Goal: Task Accomplishment & Management: Use online tool/utility

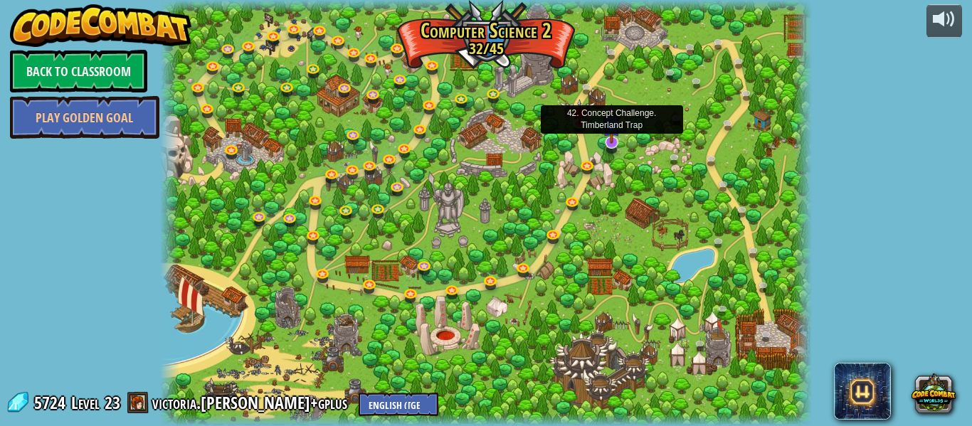
click at [612, 139] on img at bounding box center [611, 124] width 17 height 40
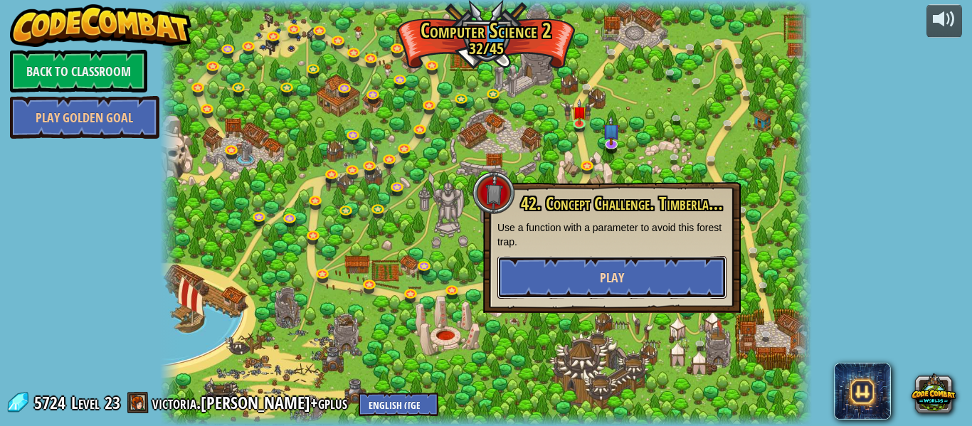
click at [598, 291] on button "Play" at bounding box center [611, 277] width 229 height 43
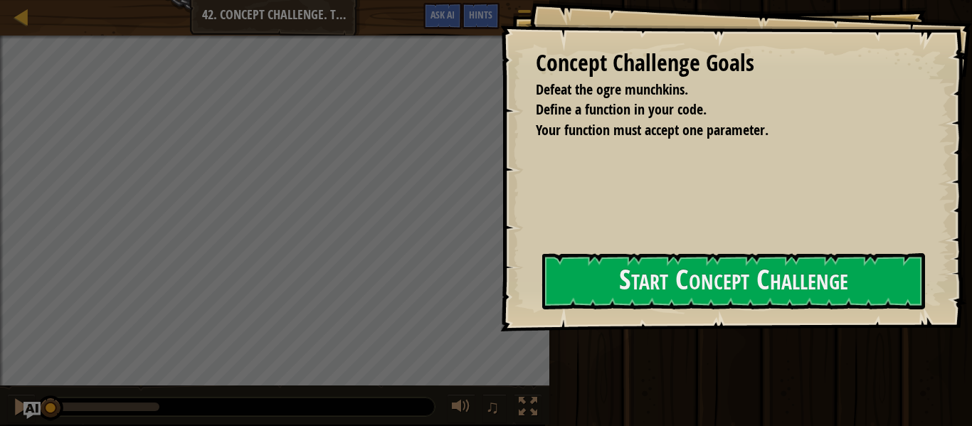
click at [809, 61] on div "Run ⇧↵ Submit Done" at bounding box center [758, 209] width 427 height 419
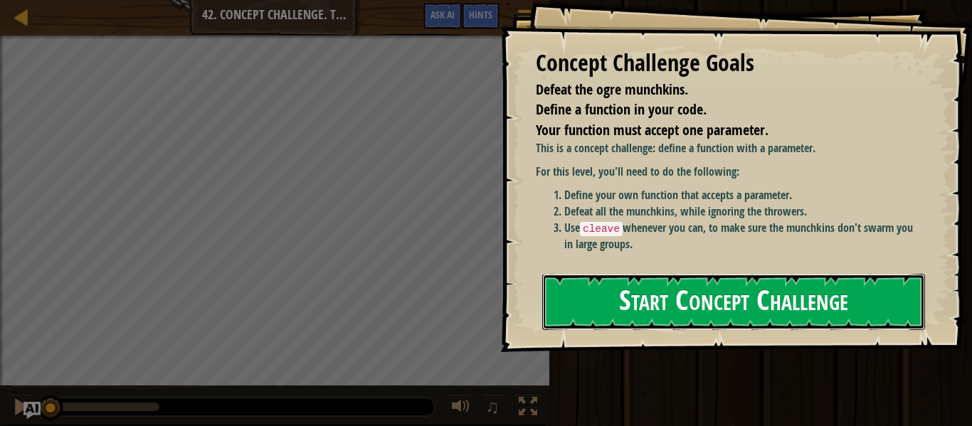
click at [837, 314] on button "Start Concept Challenge" at bounding box center [733, 302] width 383 height 56
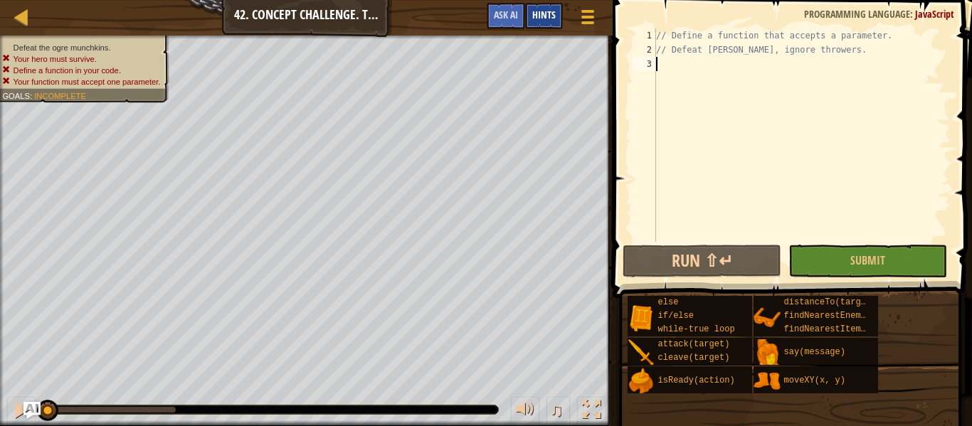
click at [552, 16] on span "Hints" at bounding box center [543, 15] width 23 height 14
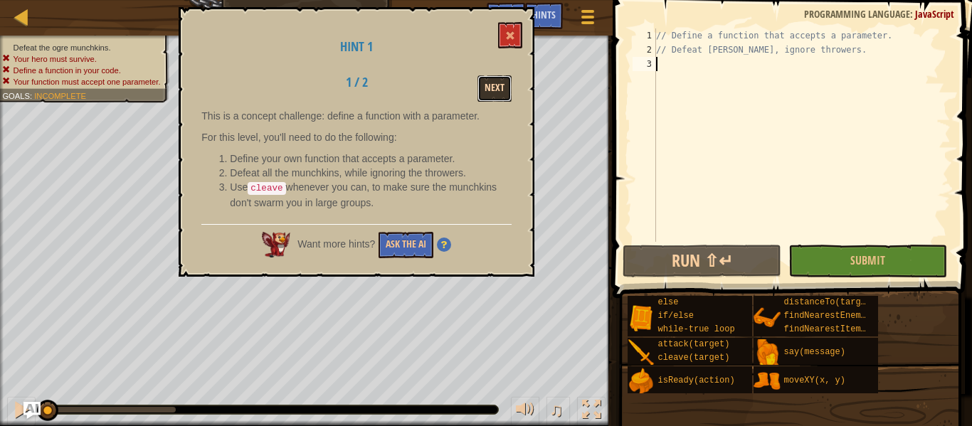
click at [485, 93] on button "Next" at bounding box center [495, 88] width 34 height 26
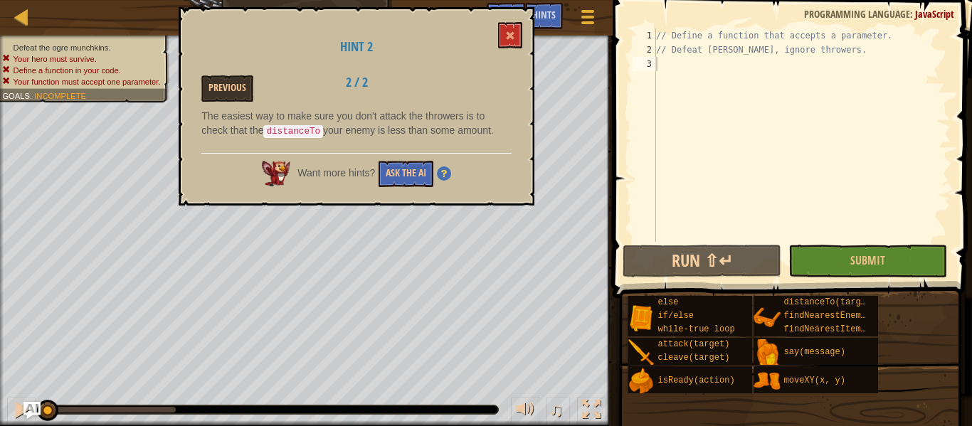
click at [507, 56] on div "Hint 2 Previous 2 / 2 The easiest way to make sure you don't attack the thrower…" at bounding box center [357, 106] width 356 height 199
click at [515, 43] on button at bounding box center [510, 35] width 24 height 26
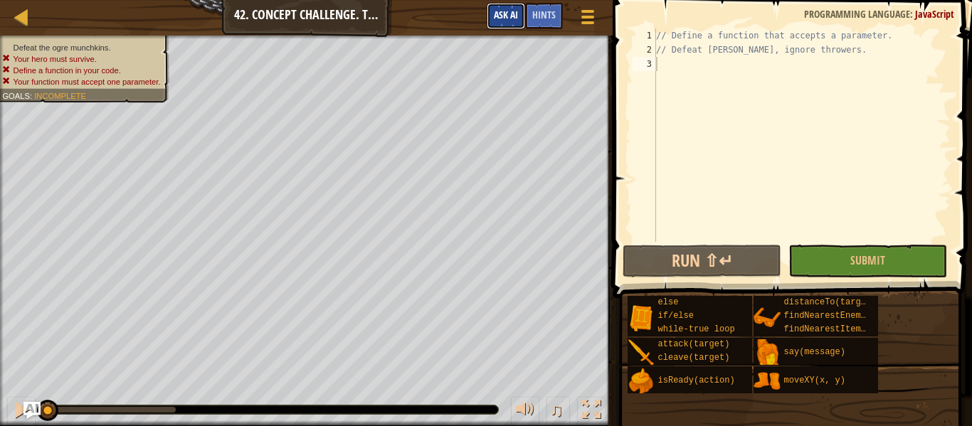
click at [512, 26] on button "Ask AI" at bounding box center [506, 16] width 38 height 26
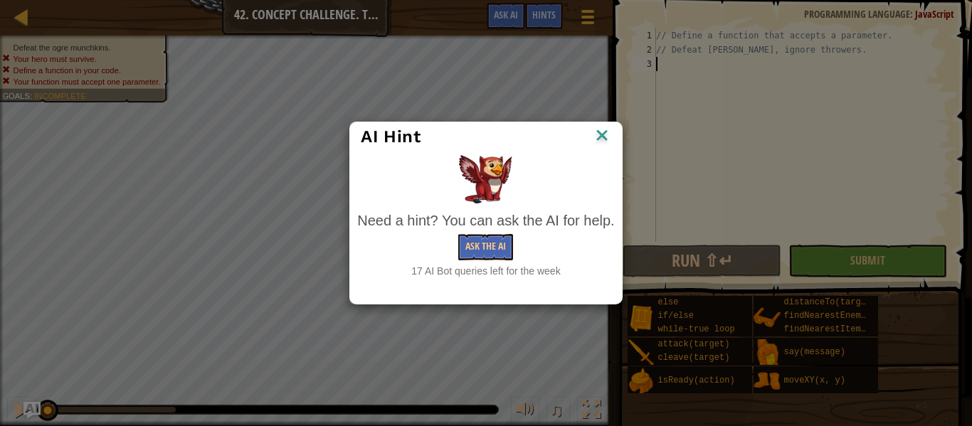
click at [596, 135] on img at bounding box center [602, 136] width 19 height 21
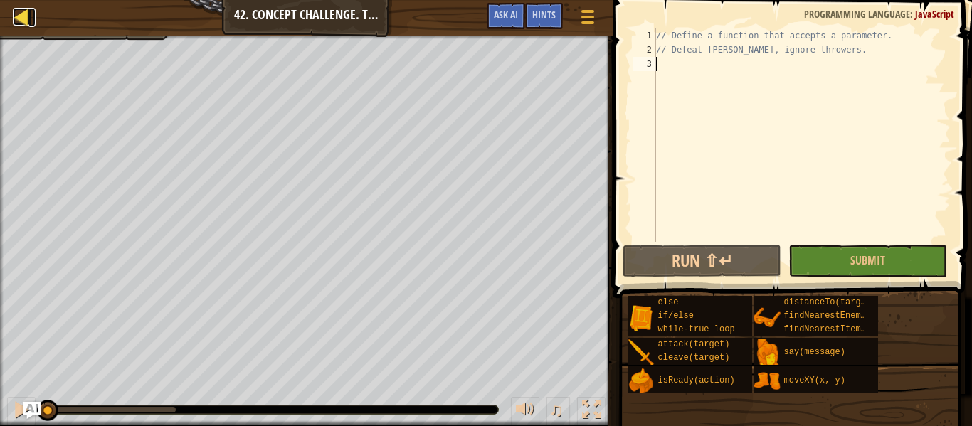
click at [23, 14] on div at bounding box center [22, 17] width 18 height 18
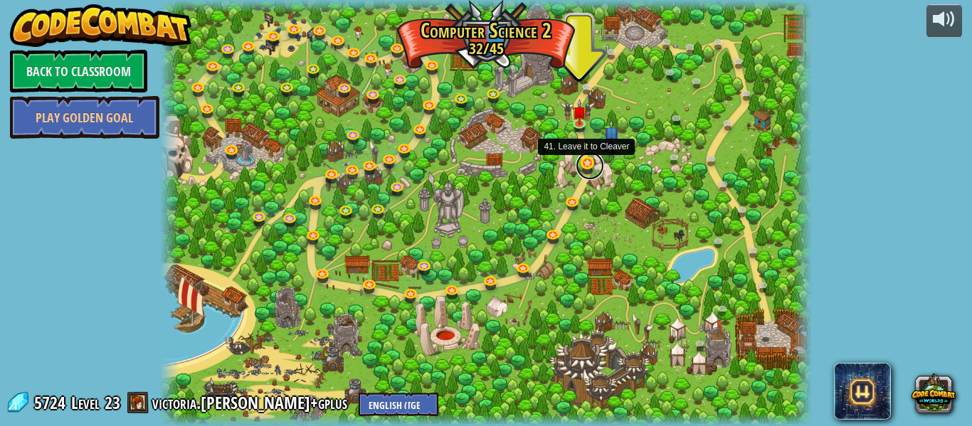
click at [593, 168] on link at bounding box center [590, 166] width 28 height 28
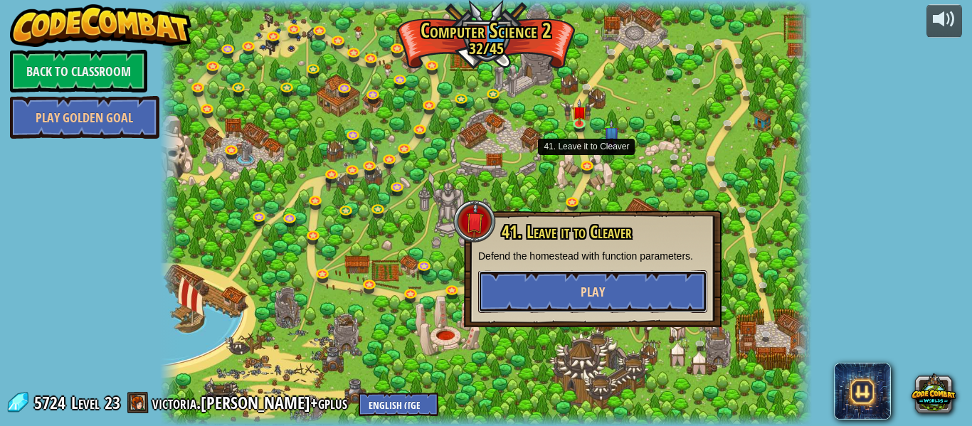
click at [599, 279] on button "Play" at bounding box center [592, 291] width 229 height 43
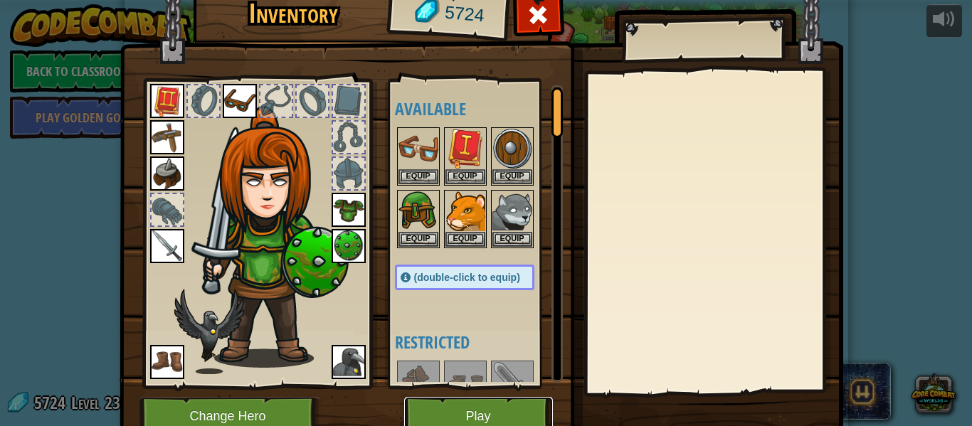
click at [520, 402] on button "Play" at bounding box center [478, 416] width 149 height 39
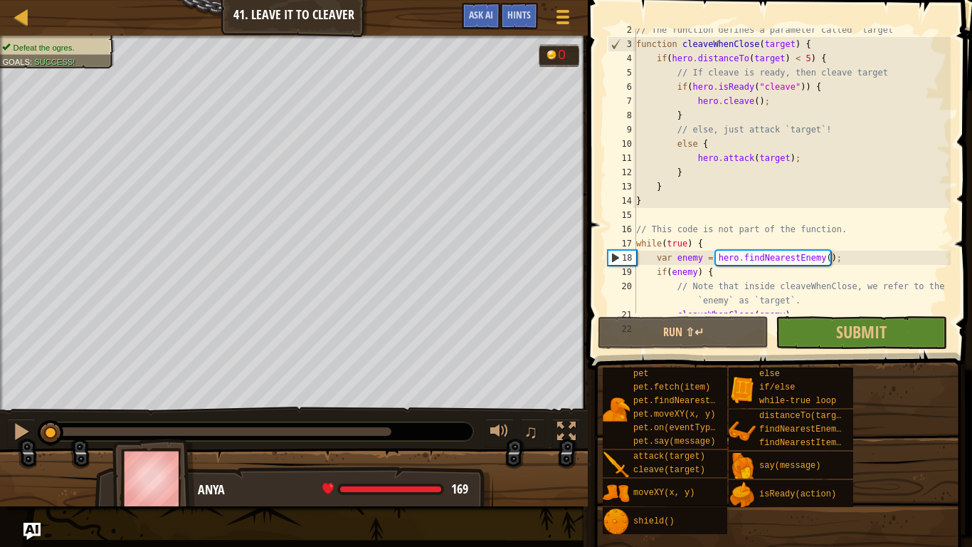
scroll to position [20, 0]
click at [13, 26] on div at bounding box center [22, 17] width 18 height 18
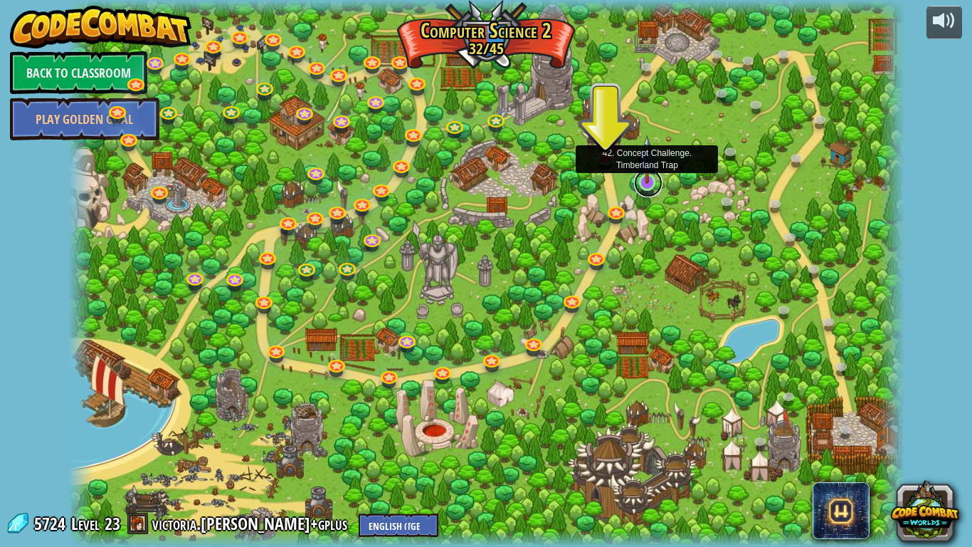
click at [650, 186] on link at bounding box center [648, 183] width 28 height 28
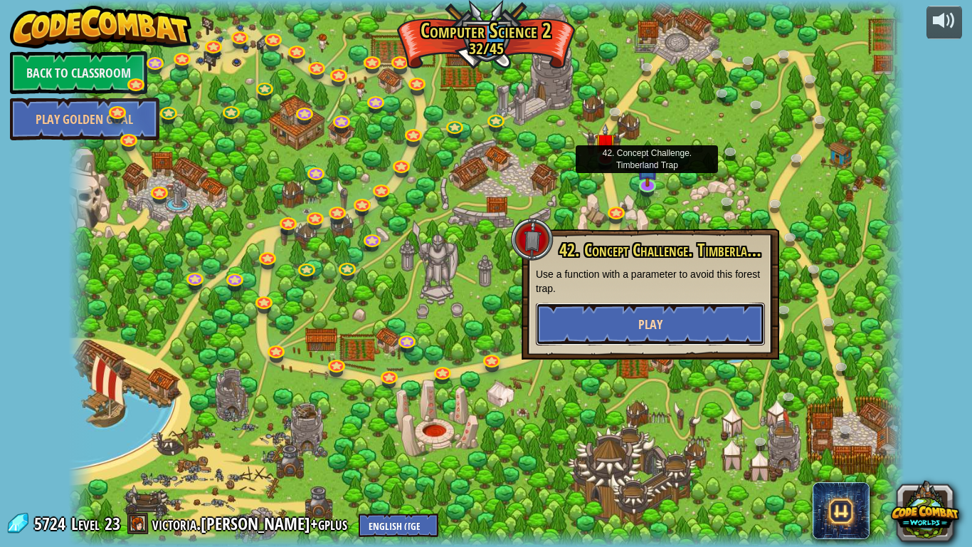
click at [661, 315] on span "Play" at bounding box center [650, 324] width 24 height 18
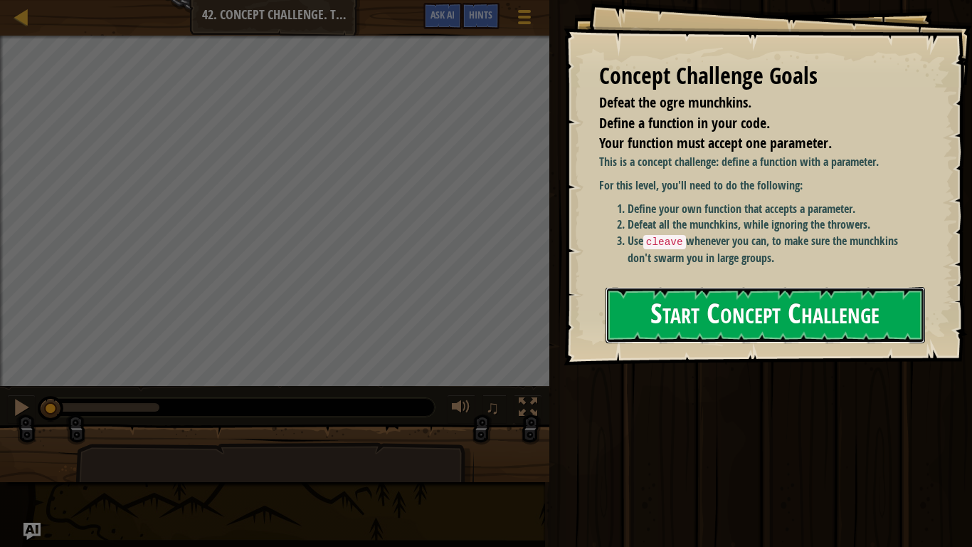
click at [675, 308] on button "Start Concept Challenge" at bounding box center [766, 315] width 320 height 56
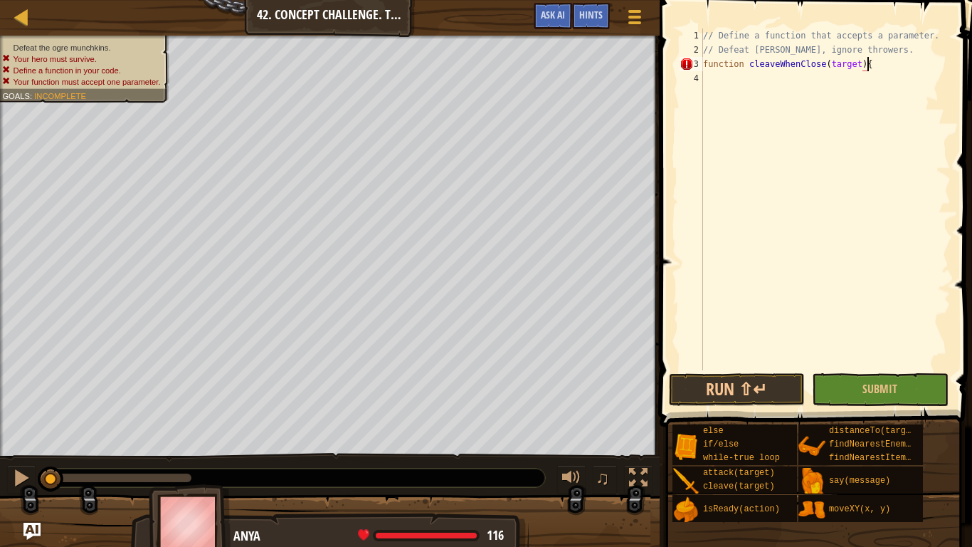
scroll to position [6, 22]
type textarea "function cleaveWhenClose(target) {"
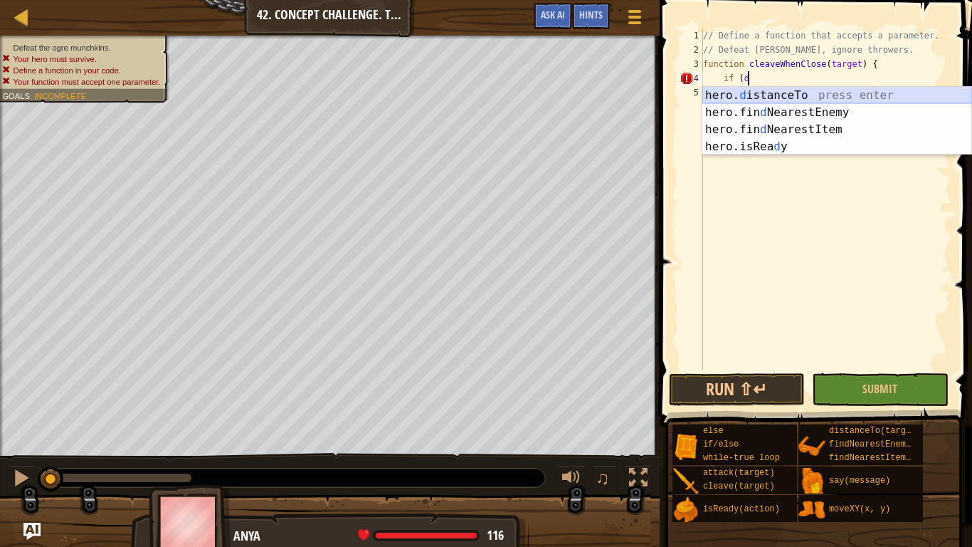
click at [914, 90] on div "hero. d istanceTo press enter hero.fin d NearestEnemy press enter hero.fin d Ne…" at bounding box center [836, 138] width 269 height 102
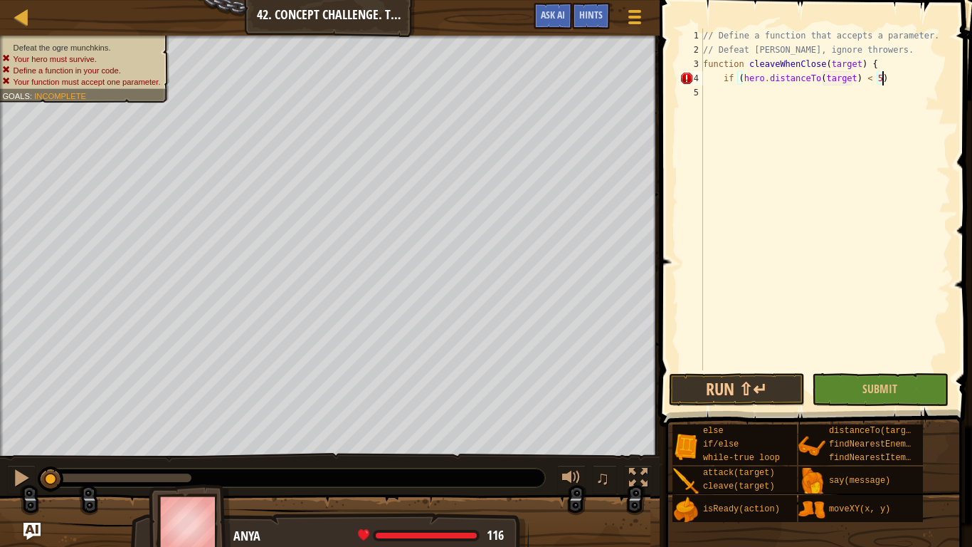
scroll to position [6, 25]
type textarea "if (hero.distanceTo(target) < 5) {"
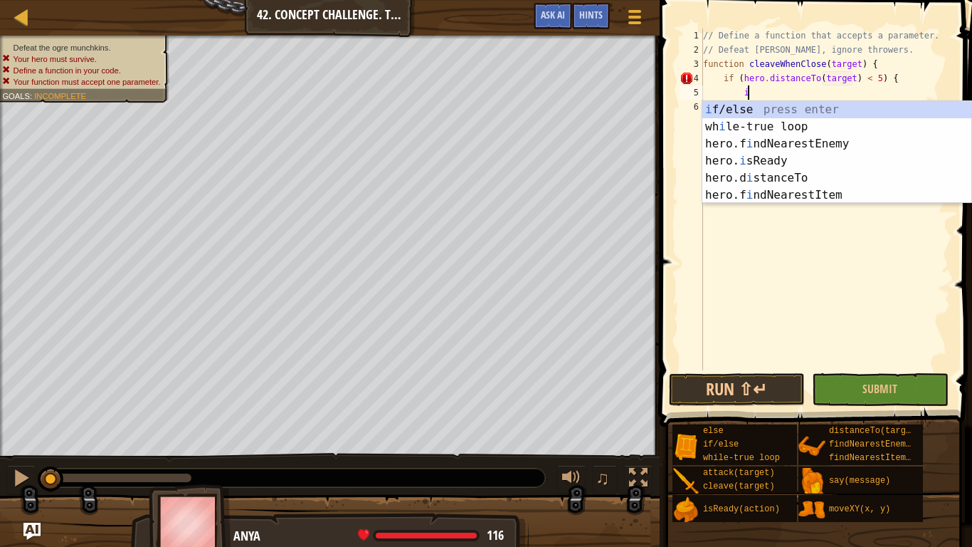
scroll to position [6, 6]
click at [848, 110] on div "i f/else press enter wh i le-true loop press enter hero.f i ndNearestEnemy pres…" at bounding box center [836, 169] width 269 height 137
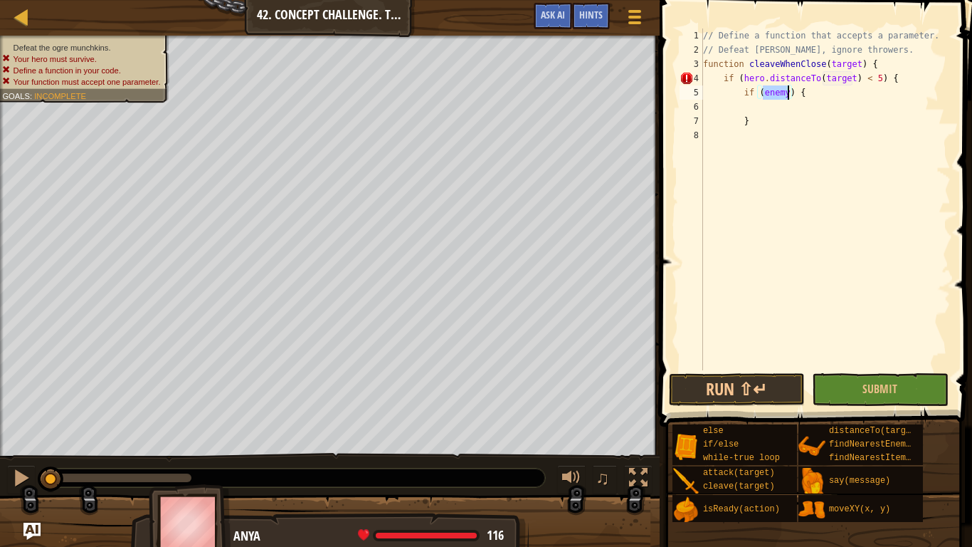
scroll to position [6, 9]
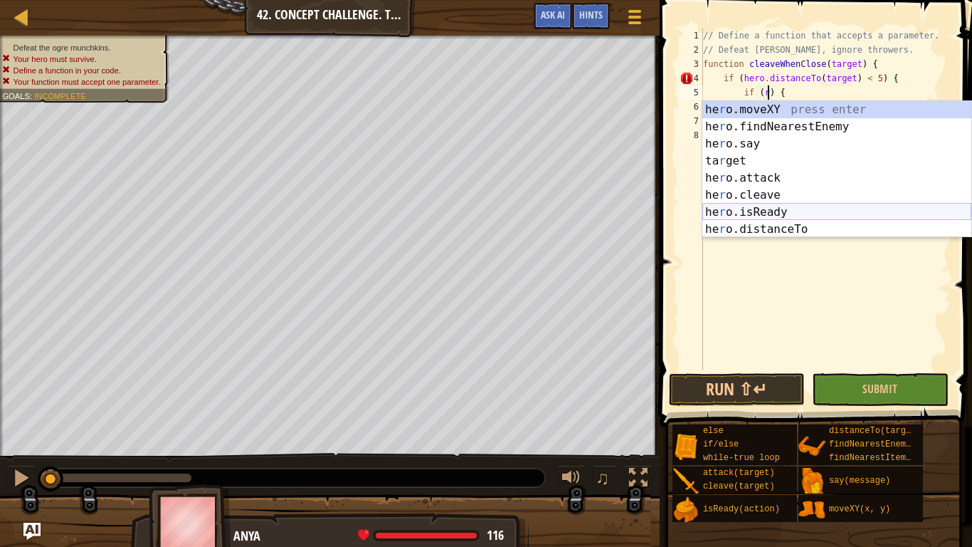
click at [825, 207] on div "he r o.moveXY press enter he r o.findNearestEnemy press enter he r o.say press …" at bounding box center [836, 186] width 269 height 171
type textarea "if (hero.isReady("cleave")) {"
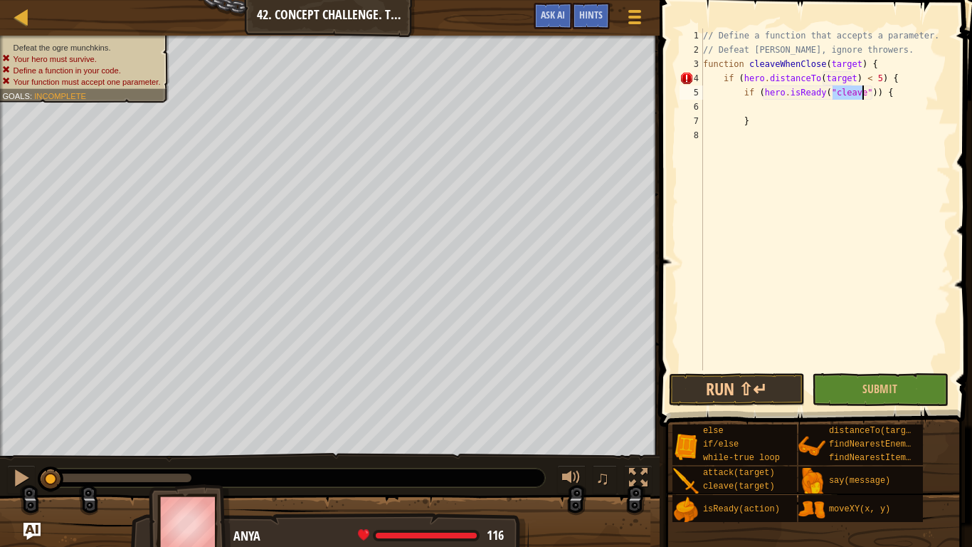
click at [806, 109] on div "// Define a function that accepts a parameter. // Defeat munchkins, ignore thro…" at bounding box center [825, 213] width 250 height 370
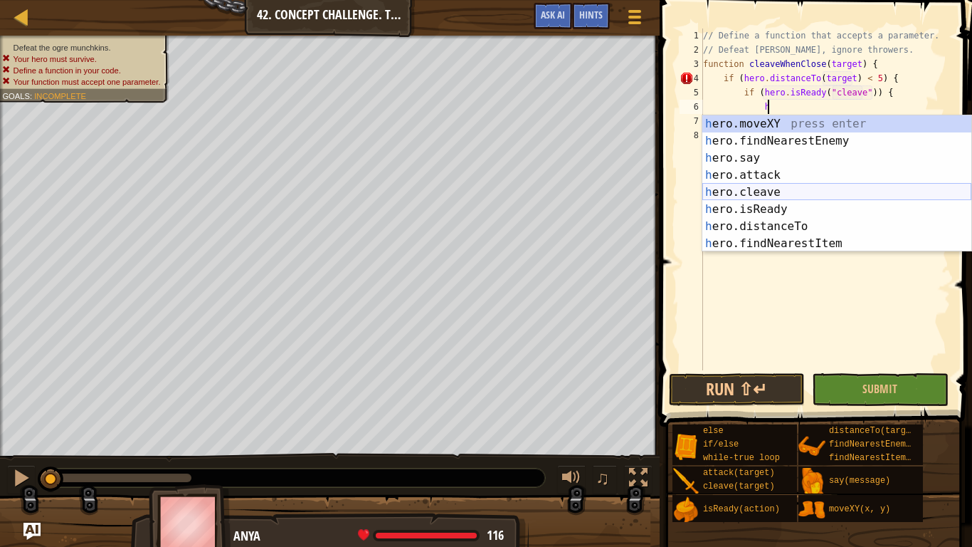
click at [803, 195] on div "h ero.moveXY press enter h ero.findNearestEnemy press enter h ero.say press ent…" at bounding box center [836, 200] width 269 height 171
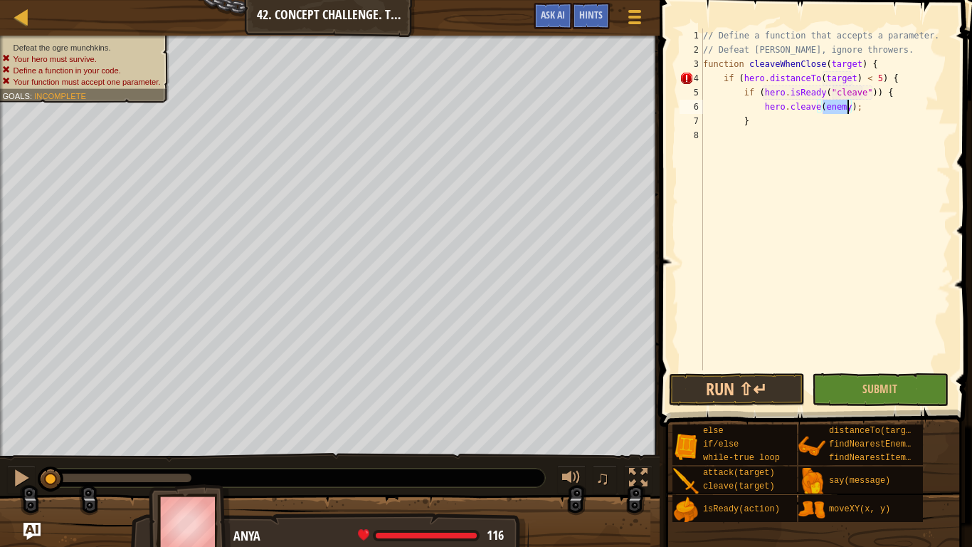
click at [858, 107] on div "// Define a function that accepts a parameter. // Defeat munchkins, ignore thro…" at bounding box center [825, 213] width 250 height 370
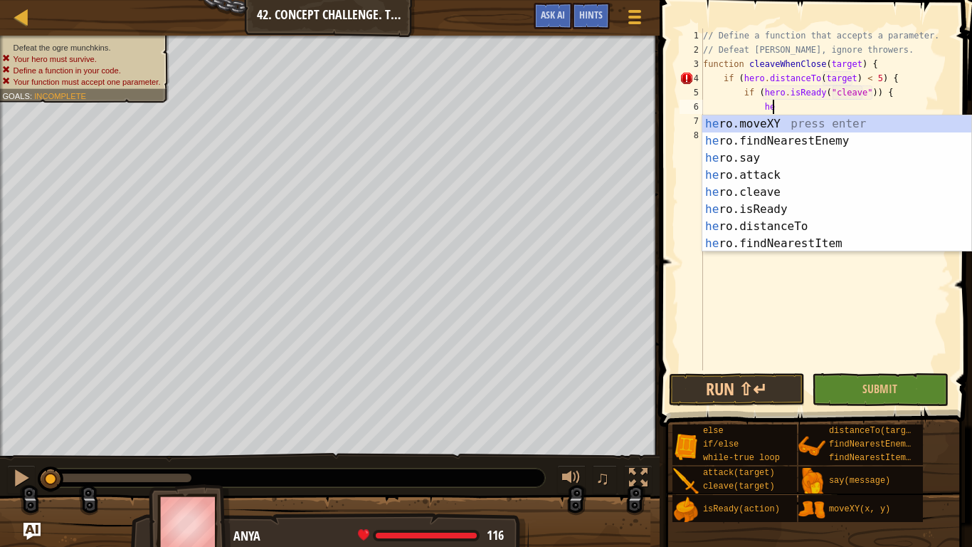
type textarea "h"
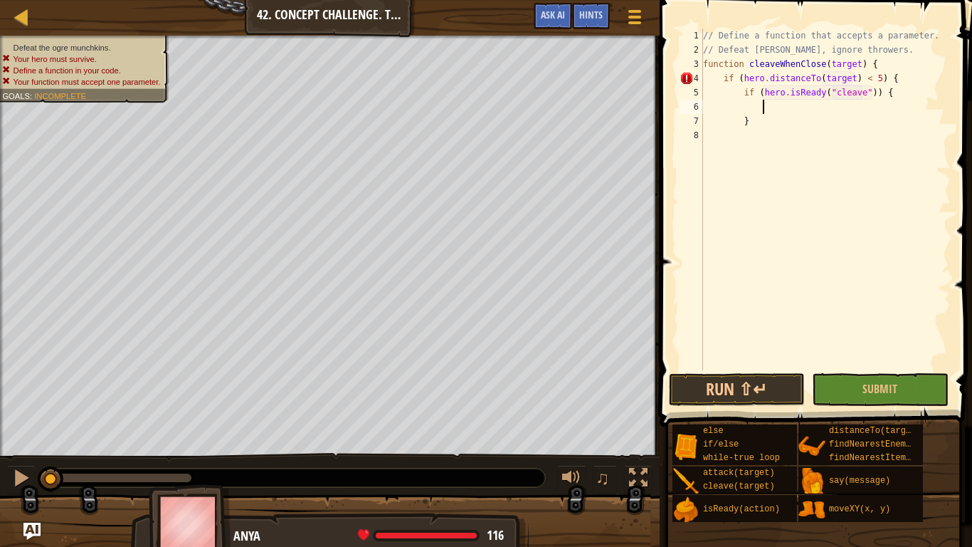
scroll to position [6, 8]
click at [903, 94] on div "// Define a function that accepts a parameter. // Defeat munchkins, ignore thro…" at bounding box center [825, 213] width 250 height 370
type textarea "if (hero.isReady("cleave")) {"
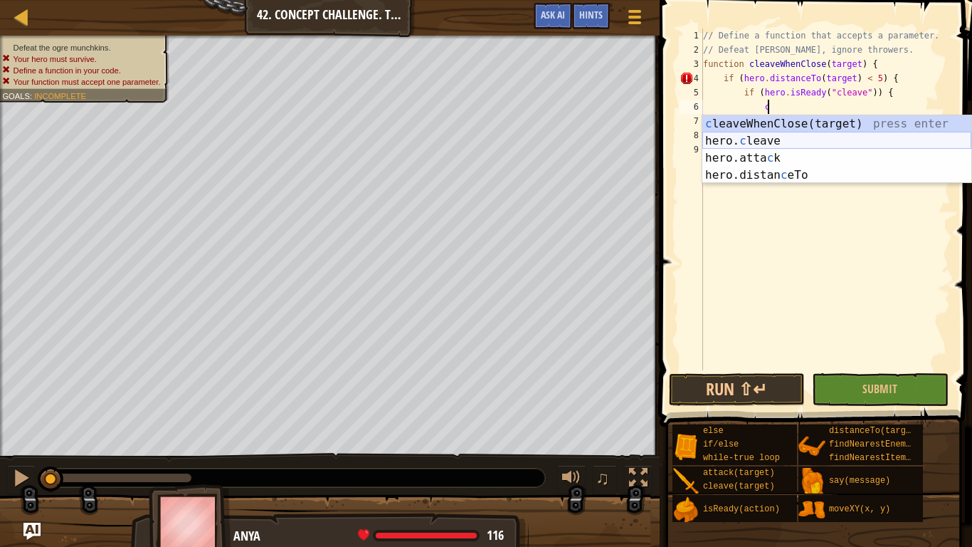
click at [907, 138] on div "c leaveWhenClose(target) press enter hero. c leave press enter hero.atta c k pr…" at bounding box center [836, 166] width 269 height 102
type textarea "hero.cleave(enemy);"
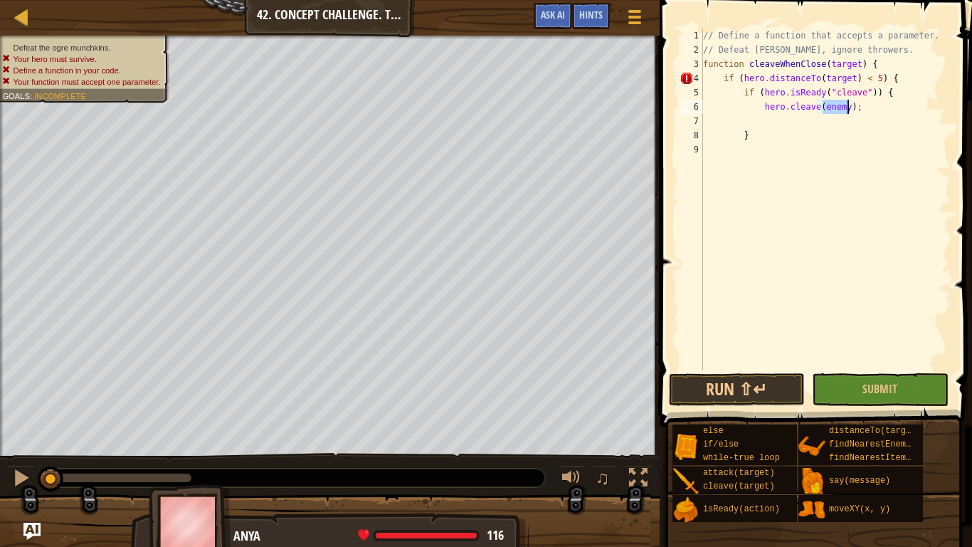
click at [776, 120] on div "// Define a function that accepts a parameter. // Defeat munchkins, ignore thro…" at bounding box center [825, 213] width 250 height 370
click at [684, 76] on div "4" at bounding box center [691, 78] width 23 height 14
type textarea "if (hero.distanceTo(target) < 5) {"
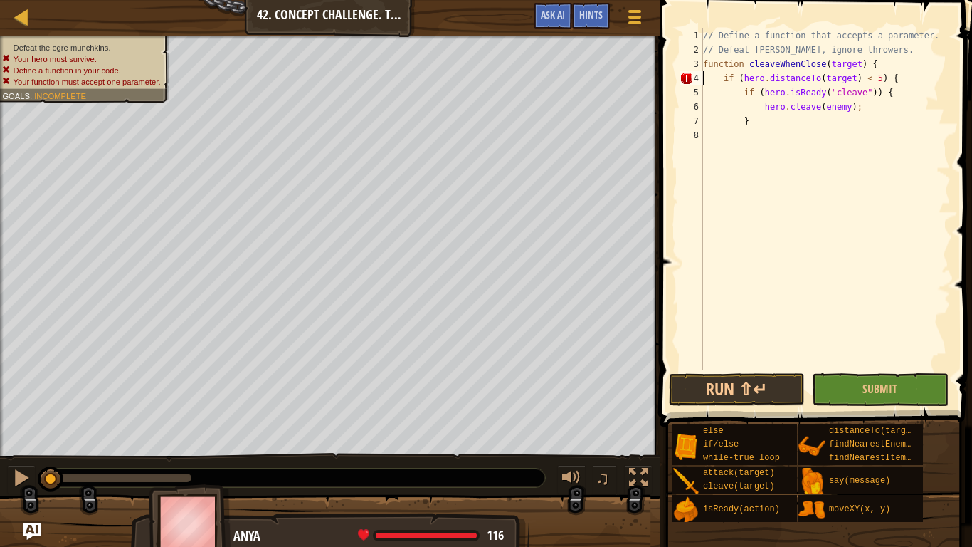
click at [744, 131] on div "// Define a function that accepts a parameter. // Defeat munchkins, ignore thro…" at bounding box center [825, 213] width 250 height 370
type textarea "}"
click at [741, 150] on div "// Define a function that accepts a parameter. // Defeat munchkins, ignore thro…" at bounding box center [825, 213] width 250 height 370
click at [766, 127] on div "// Define a function that accepts a parameter. // Defeat munchkins, ignore thro…" at bounding box center [828, 213] width 246 height 370
type textarea "}"
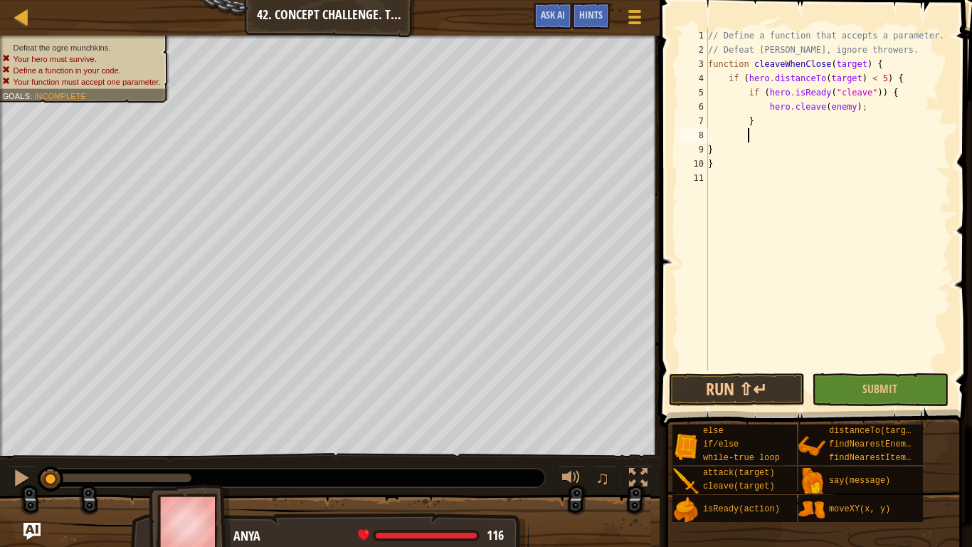
type textarea "e"
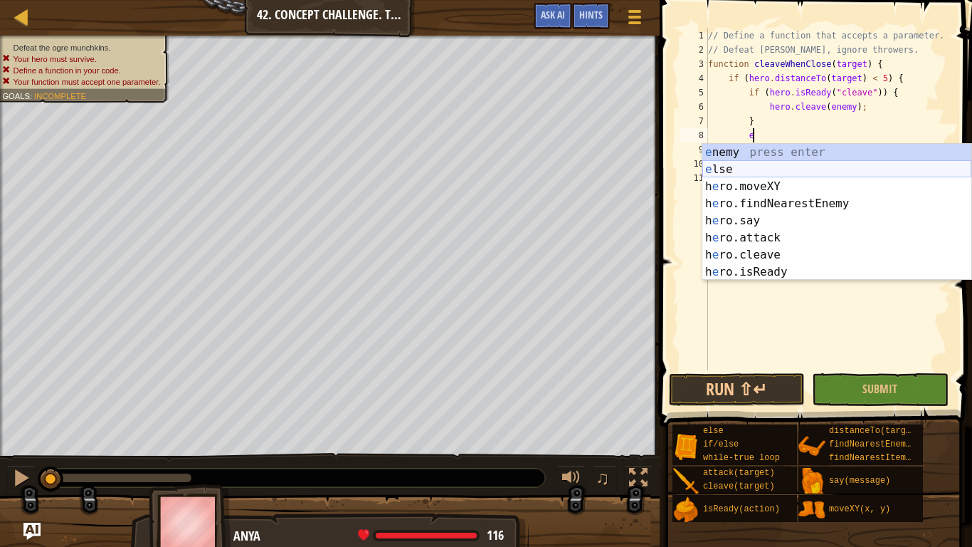
click at [749, 167] on div "e nemy press enter e lse press enter h e ro.moveXY press enter h e ro.findNeare…" at bounding box center [836, 229] width 269 height 171
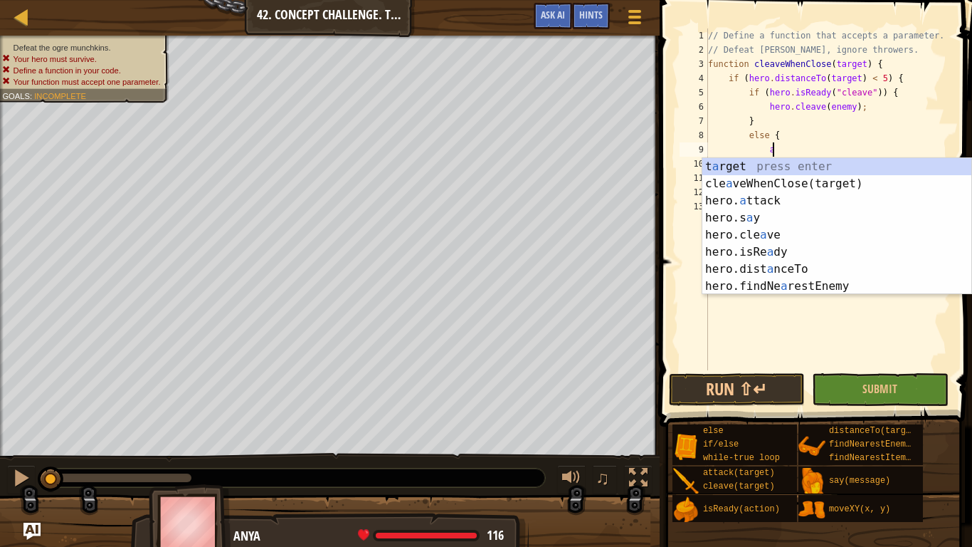
scroll to position [6, 9]
click at [764, 196] on div "t a rget press enter cle a veWhenClose(target) press enter hero. a ttack press …" at bounding box center [836, 243] width 269 height 171
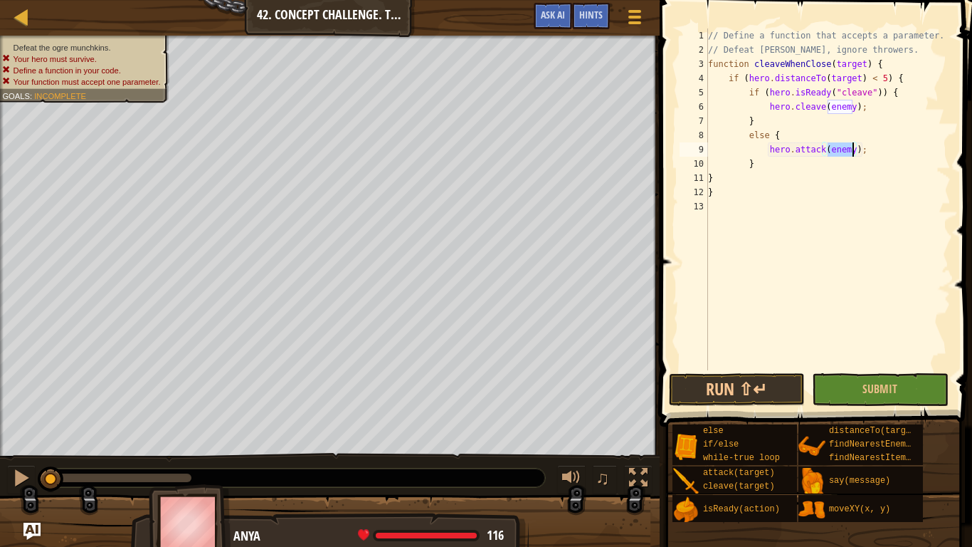
click at [844, 112] on div "// Define a function that accepts a parameter. // Defeat munchkins, ignore thro…" at bounding box center [828, 213] width 246 height 370
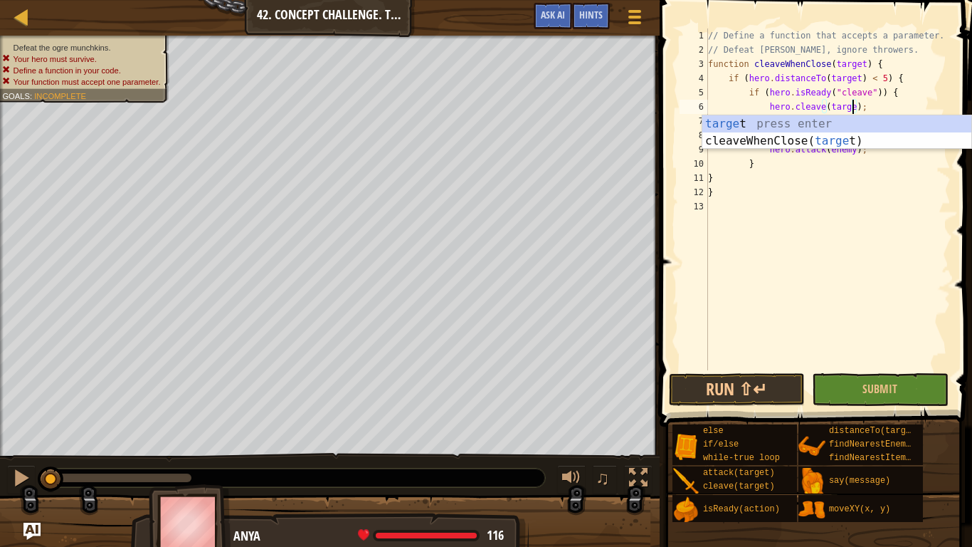
scroll to position [6, 21]
click at [877, 167] on div "// Define a function that accepts a parameter. // Defeat munchkins, ignore thro…" at bounding box center [828, 213] width 246 height 370
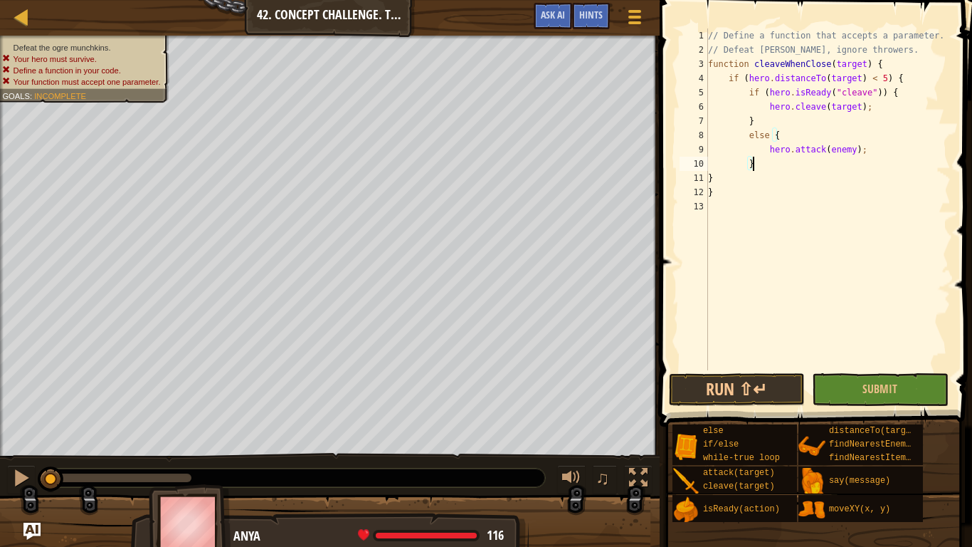
scroll to position [6, 6]
click at [853, 149] on div "// Define a function that accepts a parameter. // Defeat munchkins, ignore thro…" at bounding box center [828, 213] width 246 height 370
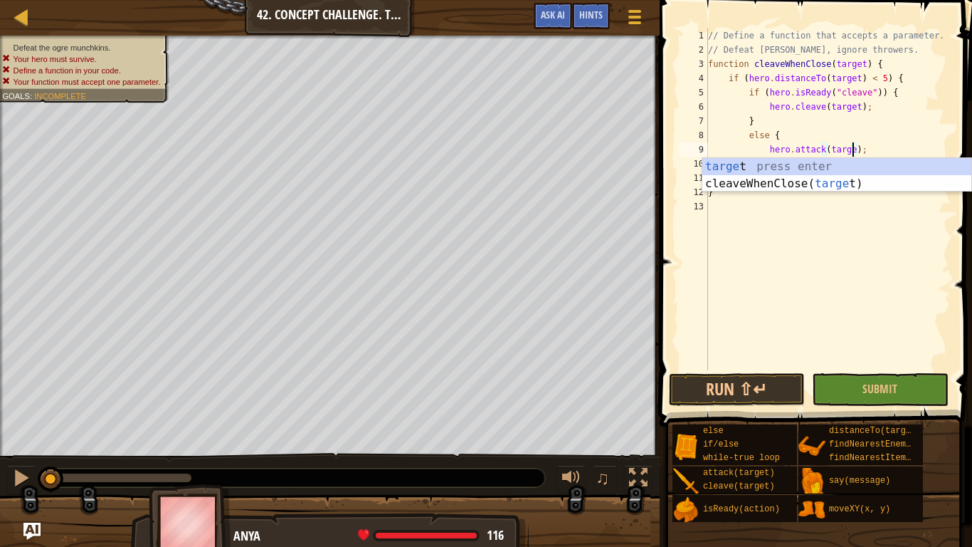
type textarea "hero.attack(target);"
click at [904, 271] on div "// Define a function that accepts a parameter. // Defeat munchkins, ignore thro…" at bounding box center [828, 213] width 246 height 370
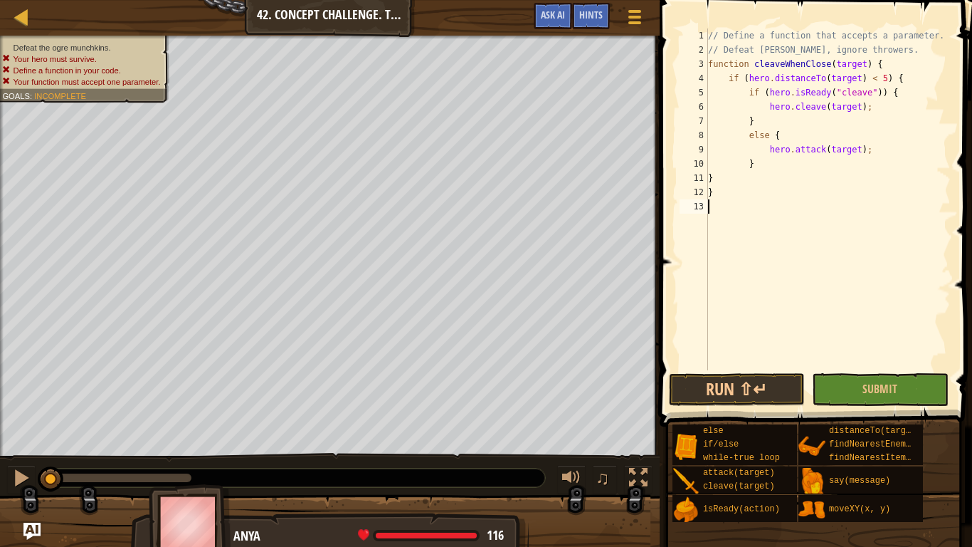
click at [796, 207] on div "// Define a function that accepts a parameter. // Defeat munchkins, ignore thro…" at bounding box center [828, 213] width 246 height 370
type textarea "w"
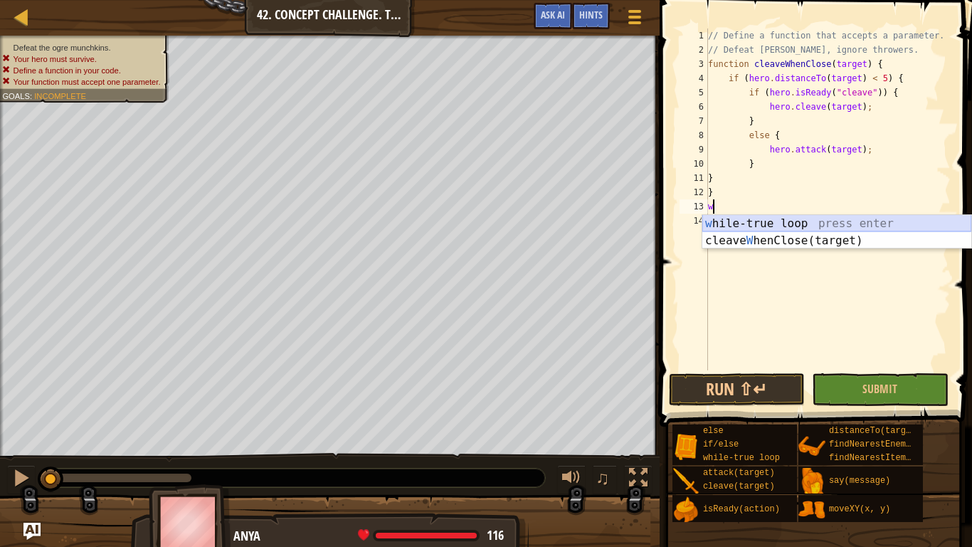
click at [800, 222] on div "w hile-true loop press enter cleave W henClose(target) press enter" at bounding box center [836, 249] width 269 height 68
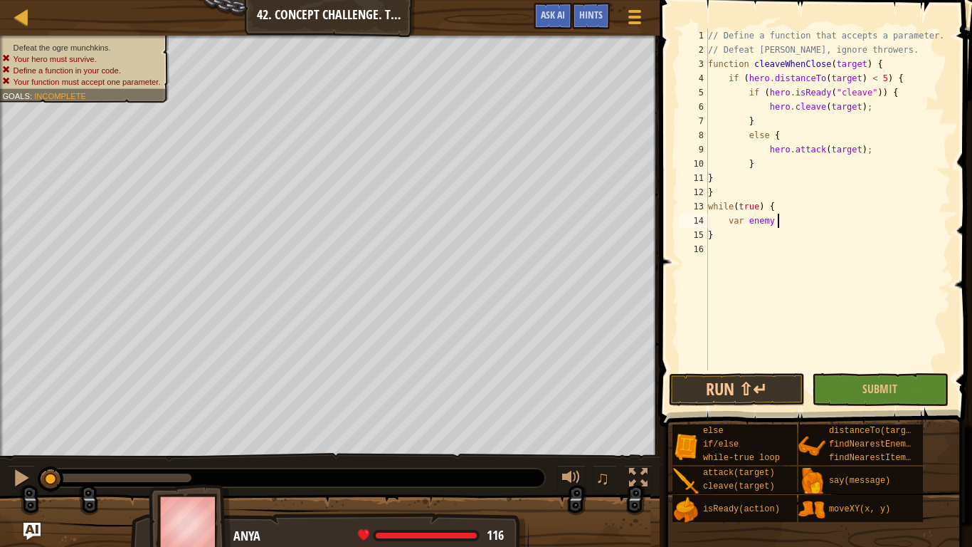
scroll to position [6, 10]
type textarea "var enemy = f"
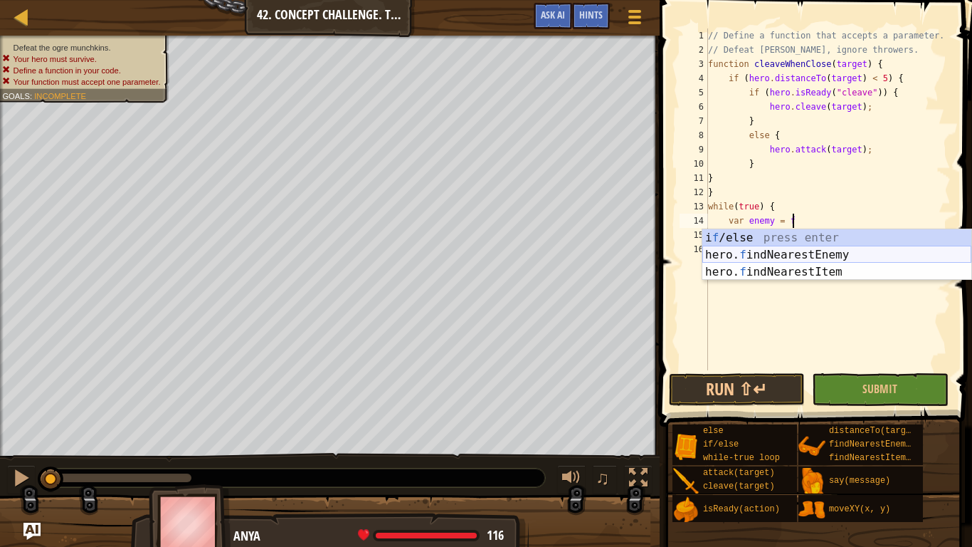
click at [800, 248] on div "i f /else press enter hero. f indNearestEnemy press enter hero. f indNearestIte…" at bounding box center [836, 271] width 269 height 85
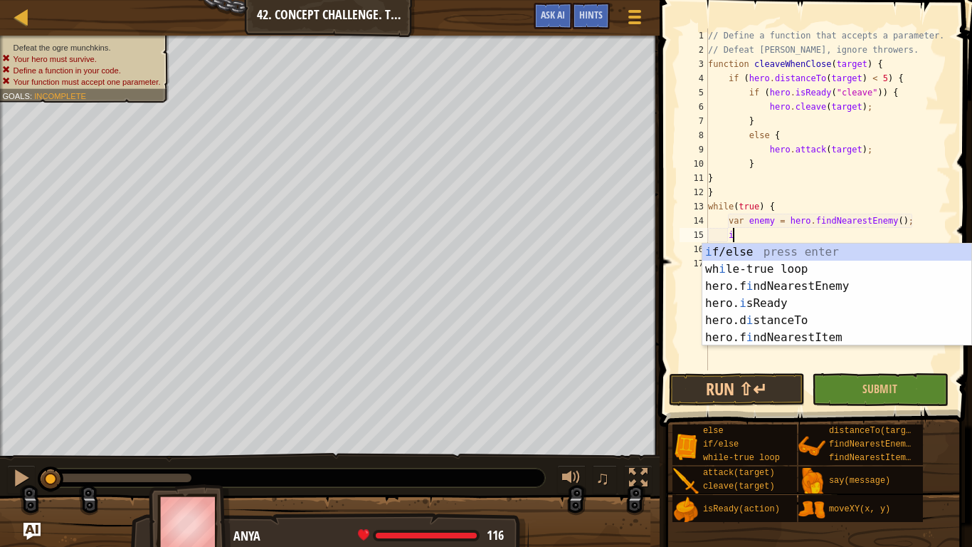
scroll to position [6, 3]
click at [789, 250] on div "i f/else press enter wh i le-true loop press enter hero.f i ndNearestEnemy pres…" at bounding box center [836, 311] width 269 height 137
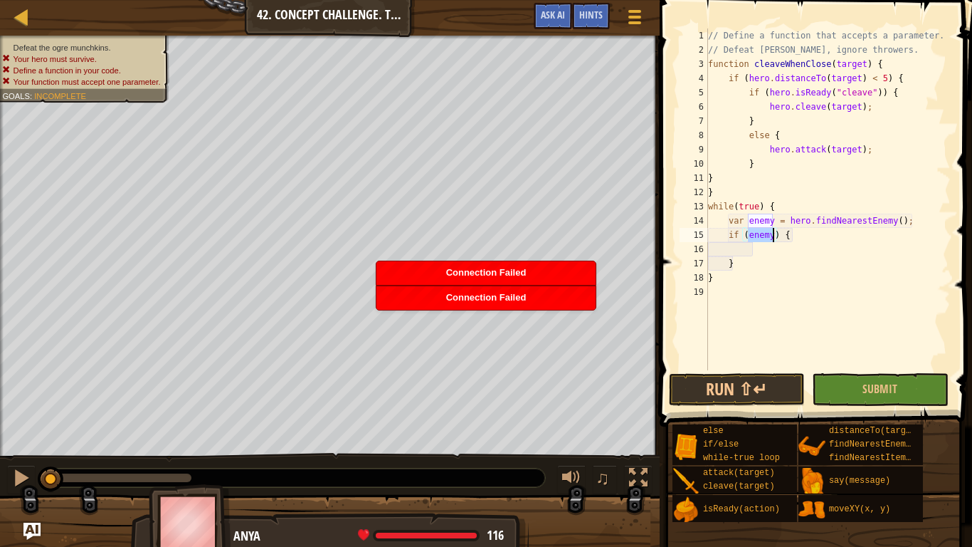
click at [780, 256] on div "// Define a function that accepts a parameter. // Defeat munchkins, ignore thro…" at bounding box center [828, 213] width 246 height 370
type textarea "}"
click at [779, 253] on div "// Define a function that accepts a parameter. // Defeat munchkins, ignore thro…" at bounding box center [828, 213] width 246 height 370
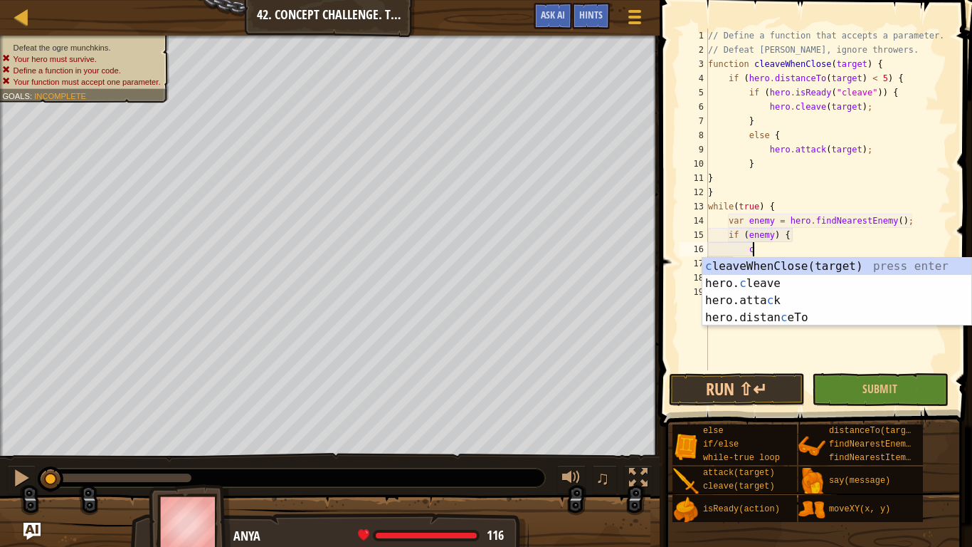
scroll to position [6, 6]
click at [784, 264] on div "c leaveWhenClose(target) press enter hero. c leave press enter hero.atta c k pr…" at bounding box center [836, 309] width 269 height 102
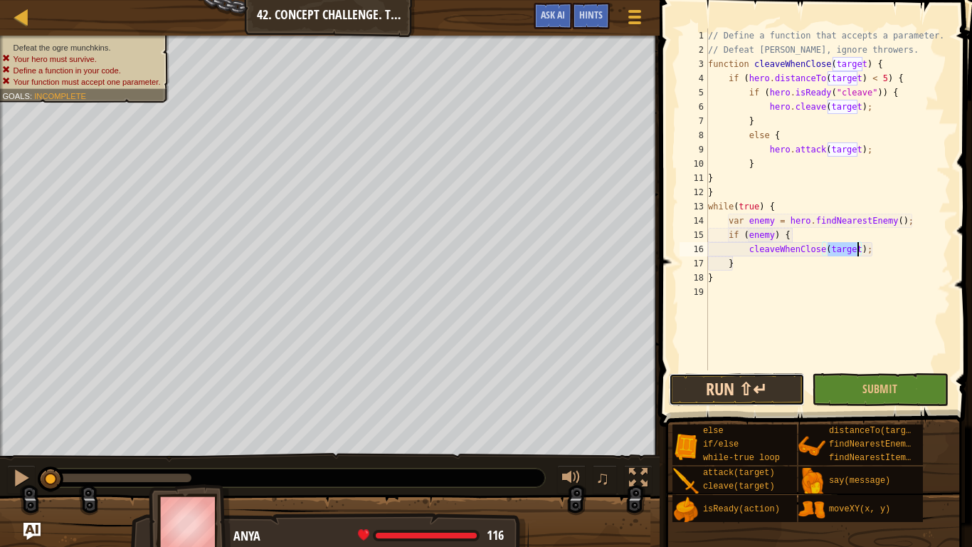
click at [778, 391] on button "Run ⇧↵" at bounding box center [737, 389] width 136 height 33
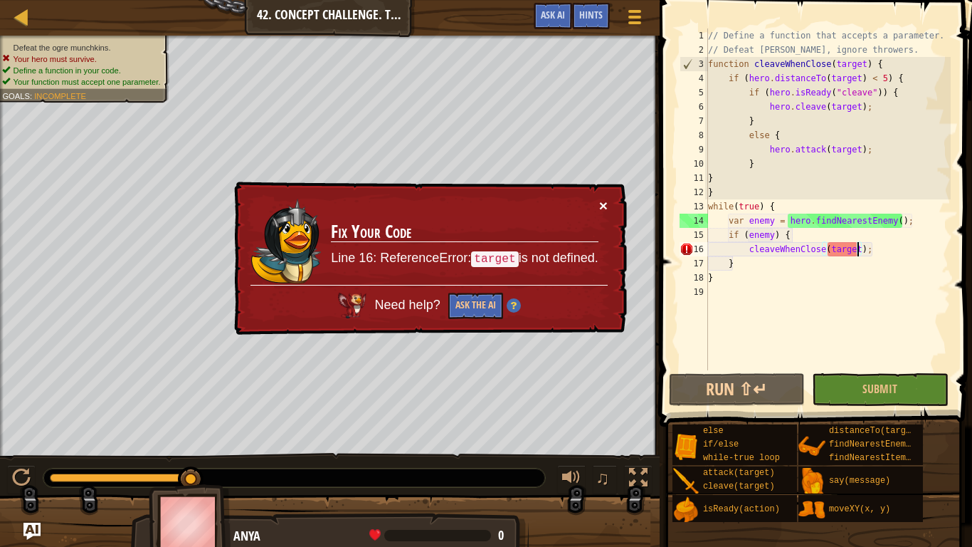
click at [604, 206] on button "×" at bounding box center [603, 205] width 9 height 15
click at [472, 307] on button "Ask the AI" at bounding box center [475, 305] width 55 height 26
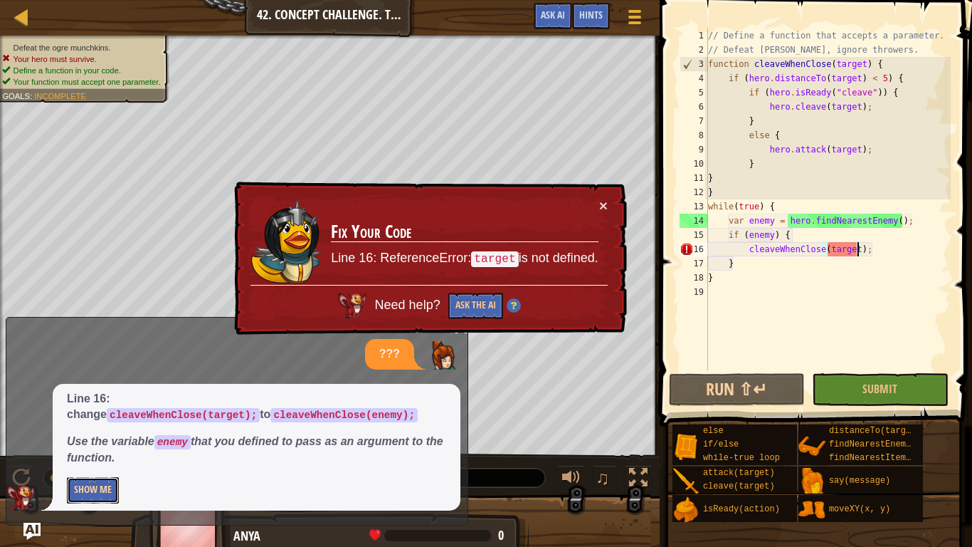
click at [75, 426] on button "Show Me" at bounding box center [93, 490] width 52 height 26
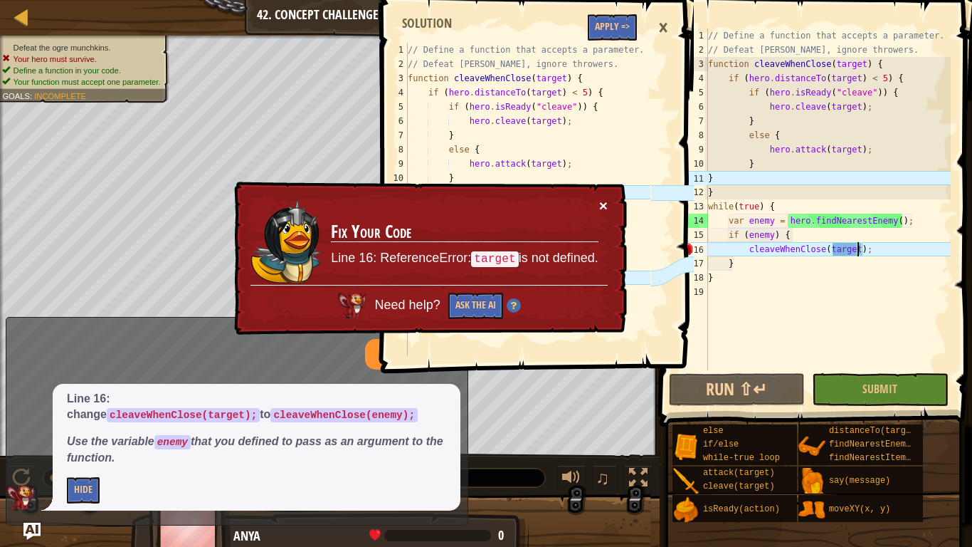
click at [604, 199] on button "×" at bounding box center [603, 205] width 9 height 15
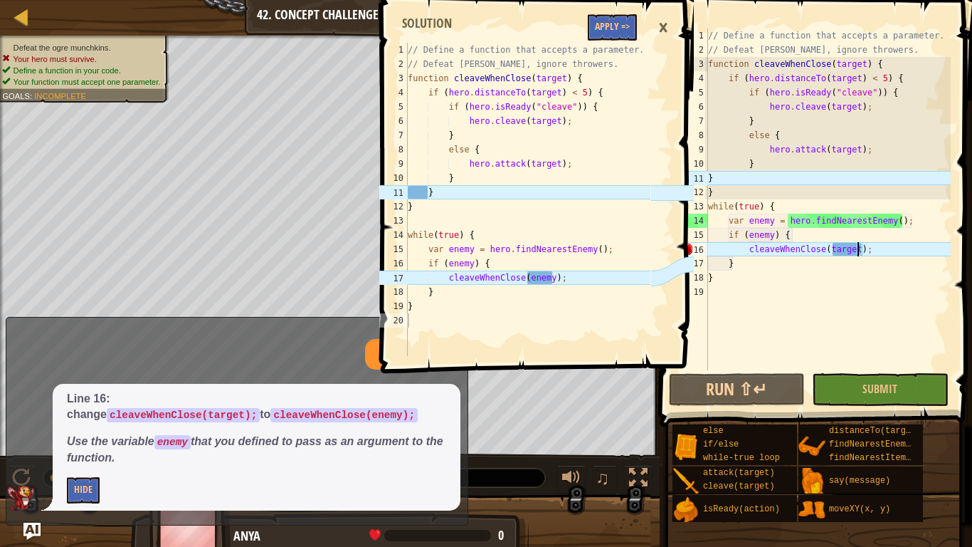
click at [709, 175] on div "// Define a function that accepts a parameter. // Defeat munchkins, ignore thro…" at bounding box center [828, 213] width 246 height 370
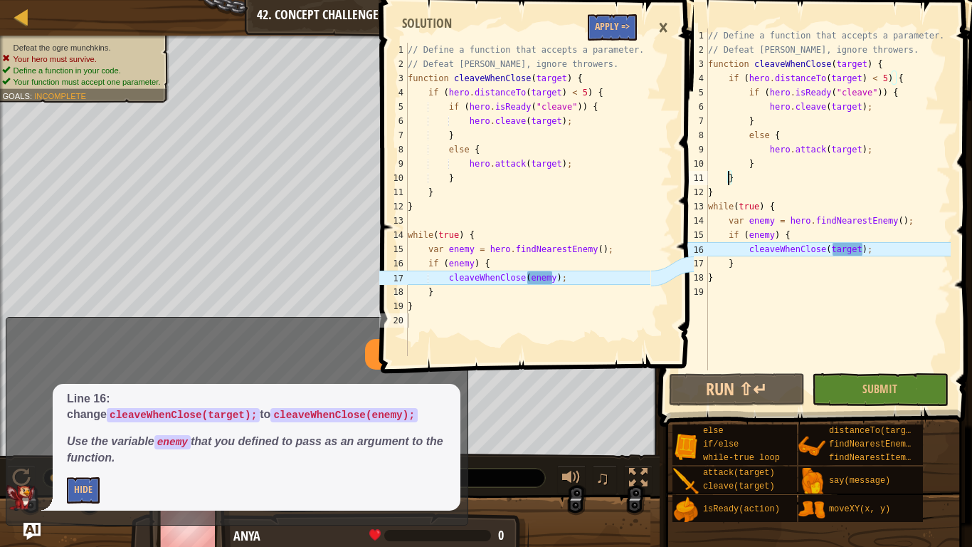
click at [859, 249] on div "// Define a function that accepts a parameter. // Defeat munchkins, ignore thro…" at bounding box center [828, 213] width 246 height 370
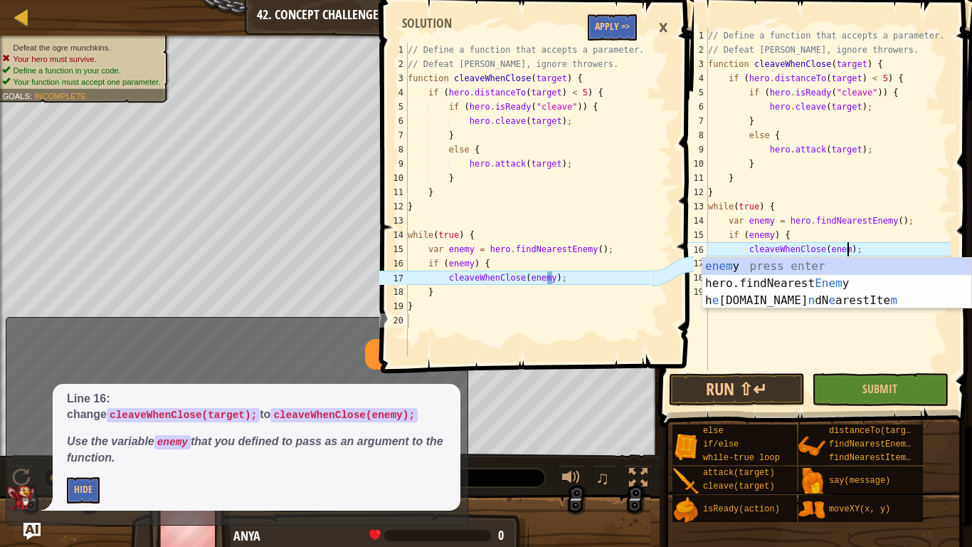
scroll to position [6, 21]
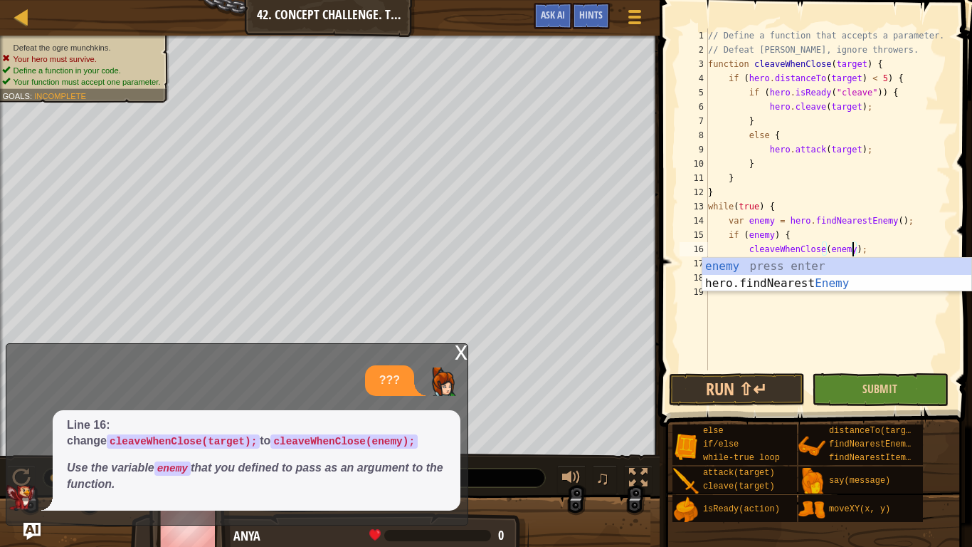
type textarea "cleaveWhenClose(enemy);"
click at [913, 392] on button "Submit" at bounding box center [880, 389] width 136 height 33
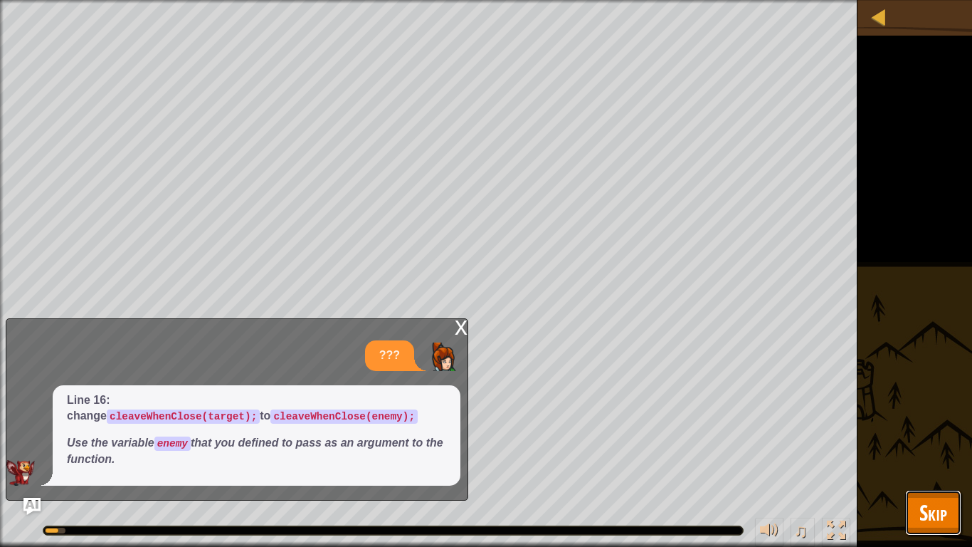
click at [906, 426] on button "Skip" at bounding box center [933, 513] width 56 height 46
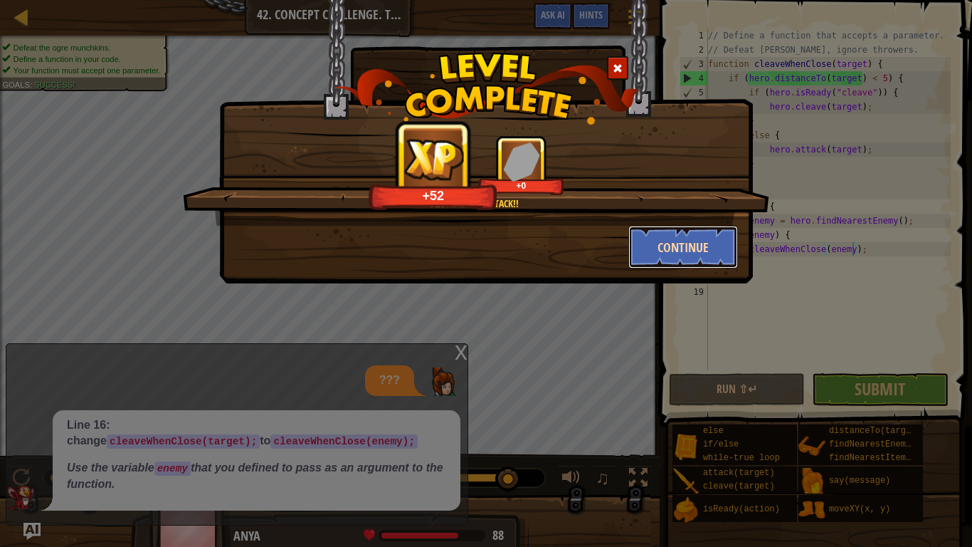
click at [720, 243] on button "Continue" at bounding box center [683, 247] width 110 height 43
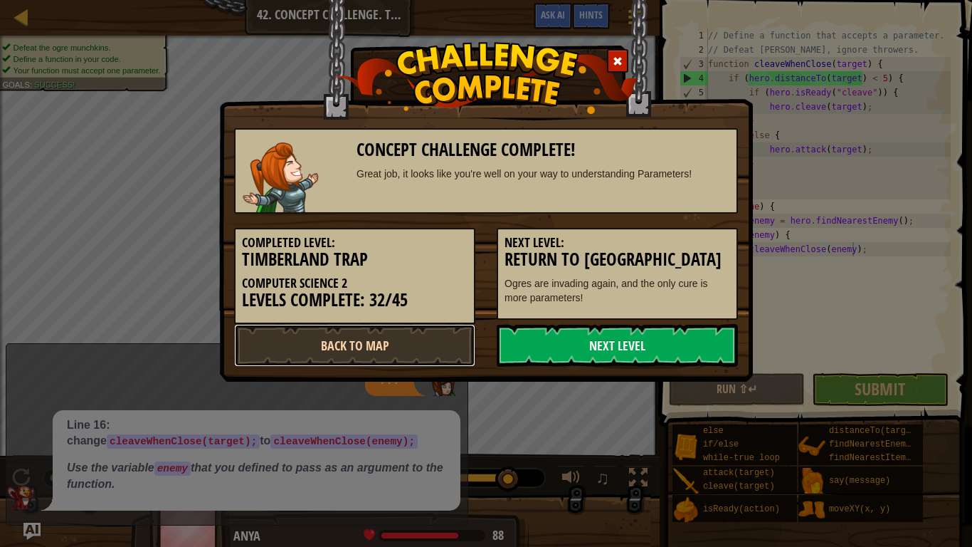
click at [450, 334] on link "Back to Map" at bounding box center [354, 345] width 241 height 43
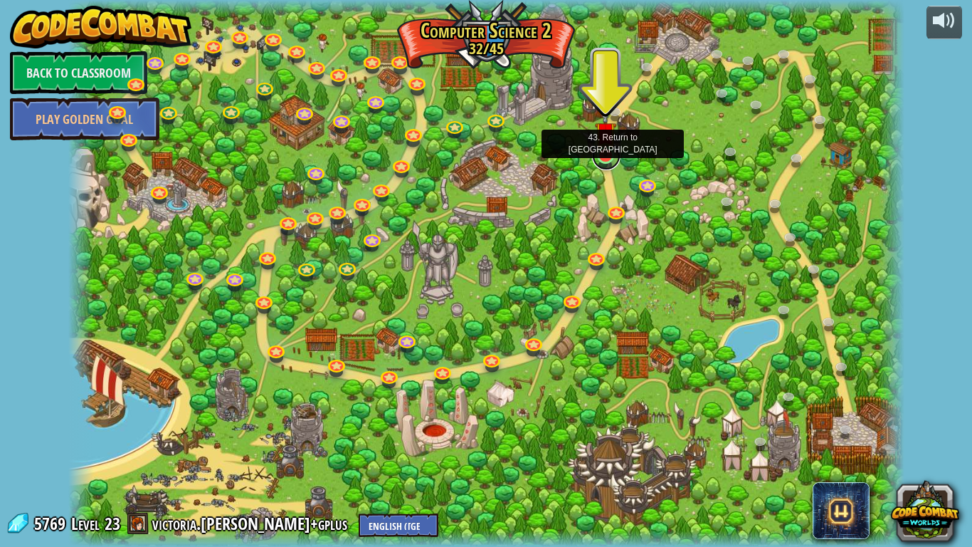
click at [603, 157] on link at bounding box center [606, 156] width 28 height 28
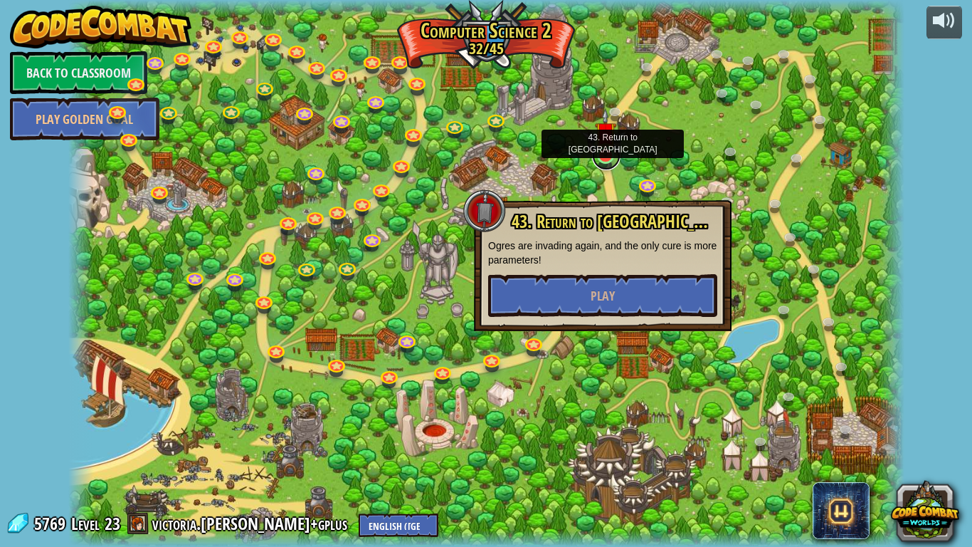
click at [603, 157] on link at bounding box center [606, 156] width 28 height 28
click at [570, 342] on div at bounding box center [486, 273] width 836 height 547
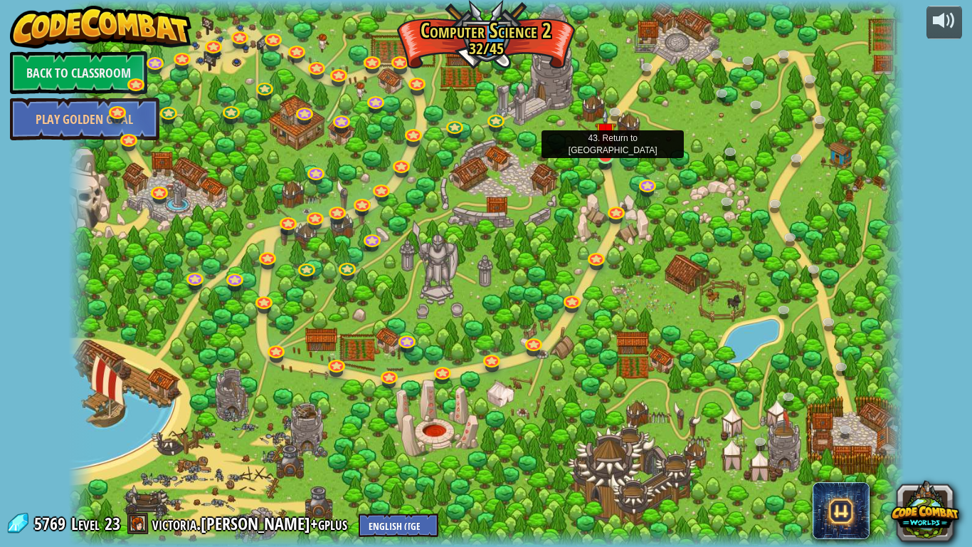
click at [596, 148] on img at bounding box center [605, 132] width 21 height 48
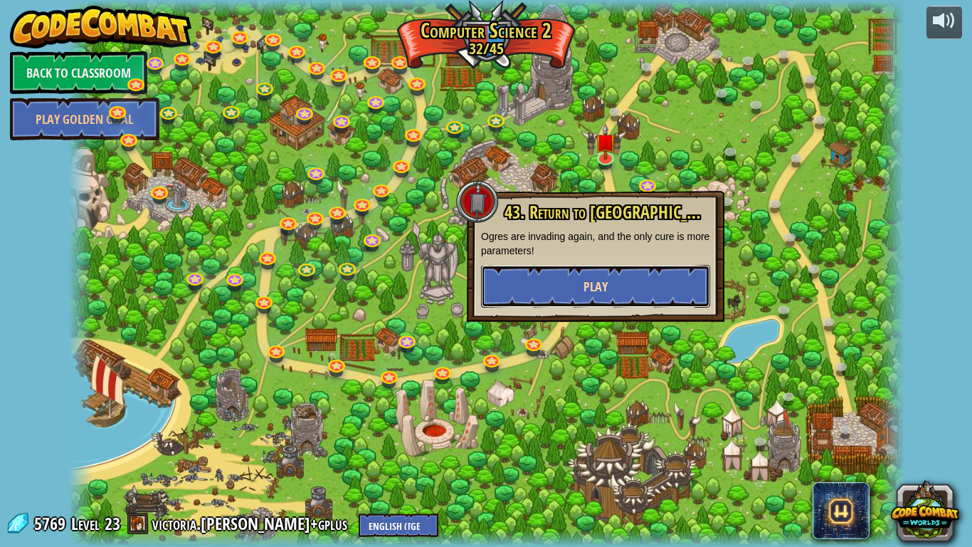
click at [611, 271] on button "Play" at bounding box center [595, 286] width 229 height 43
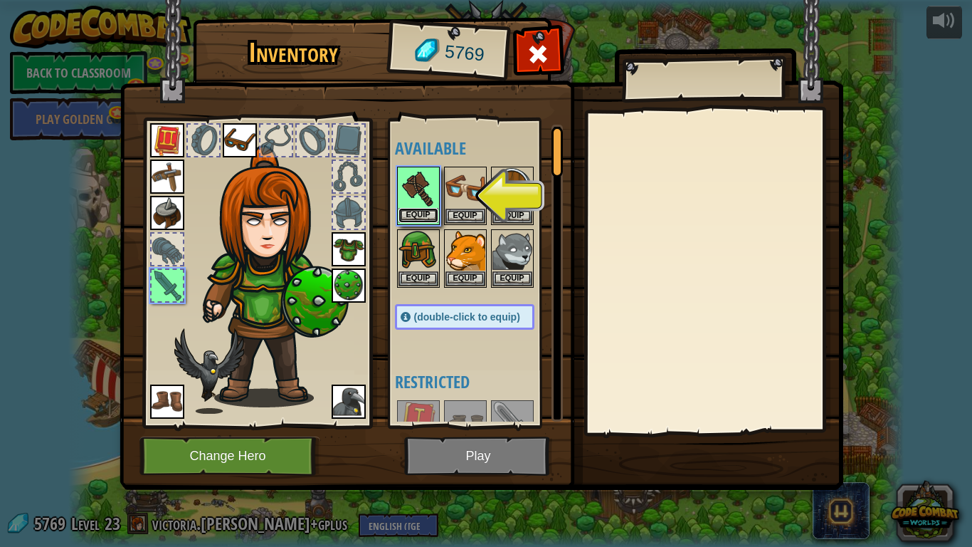
click at [438, 212] on button "Equip" at bounding box center [419, 215] width 40 height 15
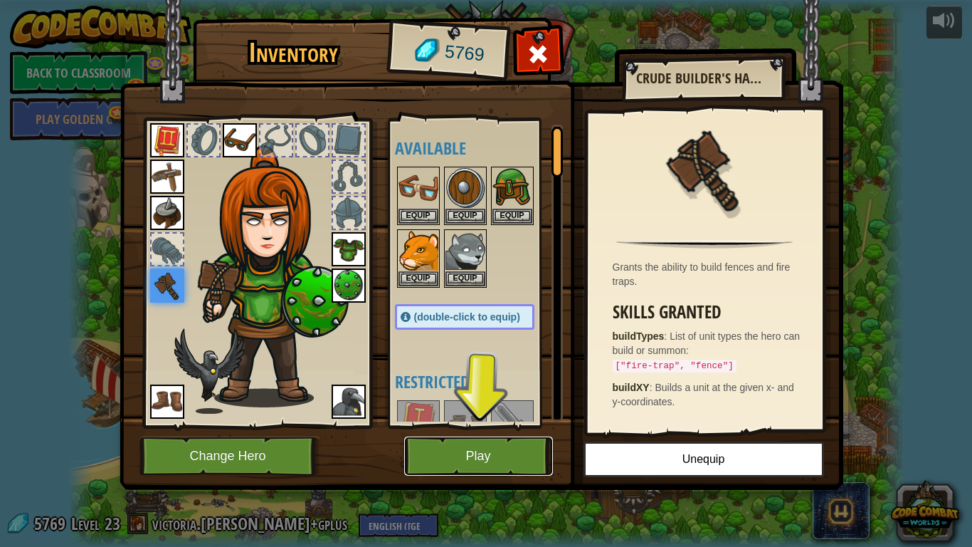
click at [460, 426] on button "Play" at bounding box center [478, 455] width 149 height 39
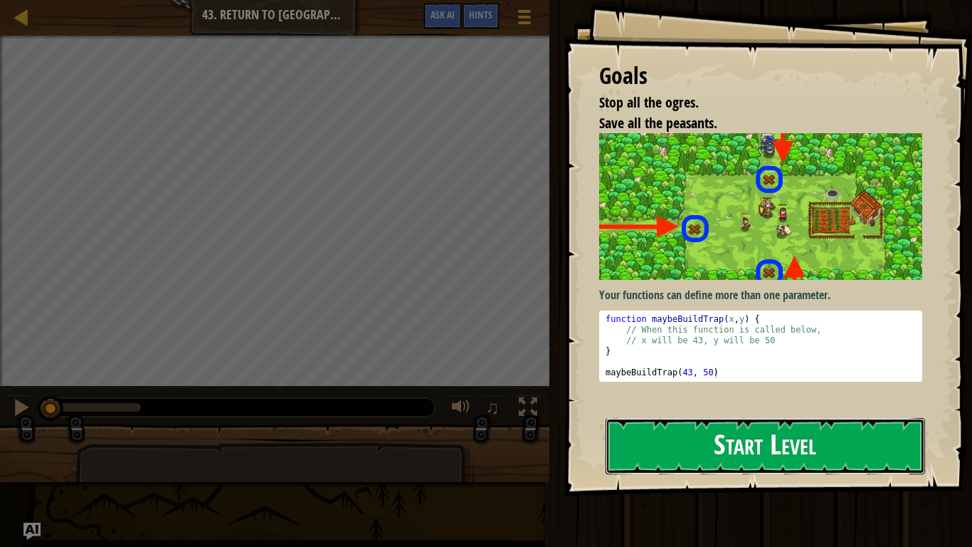
click at [670, 426] on button "Start Level" at bounding box center [766, 446] width 320 height 56
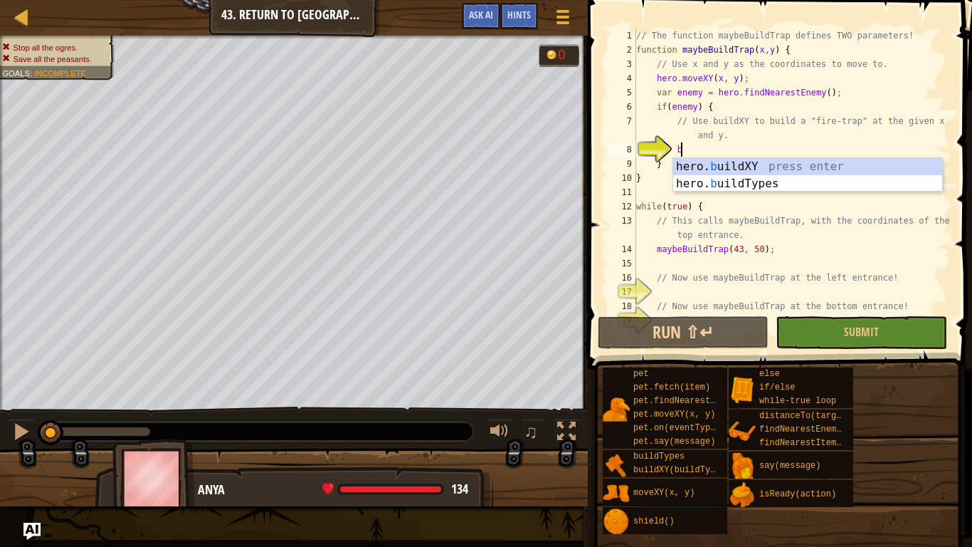
scroll to position [6, 6]
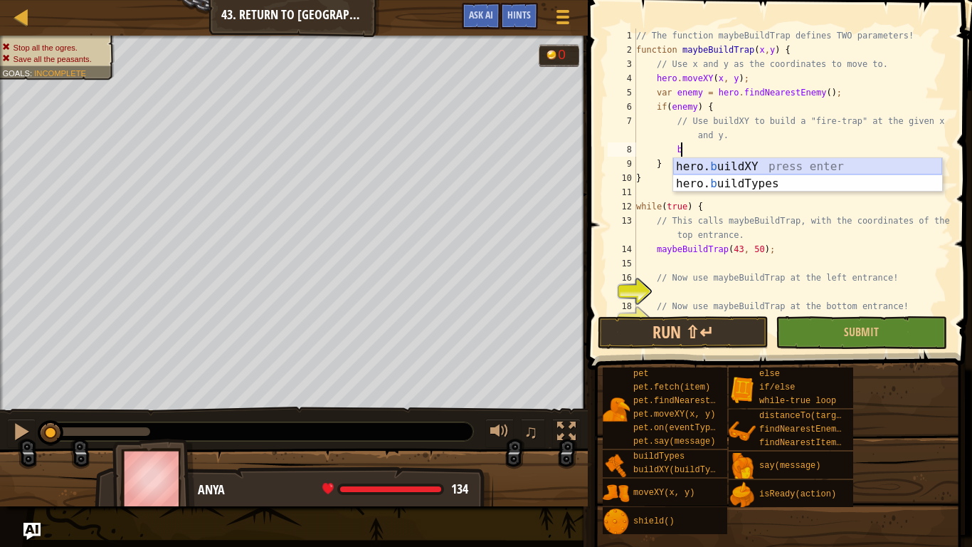
click at [759, 169] on div "hero. b uildXY press enter hero. b uildTypes press enter" at bounding box center [807, 192] width 269 height 68
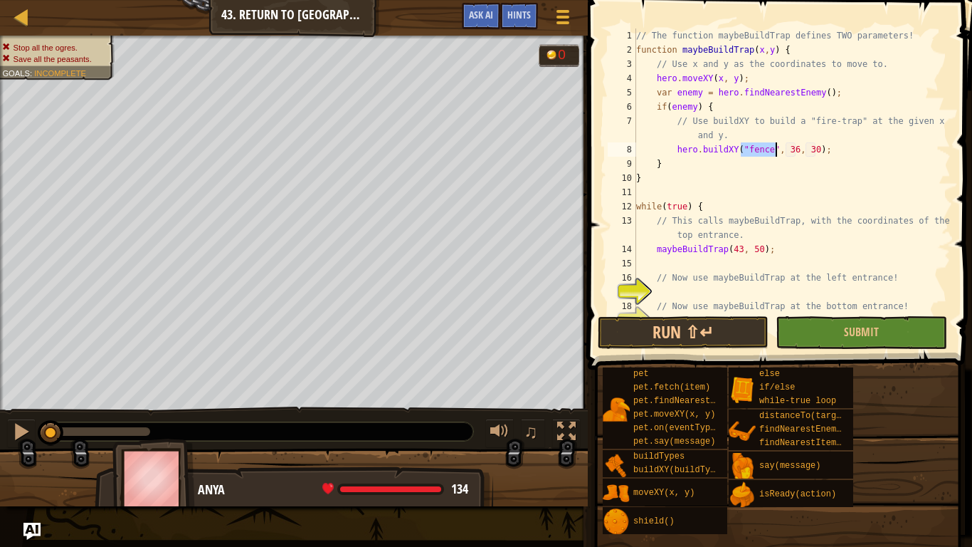
click at [771, 149] on div "// The function maybeBuildTrap defines TWO parameters! function maybeBuildTrap …" at bounding box center [791, 170] width 317 height 285
click at [524, 19] on span "Hints" at bounding box center [518, 15] width 23 height 14
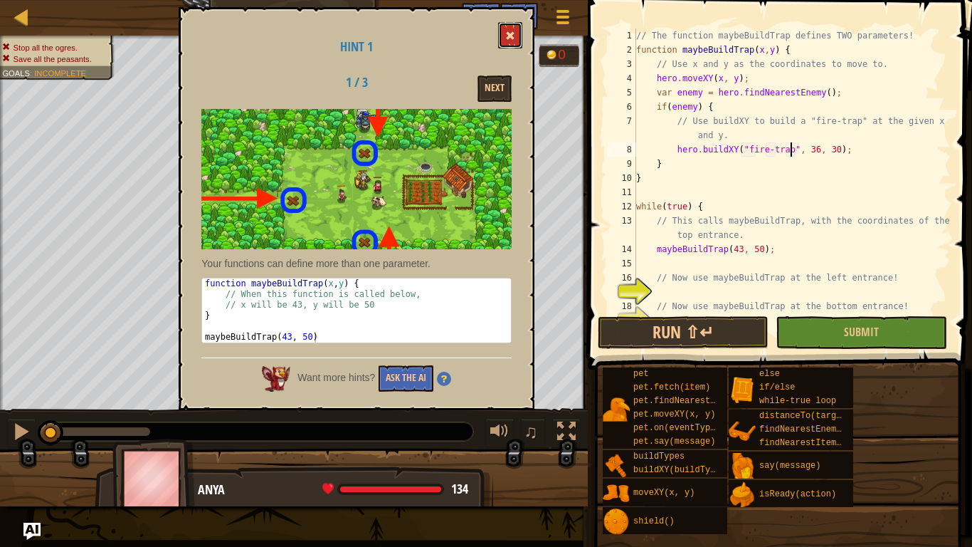
click at [514, 25] on button at bounding box center [510, 35] width 24 height 26
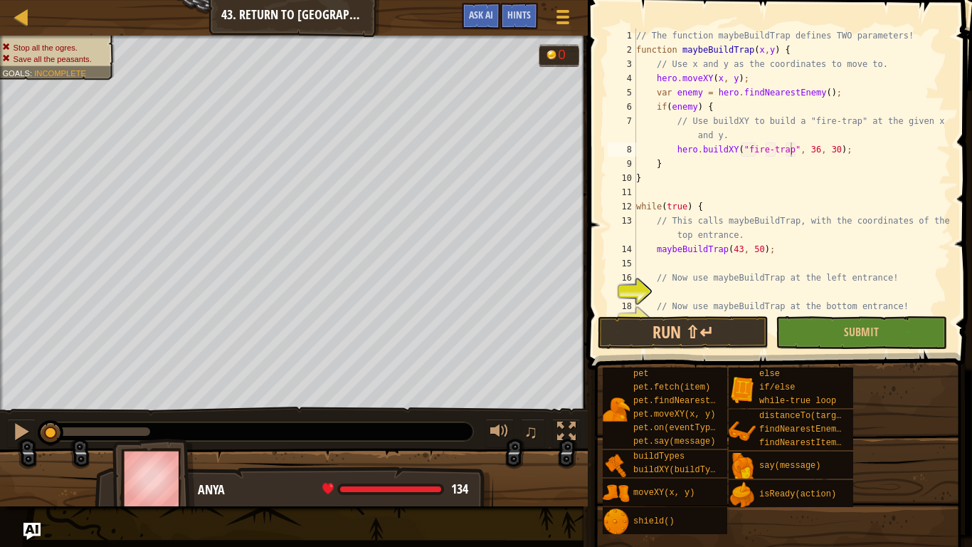
click at [816, 151] on div "// The function maybeBuildTrap defines TWO parameters! function maybeBuildTrap …" at bounding box center [791, 184] width 317 height 313
click at [835, 146] on div "// The function maybeBuildTrap defines TWO parameters! function maybeBuildTrap …" at bounding box center [791, 184] width 317 height 313
type textarea "hero.buildXY("fire-trap", 43, 50);"
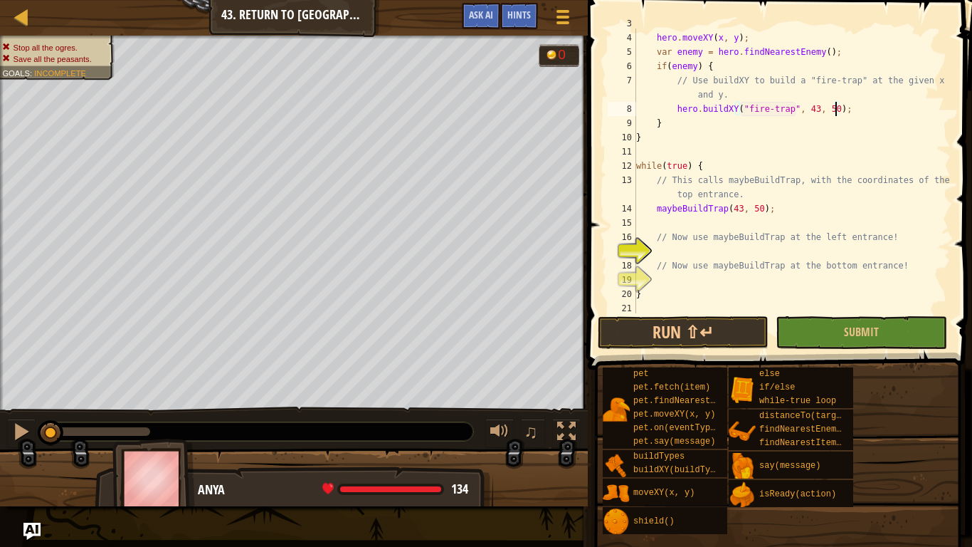
scroll to position [41, 0]
click at [756, 258] on div "// Use x and y as the coordinates to move to. hero . moveXY ( x , y ) ; var ene…" at bounding box center [791, 172] width 317 height 313
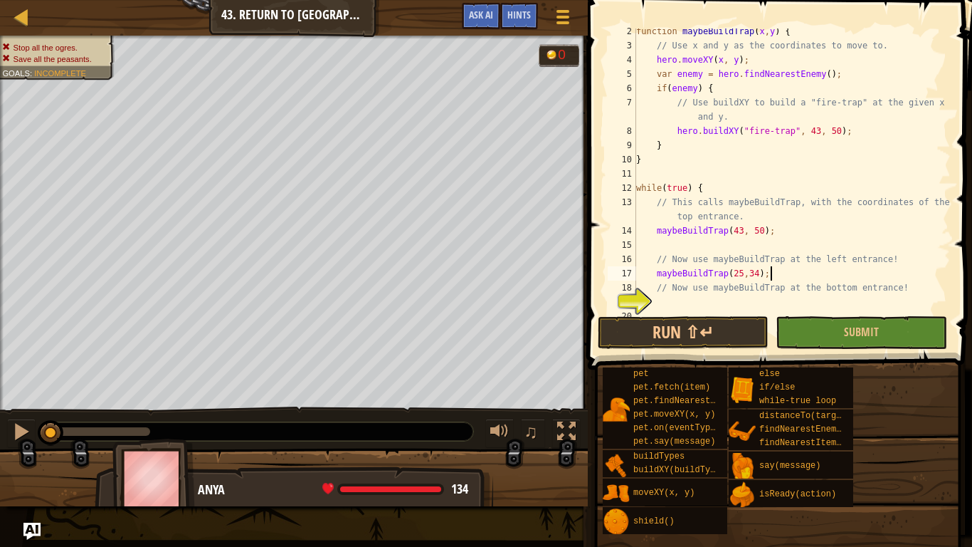
scroll to position [43, 0]
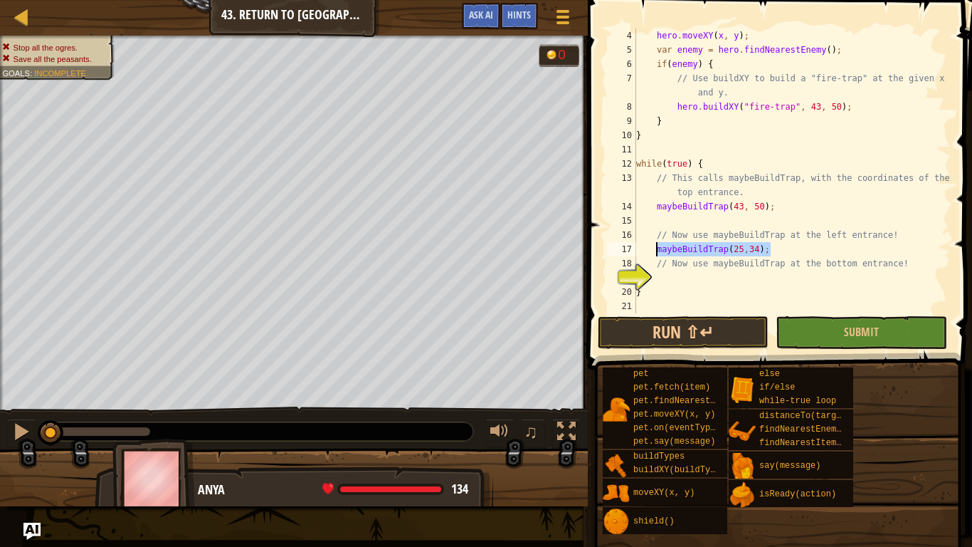
drag, startPoint x: 769, startPoint y: 248, endPoint x: 657, endPoint y: 252, distance: 111.8
click at [657, 252] on div "hero . moveXY ( x , y ) ; var enemy = hero . findNearestEnemy ( ) ; if ( enemy …" at bounding box center [791, 184] width 317 height 313
click at [670, 286] on div "hero . moveXY ( x , y ) ; var enemy = hero . findNearestEnemy ( ) ; if ( enemy …" at bounding box center [791, 184] width 317 height 313
type textarea "}"
click at [669, 282] on div "hero . moveXY ( x , y ) ; var enemy = hero . findNearestEnemy ( ) ; if ( enemy …" at bounding box center [791, 184] width 317 height 313
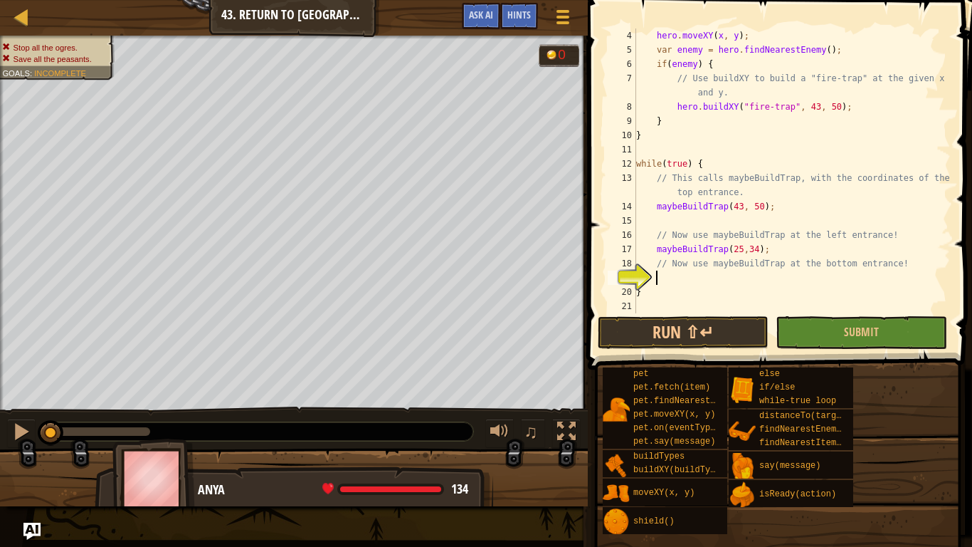
scroll to position [6, 2]
paste textarea "maybeBuildTrap(25,34);"
click at [741, 275] on div "hero . moveXY ( x , y ) ; var enemy = hero . findNearestEnemy ( ) ; if ( enemy …" at bounding box center [791, 184] width 317 height 313
click at [755, 278] on div "hero . moveXY ( x , y ) ; var enemy = hero . findNearestEnemy ( ) ; if ( enemy …" at bounding box center [791, 184] width 317 height 313
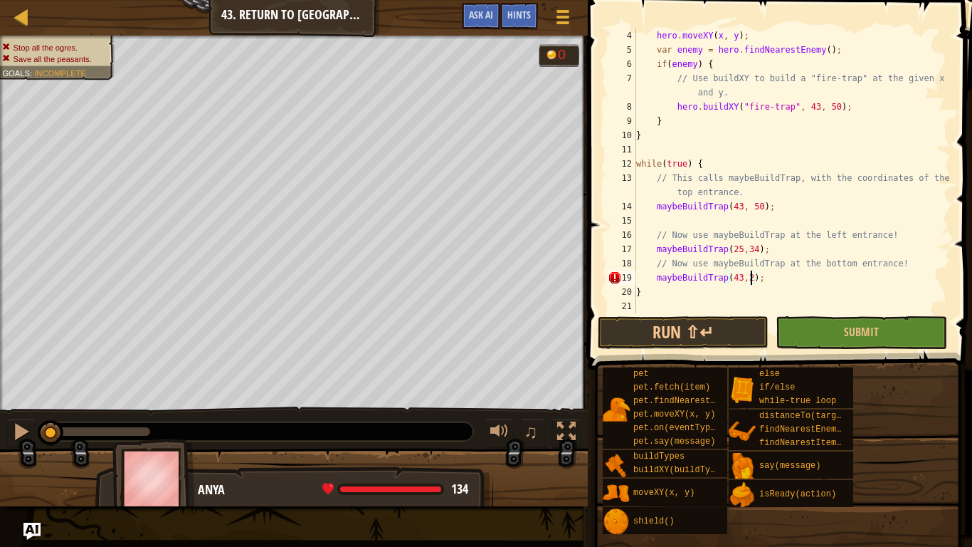
scroll to position [6, 17]
click at [823, 320] on button "Submit" at bounding box center [861, 332] width 171 height 33
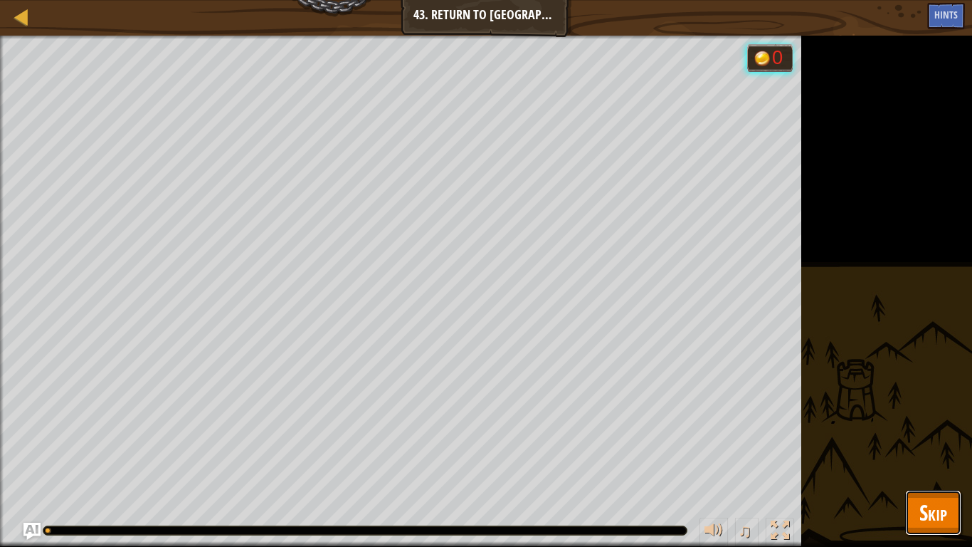
click at [932, 426] on span "Skip" at bounding box center [933, 511] width 28 height 29
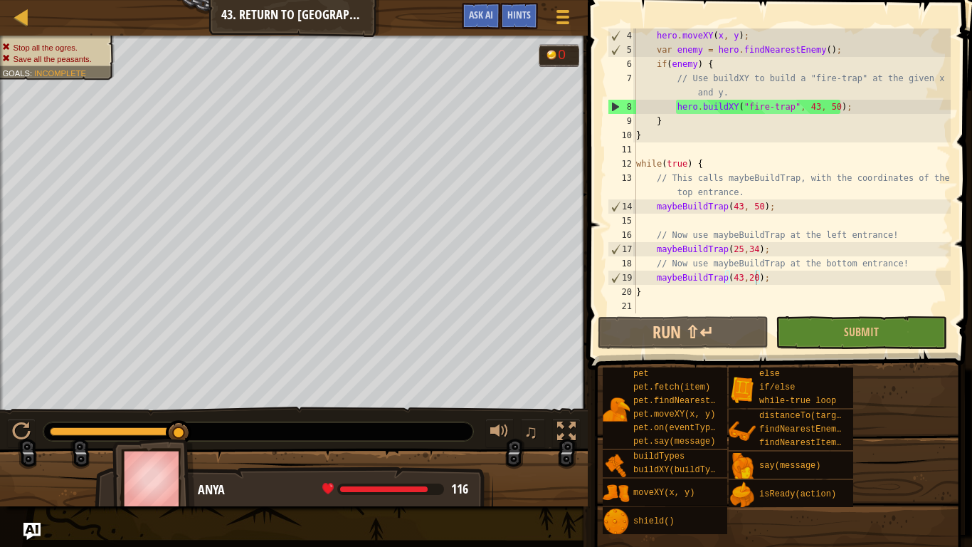
click at [816, 106] on div "hero . moveXY ( x , y ) ; var enemy = hero . findNearestEnemy ( ) ; if ( enemy …" at bounding box center [791, 184] width 317 height 313
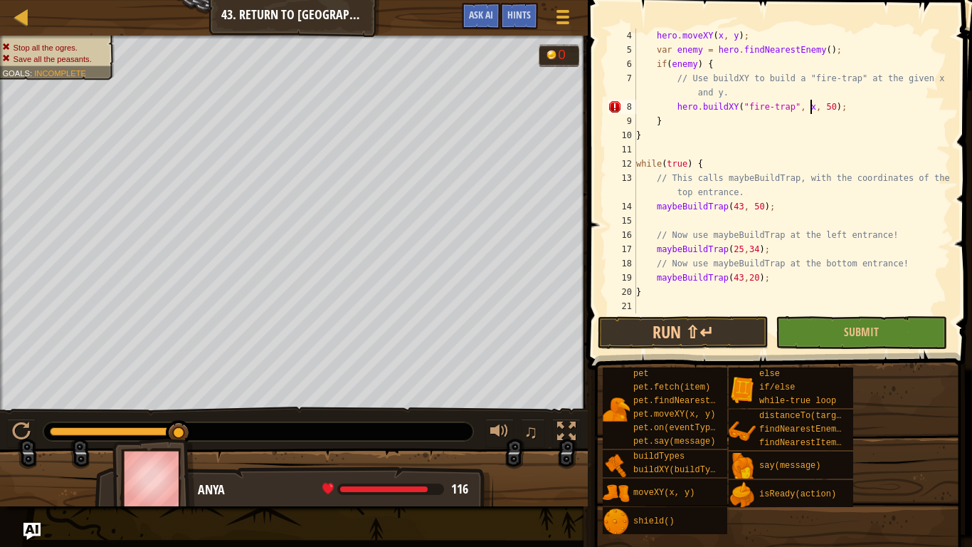
scroll to position [6, 25]
click at [831, 105] on div "hero . moveXY ( x , y ) ; var enemy = hero . findNearestEnemy ( ) ; if ( enemy …" at bounding box center [791, 184] width 317 height 313
type textarea "hero.buildXY("fire-trap", x, y);"
click at [845, 326] on span "Submit" at bounding box center [861, 332] width 35 height 16
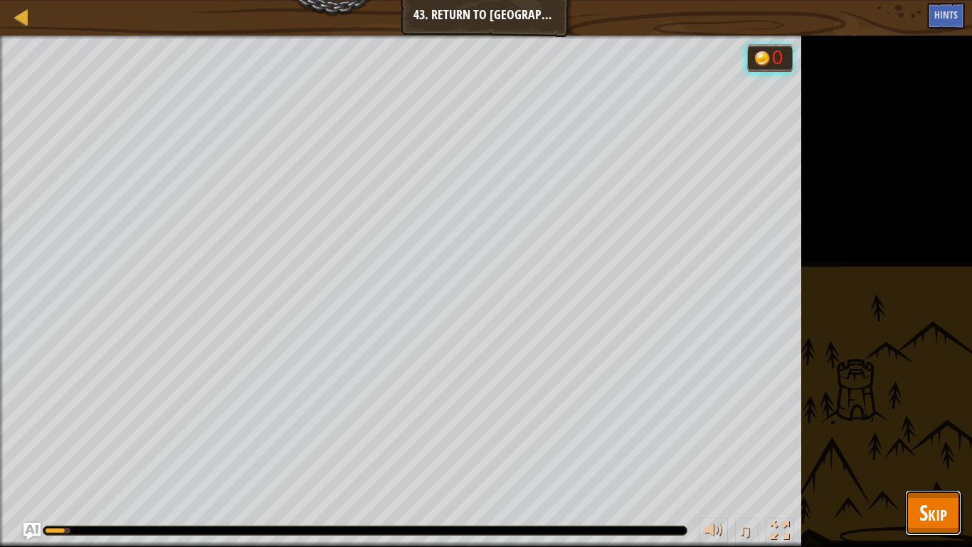
click at [919, 426] on span "Skip" at bounding box center [933, 511] width 28 height 29
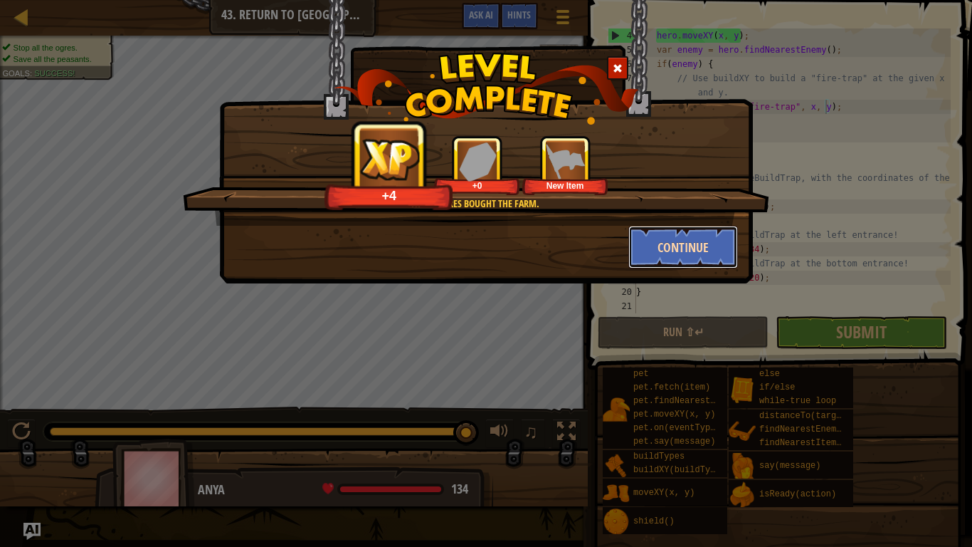
click at [680, 245] on button "Continue" at bounding box center [683, 247] width 110 height 43
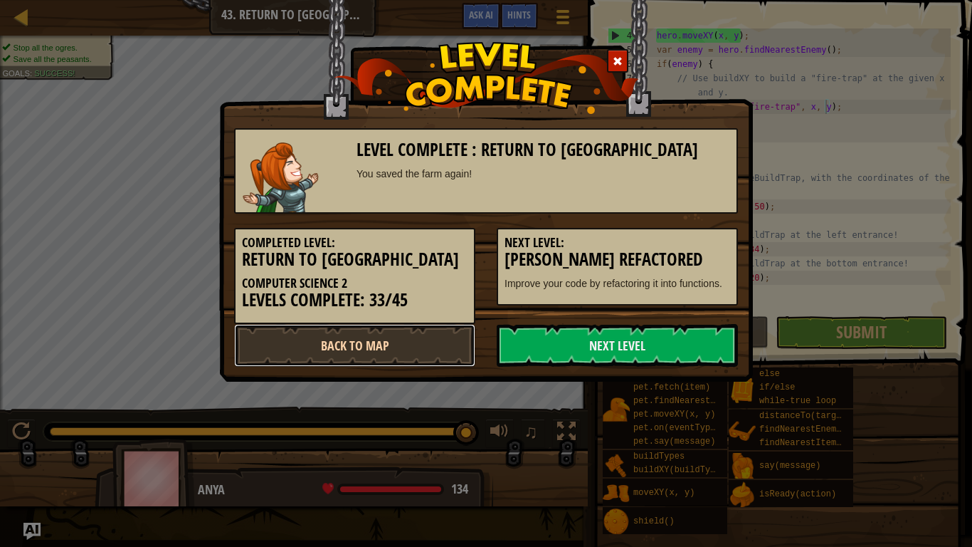
click at [457, 341] on link "Back to Map" at bounding box center [354, 345] width 241 height 43
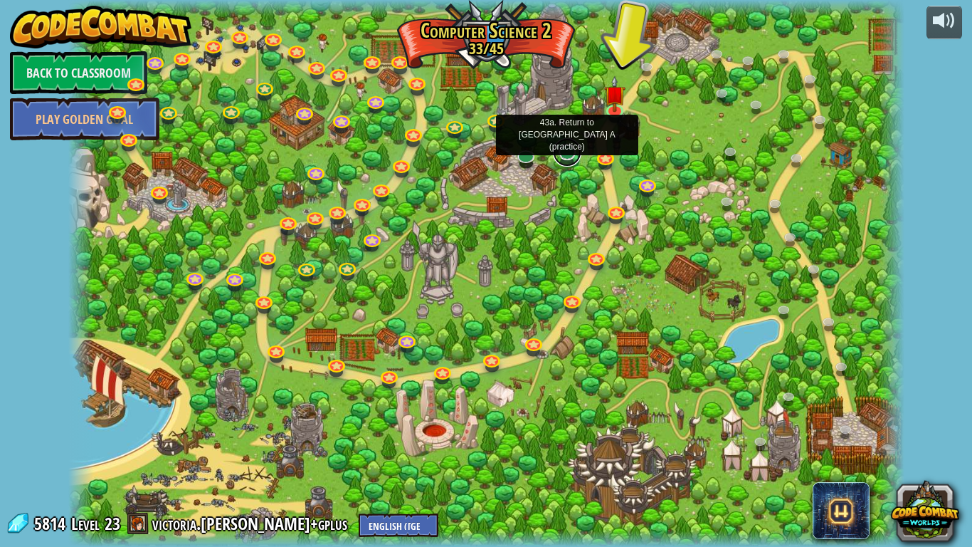
click at [567, 155] on link at bounding box center [567, 152] width 28 height 28
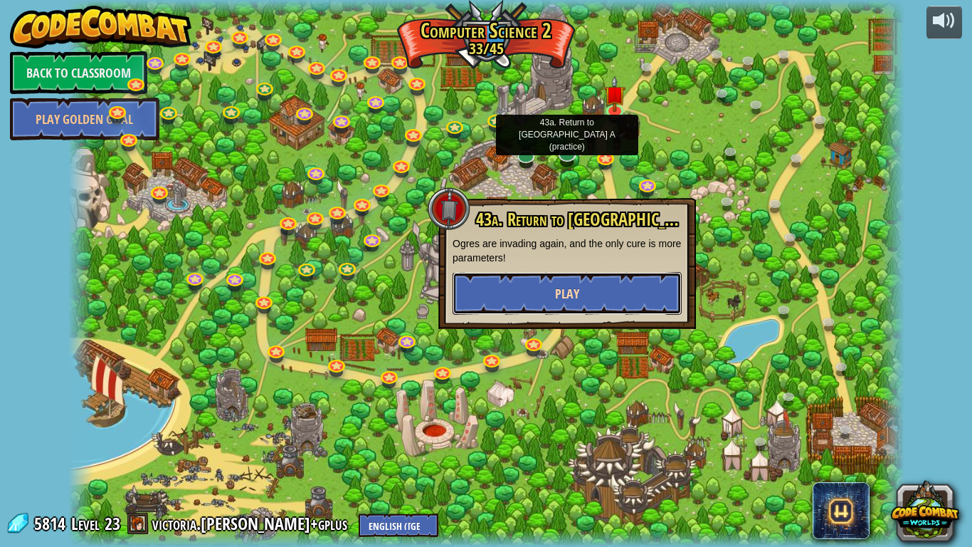
click at [582, 295] on button "Play" at bounding box center [567, 293] width 229 height 43
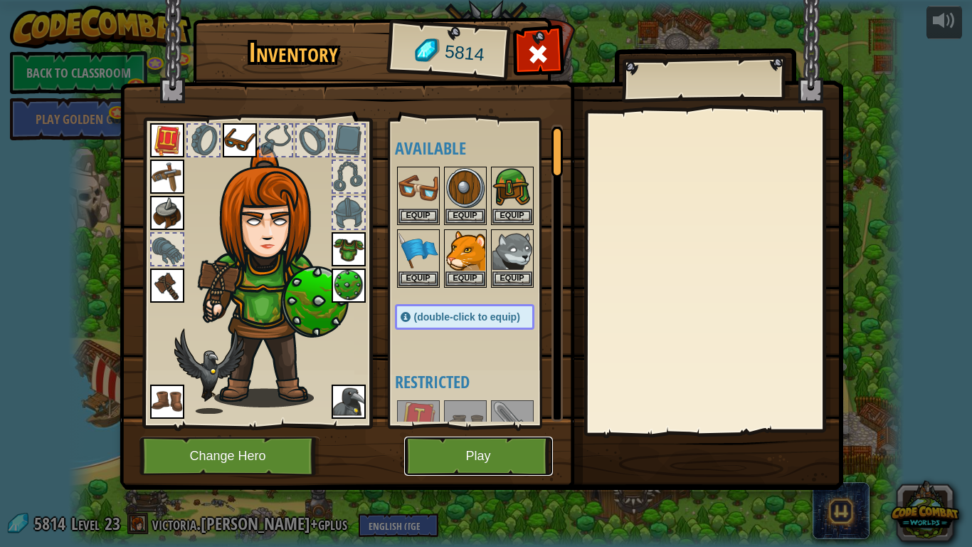
click at [487, 426] on button "Play" at bounding box center [478, 455] width 149 height 39
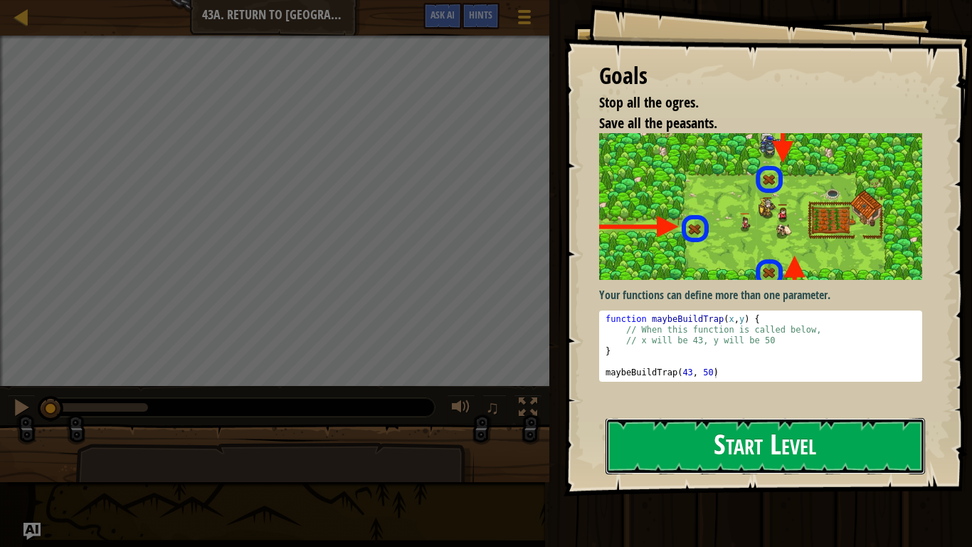
click at [714, 426] on button "Start Level" at bounding box center [766, 446] width 320 height 56
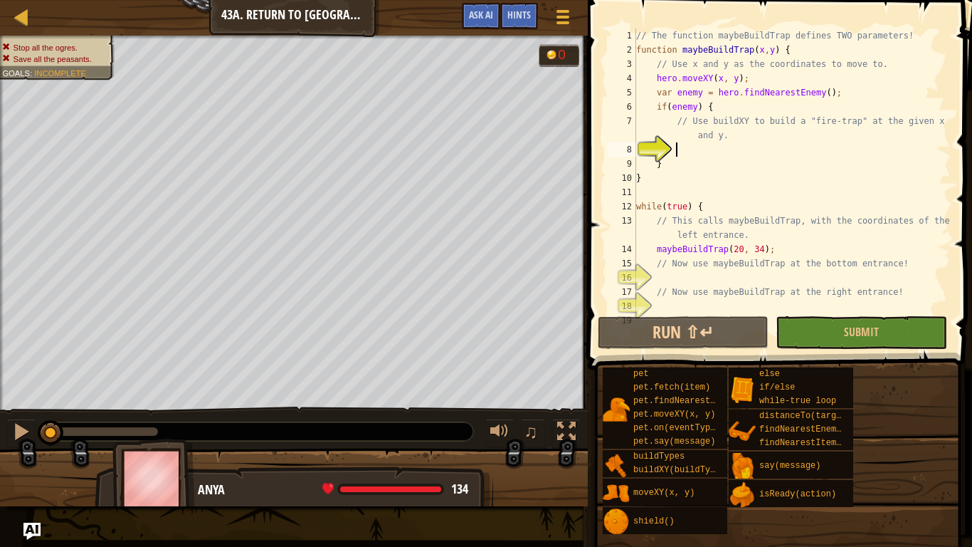
scroll to position [6, 6]
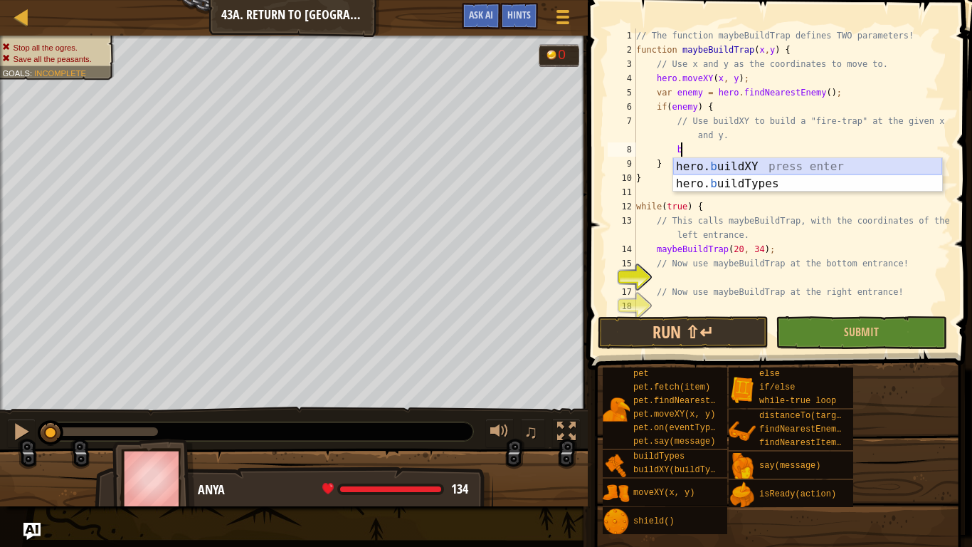
click at [788, 165] on div "hero. b uildXY press enter hero. b uildTypes press enter" at bounding box center [807, 192] width 269 height 68
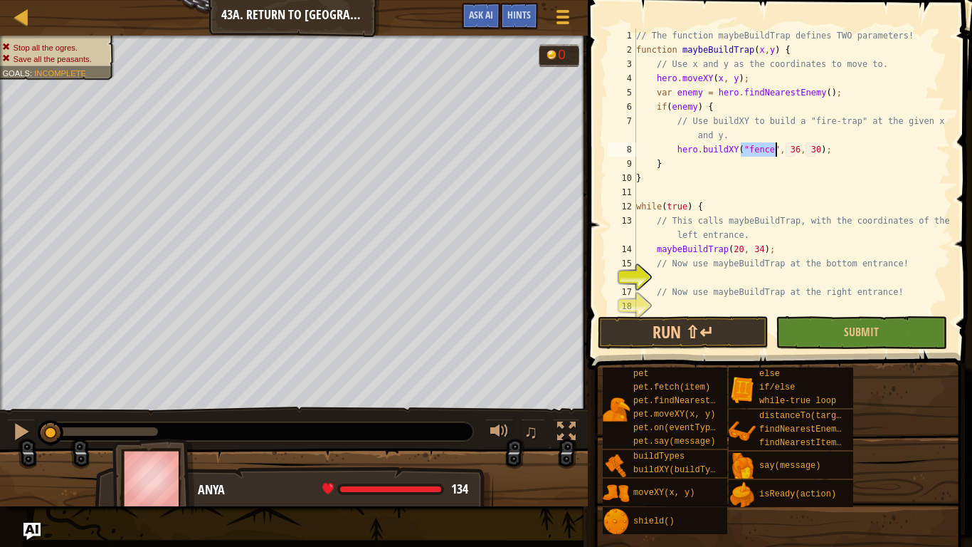
click at [771, 149] on div "// The function maybeBuildTrap defines TWO parameters! function maybeBuildTrap …" at bounding box center [791, 170] width 317 height 285
click at [818, 146] on div "// The function maybeBuildTrap defines TWO parameters! function maybeBuildTrap …" at bounding box center [791, 184] width 317 height 313
click at [829, 148] on div "// The function maybeBuildTrap defines TWO parameters! function maybeBuildTrap …" at bounding box center [791, 184] width 317 height 313
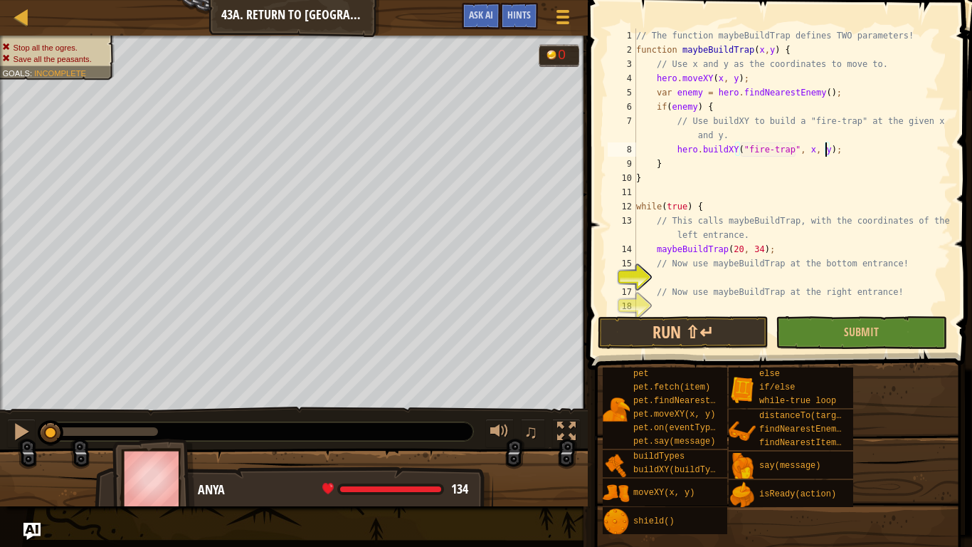
scroll to position [28, 0]
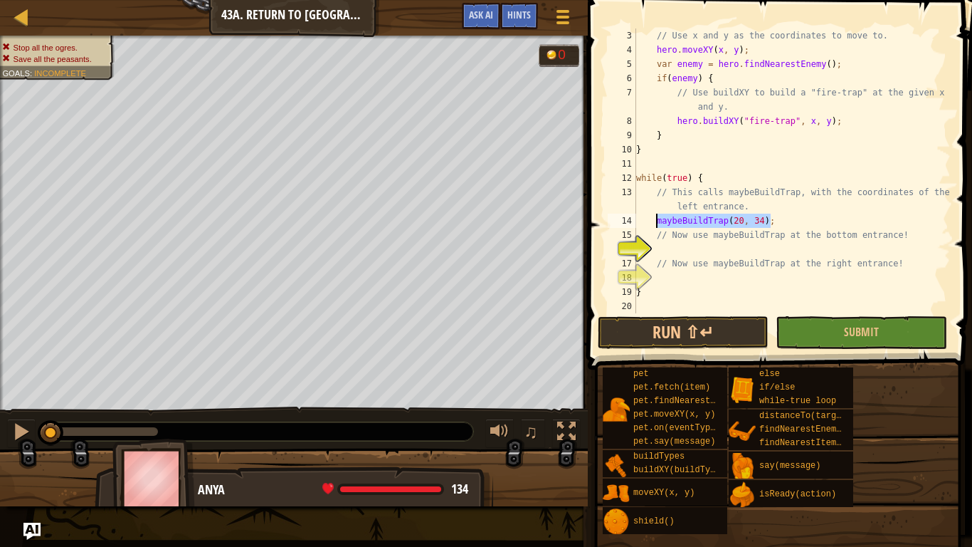
drag, startPoint x: 773, startPoint y: 221, endPoint x: 657, endPoint y: 222, distance: 116.0
click at [657, 222] on div "// Use x and y as the coordinates to move to. hero . moveXY ( x , y ) ; var ene…" at bounding box center [791, 184] width 317 height 313
type textarea "maybeBuildTrap(20, 34);"
click at [667, 248] on div "// Use x and y as the coordinates to move to. hero . moveXY ( x , y ) ; var ene…" at bounding box center [791, 184] width 317 height 313
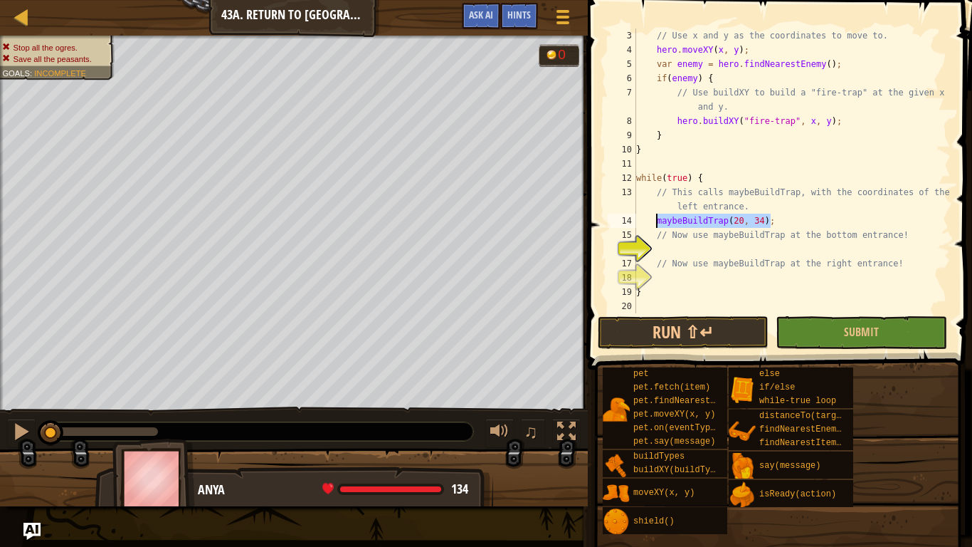
scroll to position [6, 2]
paste textarea "maybeBuildTrap(20, 34);"
type textarea "maybeBuildTrap(20, 34);"
click at [670, 280] on div "// Use x and y as the coordinates to move to. hero . moveXY ( x , y ) ; var ene…" at bounding box center [791, 184] width 317 height 313
paste textarea "maybeBuildTrap(20, 34);"
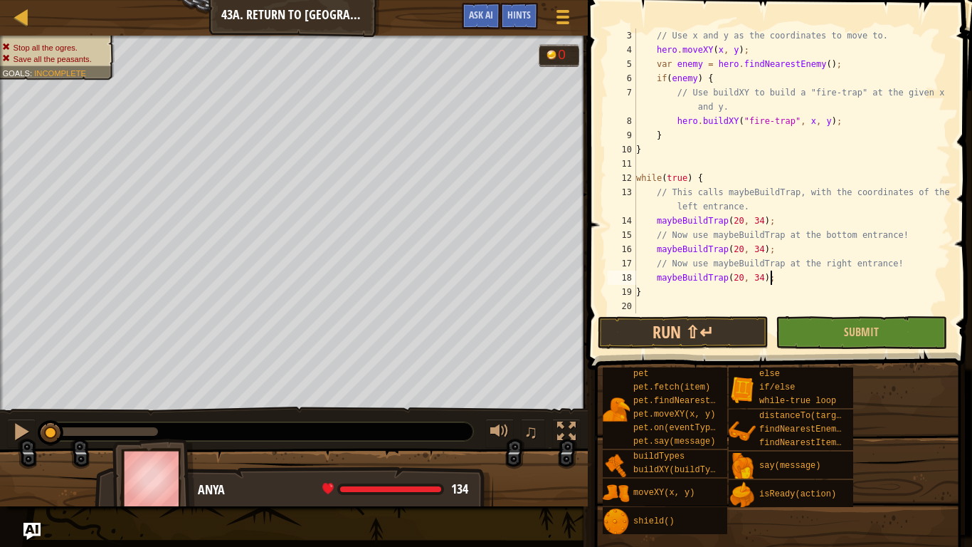
click at [742, 252] on div "// Use x and y as the coordinates to move to. hero . moveXY ( x , y ) ; var ene…" at bounding box center [791, 184] width 317 height 313
click at [760, 248] on div "// Use x and y as the coordinates to move to. hero . moveXY ( x , y ) ; var ene…" at bounding box center [791, 184] width 317 height 313
click at [739, 280] on div "// Use x and y as the coordinates to move to. hero . moveXY ( x , y ) ; var ene…" at bounding box center [791, 184] width 317 height 313
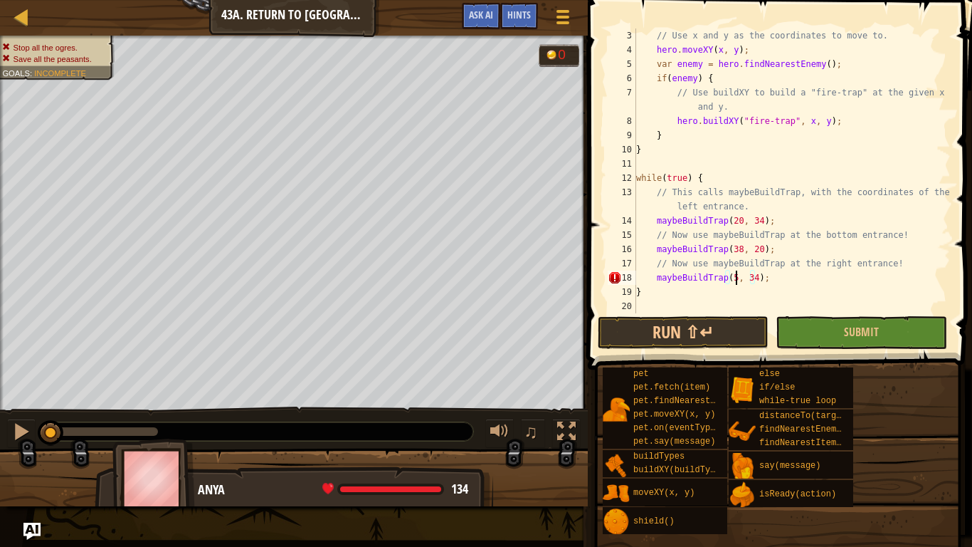
scroll to position [6, 15]
type textarea "maybeBuildTrap(56, 34);"
click at [840, 332] on button "Submit" at bounding box center [861, 332] width 171 height 33
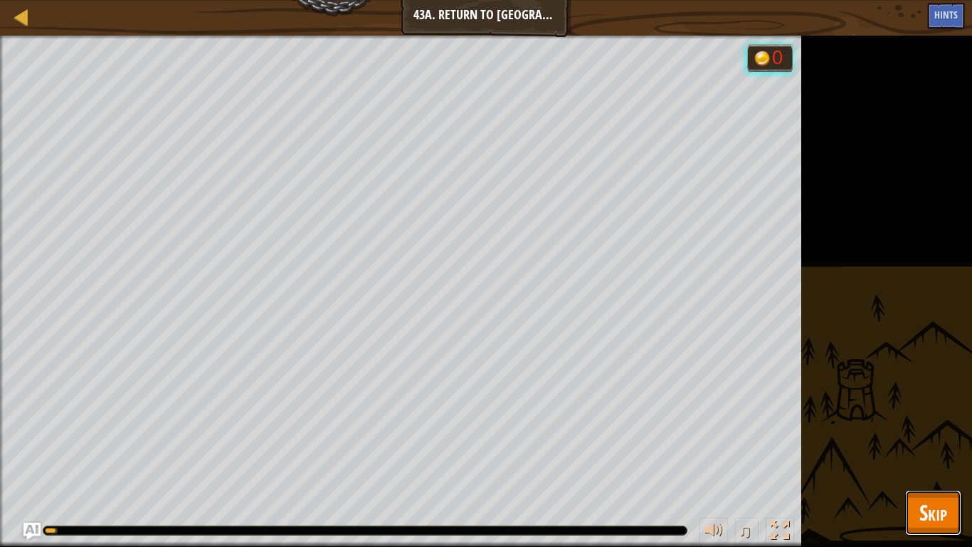
click at [932, 426] on span "Skip" at bounding box center [933, 511] width 28 height 29
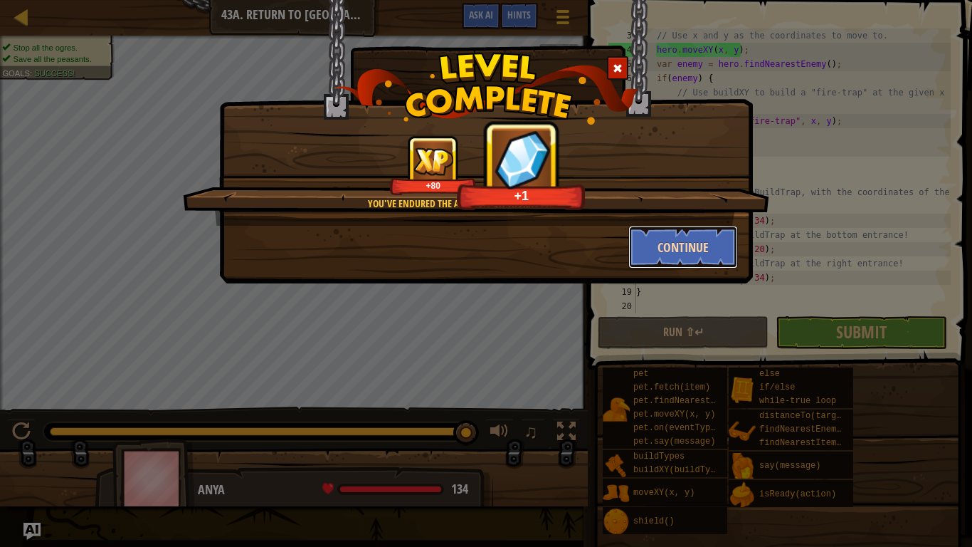
click at [693, 247] on button "Continue" at bounding box center [683, 247] width 110 height 43
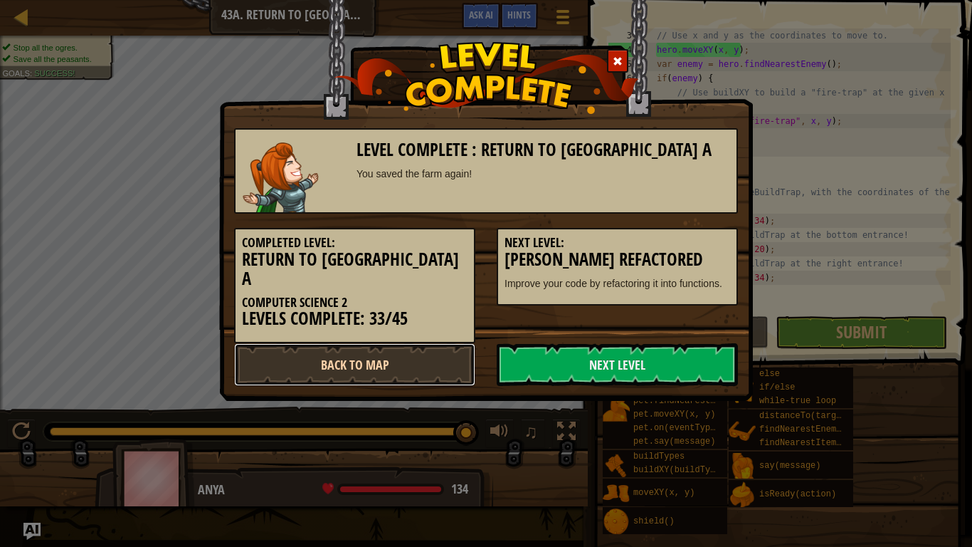
click at [431, 343] on link "Back to Map" at bounding box center [354, 364] width 241 height 43
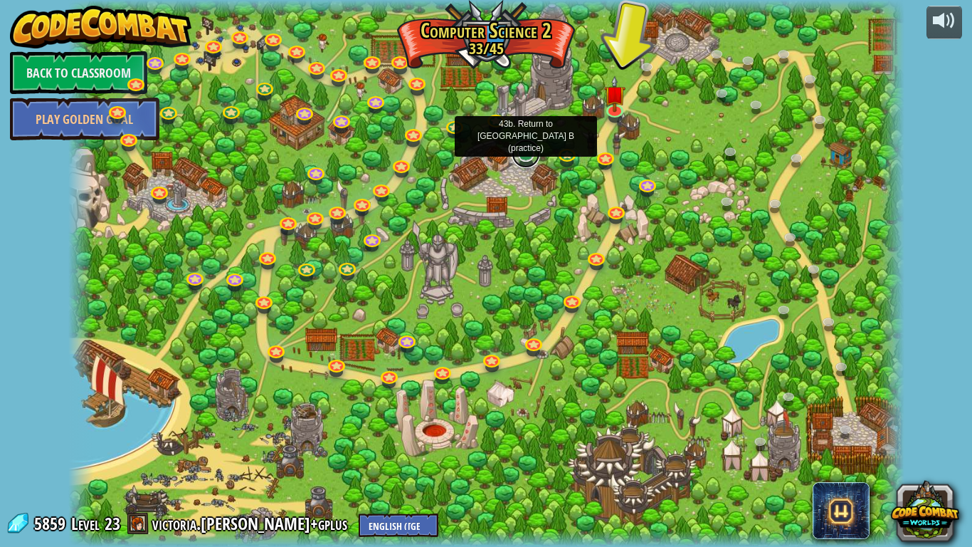
click at [524, 152] on link at bounding box center [526, 153] width 28 height 28
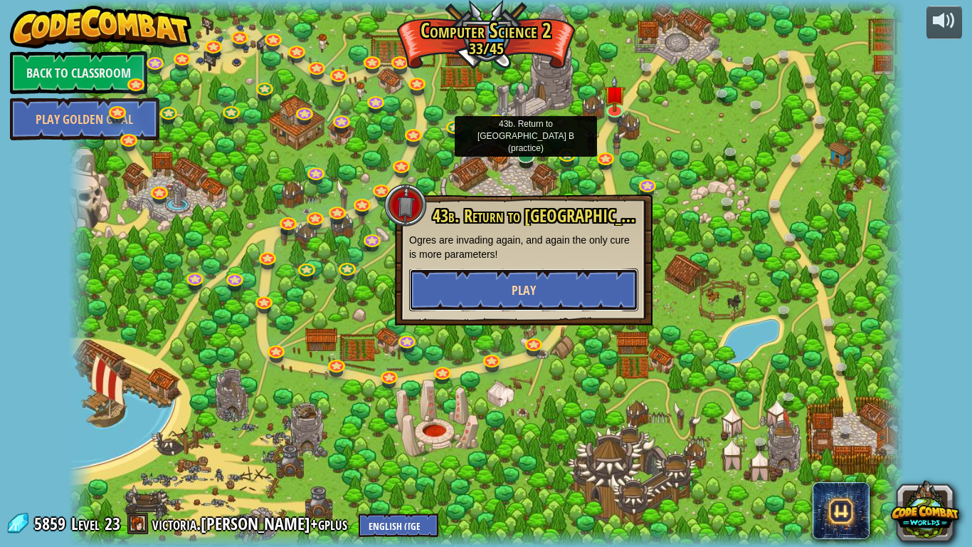
click at [546, 295] on button "Play" at bounding box center [523, 289] width 229 height 43
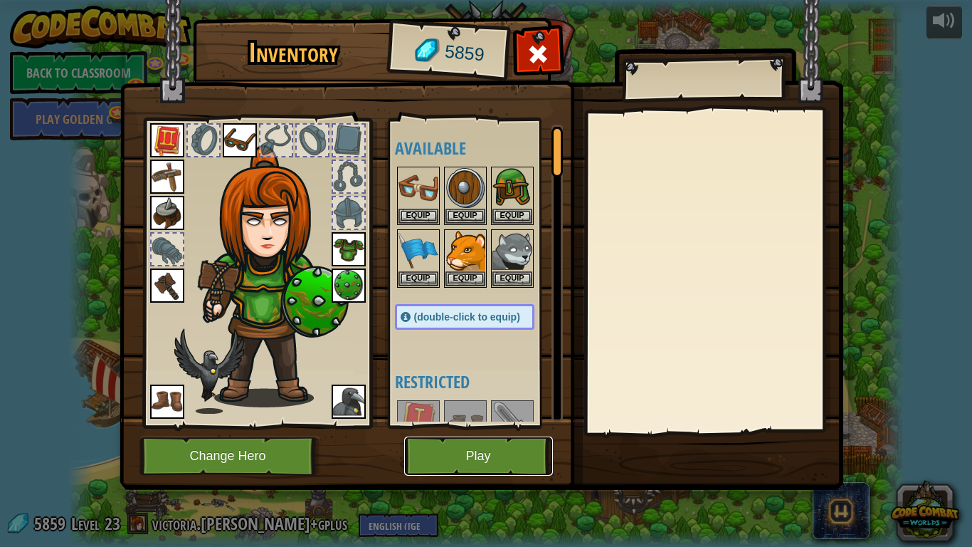
click at [525, 426] on button "Play" at bounding box center [478, 455] width 149 height 39
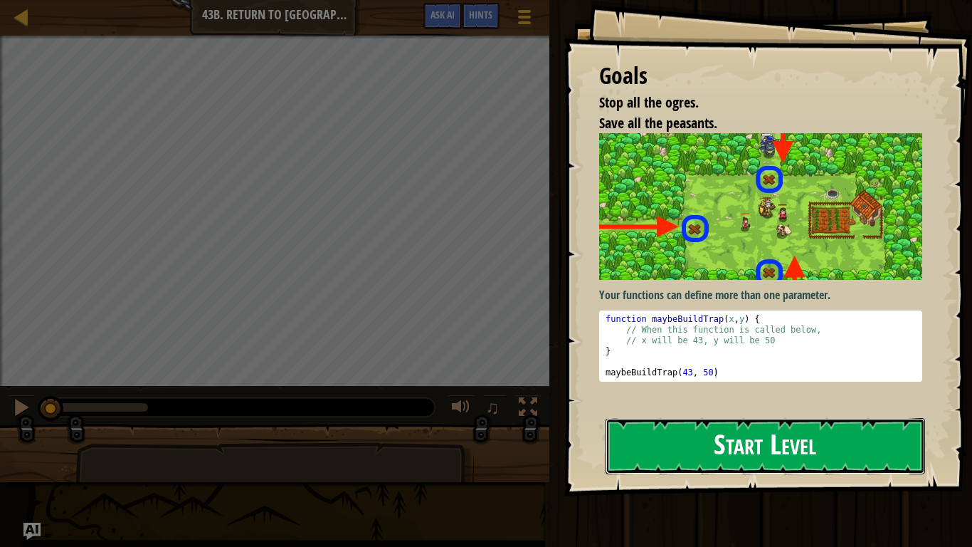
click at [695, 426] on button "Start Level" at bounding box center [766, 446] width 320 height 56
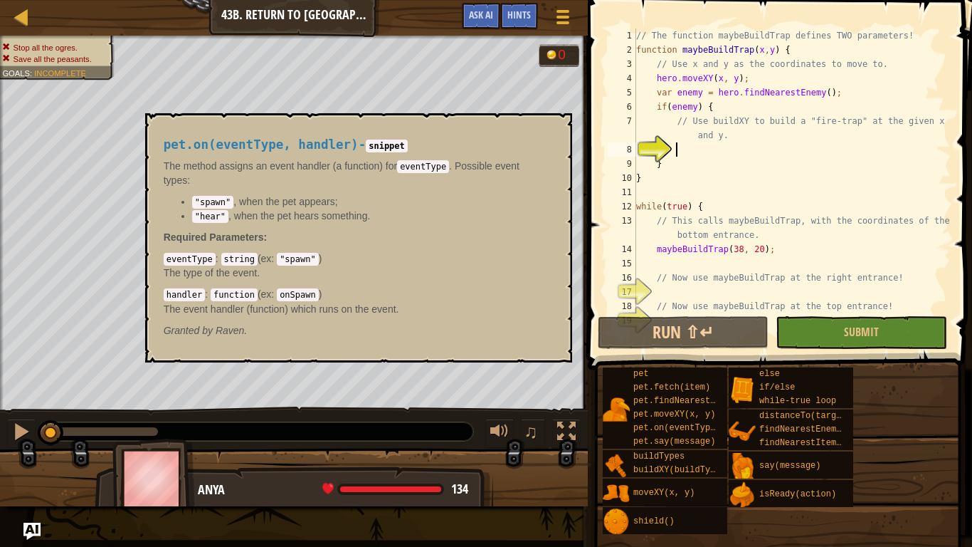
scroll to position [6, 6]
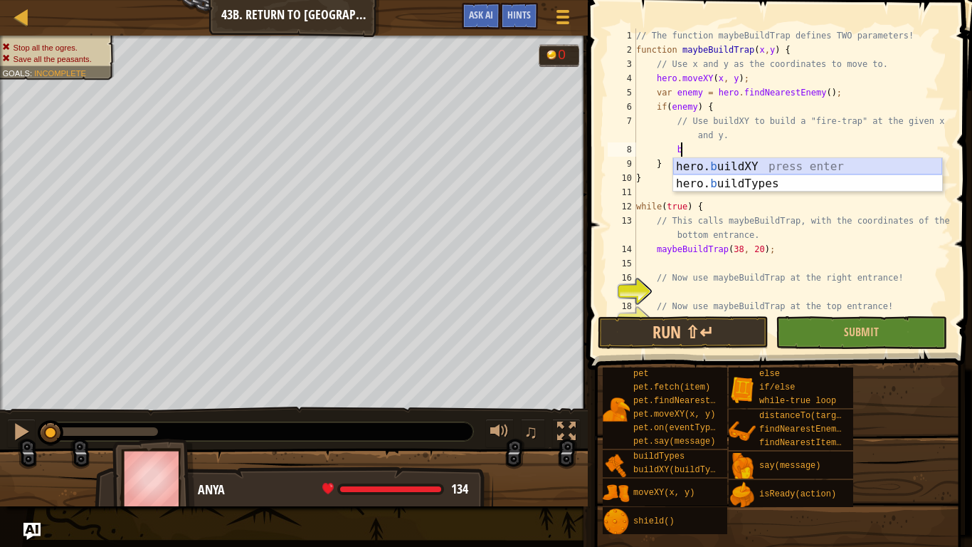
click at [758, 166] on div "hero. b uildXY press enter hero. b uildTypes press enter" at bounding box center [807, 192] width 269 height 68
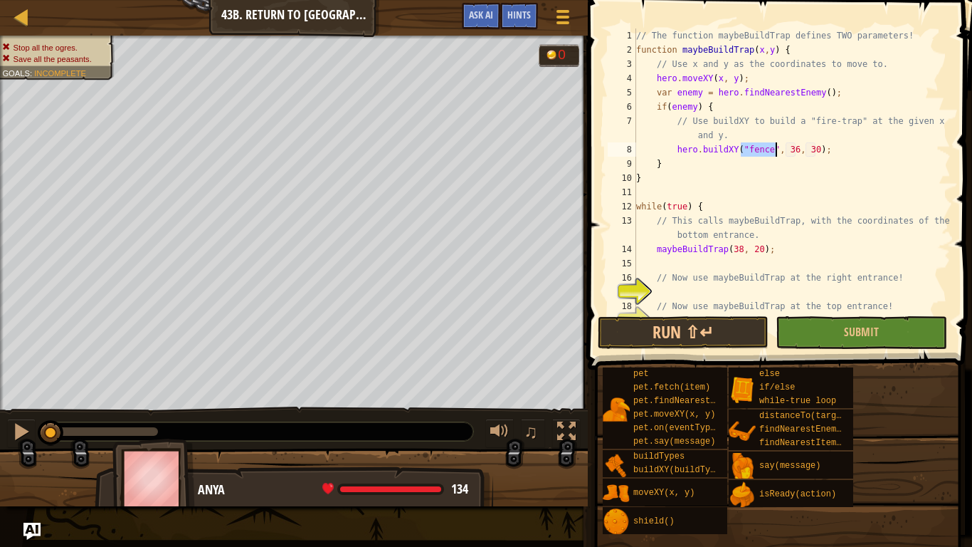
click at [771, 150] on div "// The function maybeBuildTrap defines TWO parameters! function maybeBuildTrap …" at bounding box center [791, 170] width 317 height 285
click at [816, 149] on div "// The function maybeBuildTrap defines TWO parameters! function maybeBuildTrap …" at bounding box center [791, 184] width 317 height 313
click at [826, 149] on div "// The function maybeBuildTrap defines TWO parameters! function maybeBuildTrap …" at bounding box center [791, 184] width 317 height 313
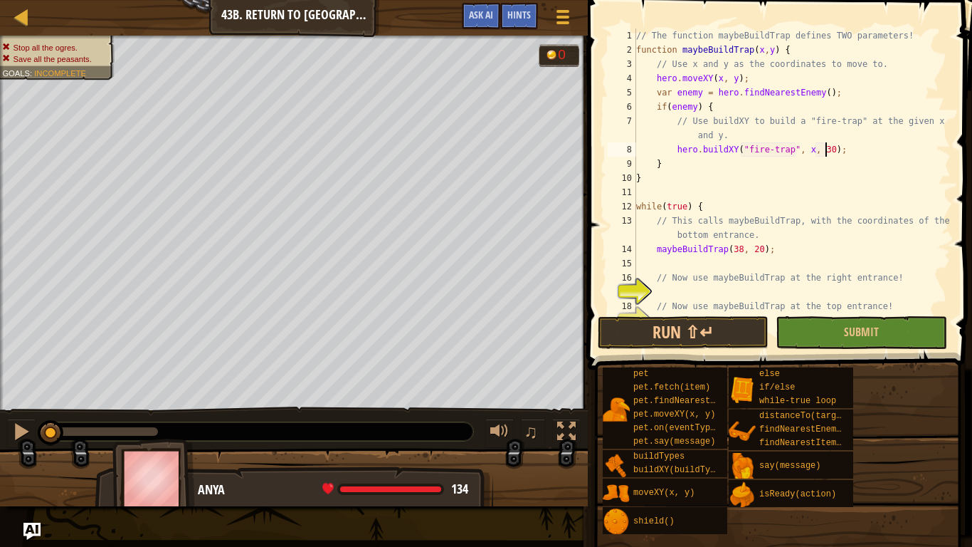
click at [831, 149] on div "// The function maybeBuildTrap defines TWO parameters! function maybeBuildTrap …" at bounding box center [791, 184] width 317 height 313
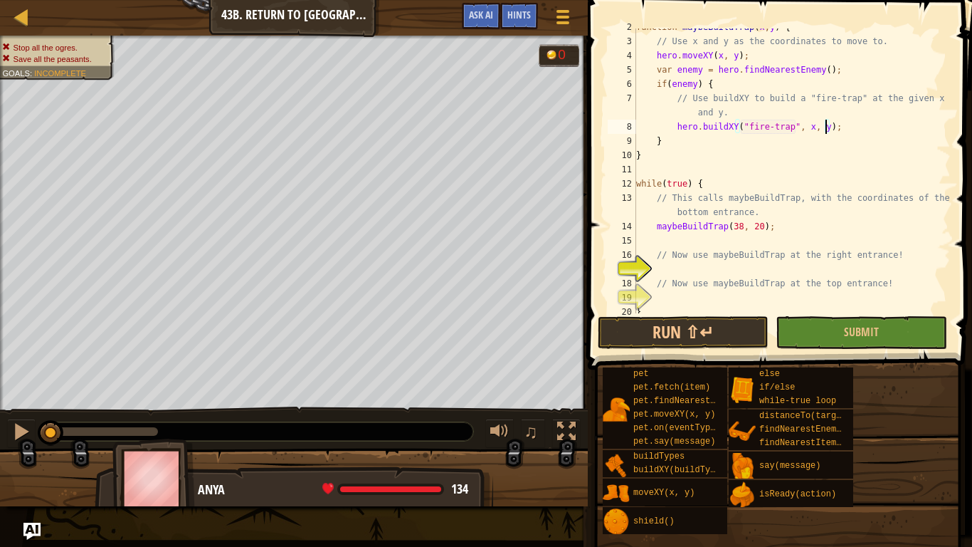
scroll to position [43, 0]
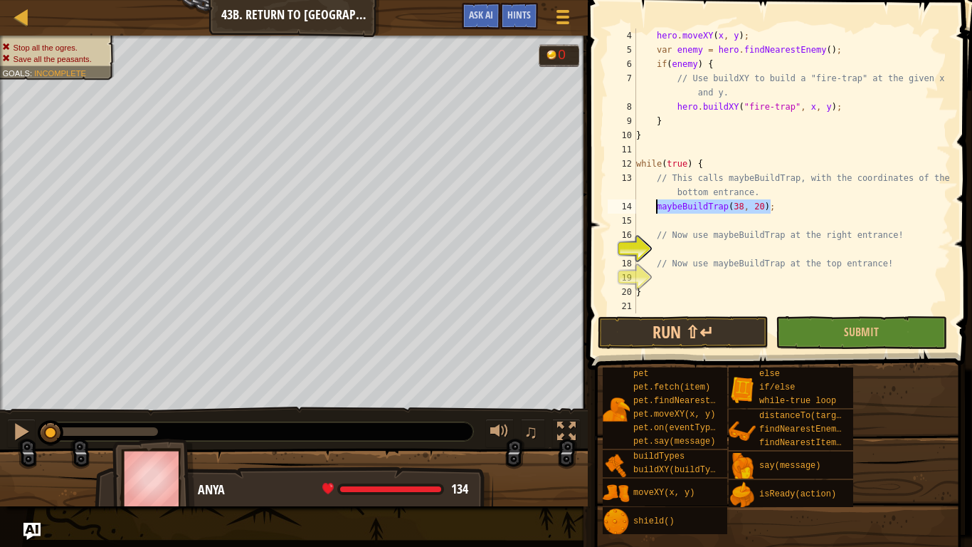
drag, startPoint x: 773, startPoint y: 209, endPoint x: 654, endPoint y: 207, distance: 118.9
click at [654, 207] on div "hero . moveXY ( x , y ) ; var enemy = hero . findNearestEnemy ( ) ; if ( enemy …" at bounding box center [791, 184] width 317 height 313
type textarea "maybeBuildTrap(38, 20);"
click at [673, 249] on div "hero . moveXY ( x , y ) ; var enemy = hero . findNearestEnemy ( ) ; if ( enemy …" at bounding box center [791, 184] width 317 height 313
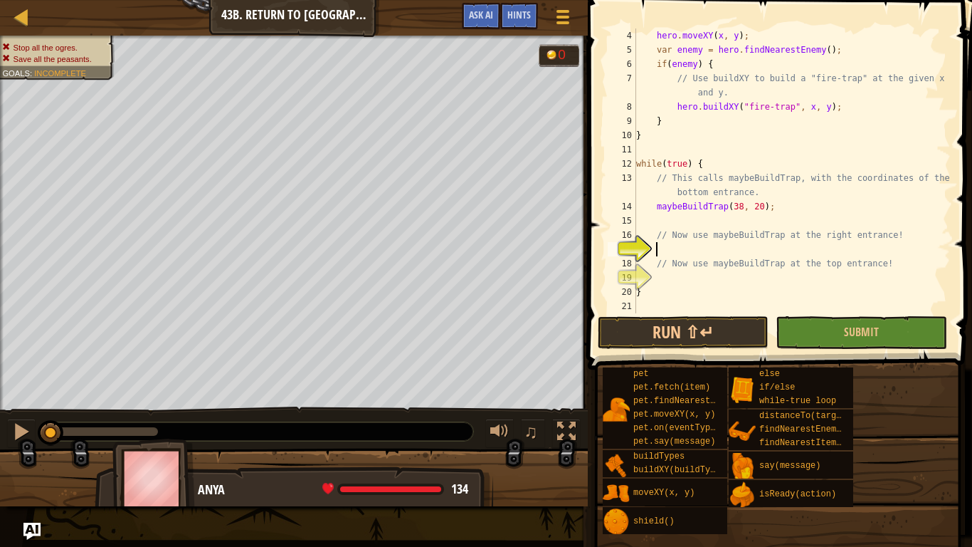
scroll to position [6, 2]
paste textarea "maybeBuildTrap(38, 20);"
type textarea "maybeBuildTrap(38, 20);"
click at [671, 282] on div "hero . moveXY ( x , y ) ; var enemy = hero . findNearestEnemy ( ) ; if ( enemy …" at bounding box center [791, 184] width 317 height 313
paste textarea "maybeBuildTrap(38, 20);"
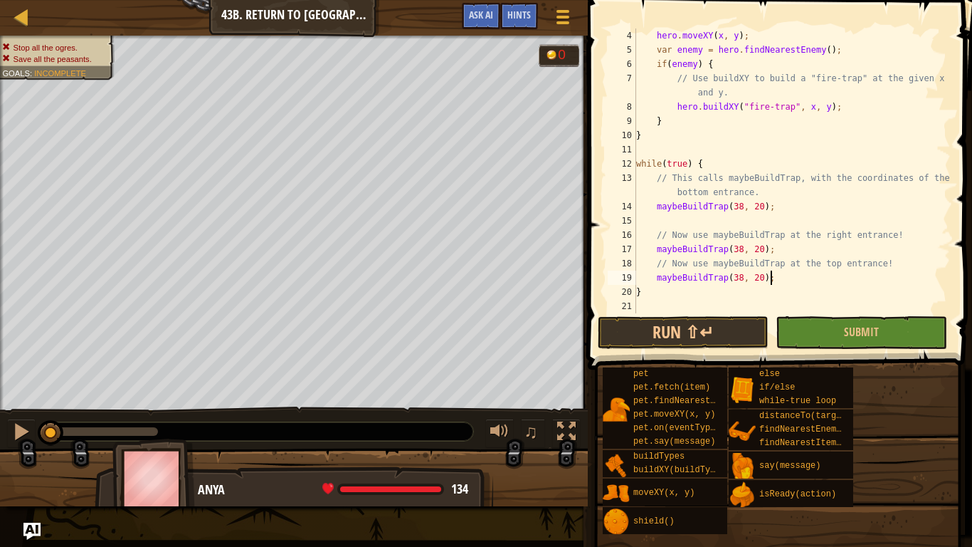
click at [741, 248] on div "hero . moveXY ( x , y ) ; var enemy = hero . findNearestEnemy ( ) ; if ( enemy …" at bounding box center [791, 184] width 317 height 313
click at [761, 246] on div "hero . moveXY ( x , y ) ; var enemy = hero . findNearestEnemy ( ) ; if ( enemy …" at bounding box center [791, 184] width 317 height 313
click at [742, 276] on div "hero . moveXY ( x , y ) ; var enemy = hero . findNearestEnemy ( ) ; if ( enemy …" at bounding box center [791, 184] width 317 height 313
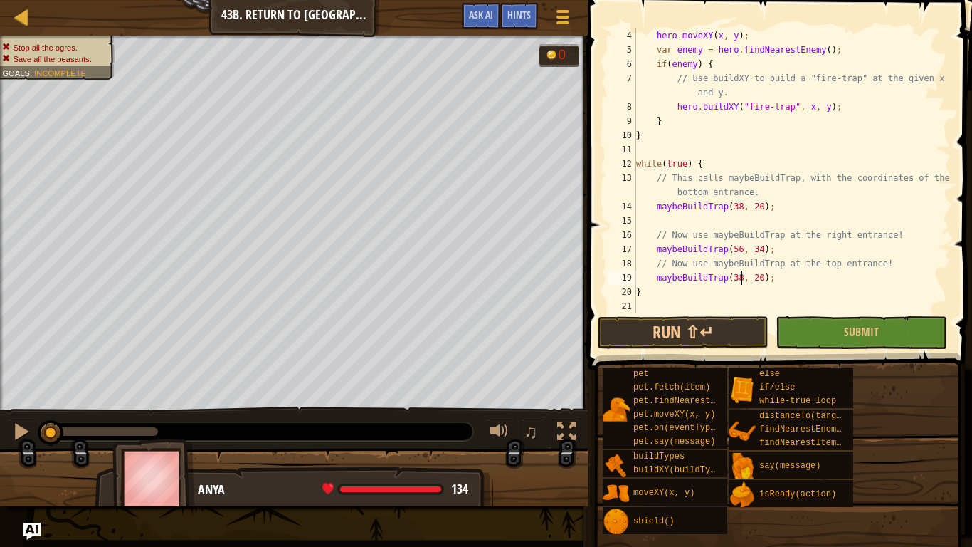
click at [763, 276] on div "hero . moveXY ( x , y ) ; var enemy = hero . findNearestEnemy ( ) ; if ( enemy …" at bounding box center [791, 184] width 317 height 313
type textarea "maybeBuildTrap(38, 48);"
click at [810, 320] on button "Submit" at bounding box center [861, 332] width 171 height 33
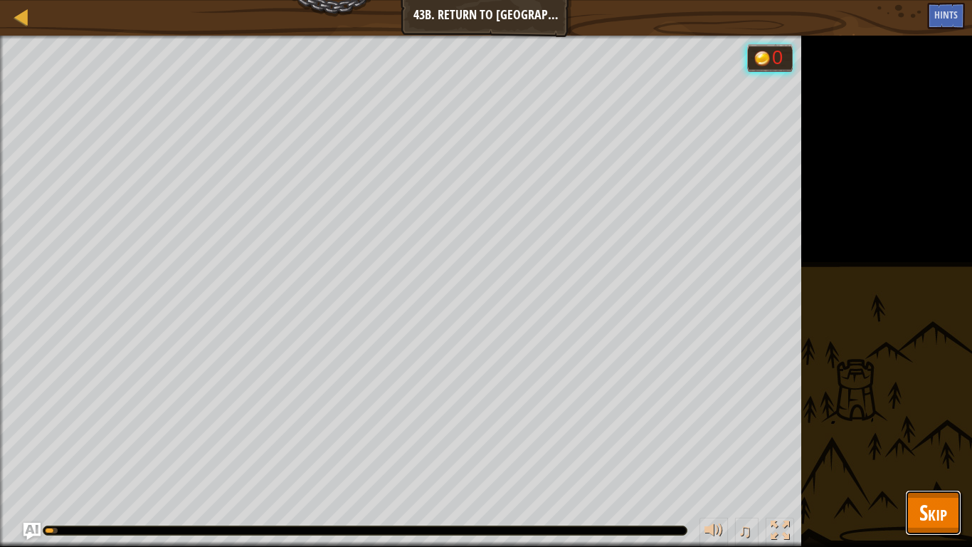
click at [930, 426] on button "Skip" at bounding box center [933, 513] width 56 height 46
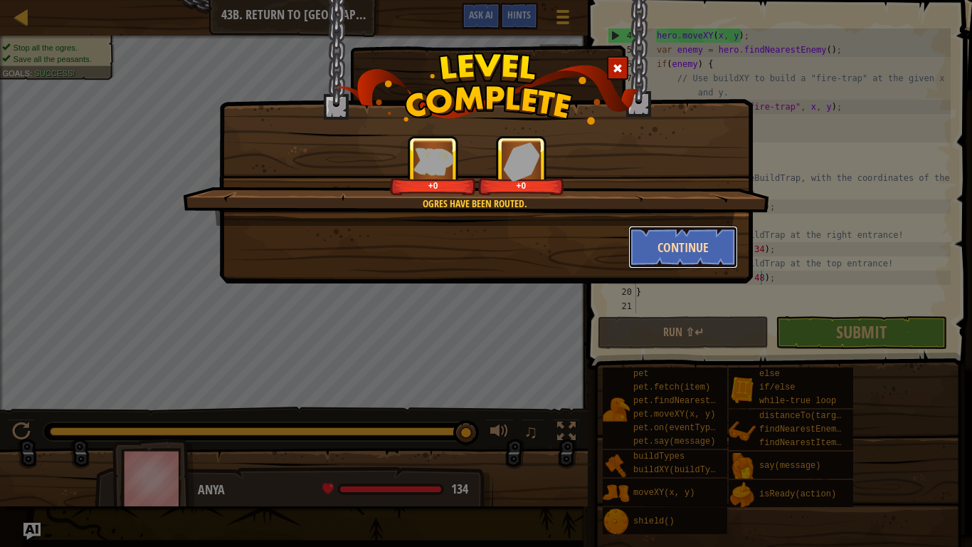
click at [683, 253] on button "Continue" at bounding box center [683, 247] width 110 height 43
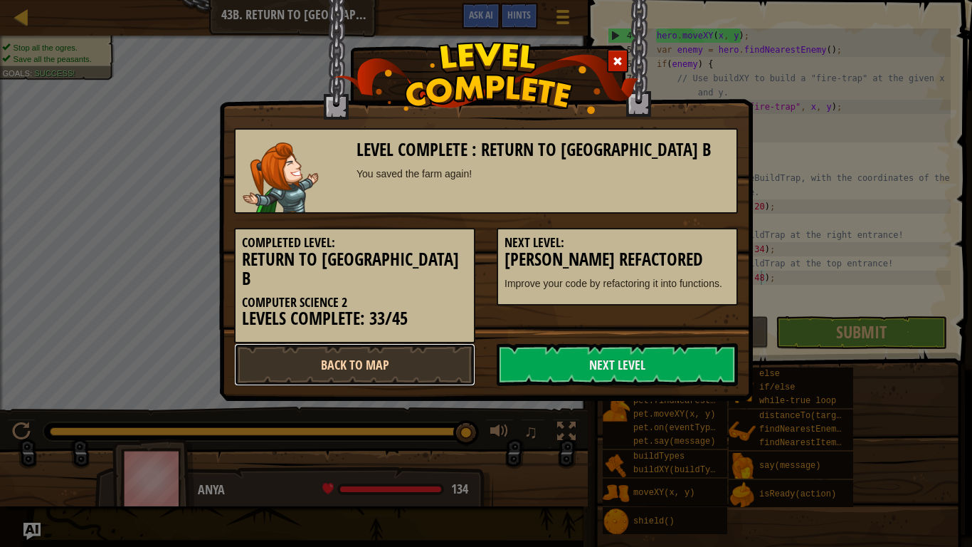
click at [354, 364] on link "Back to Map" at bounding box center [354, 364] width 241 height 43
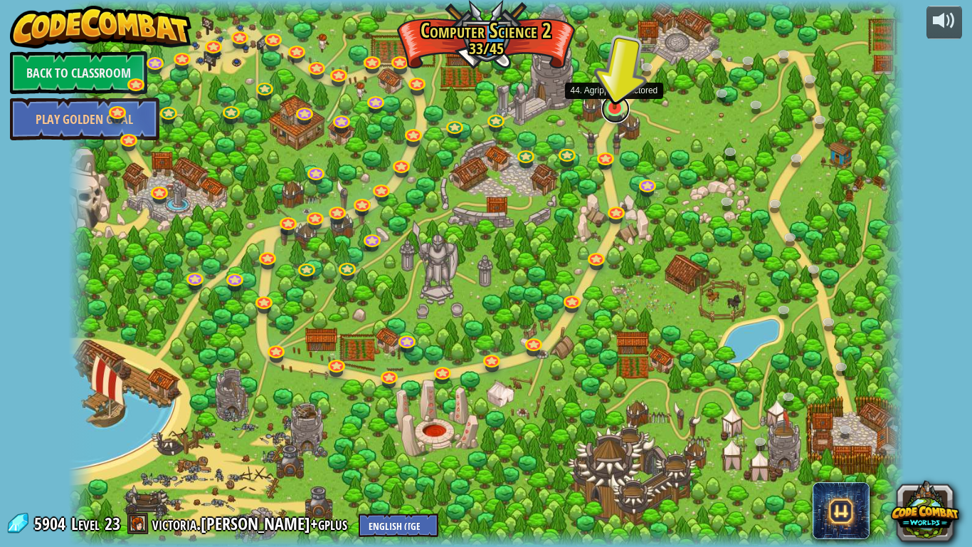
click at [609, 114] on link at bounding box center [615, 109] width 28 height 28
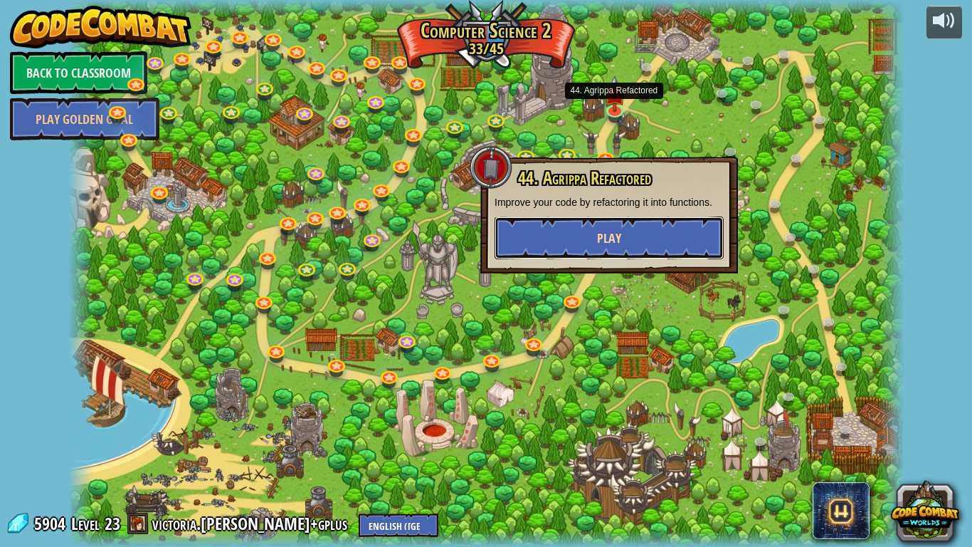
click at [653, 238] on button "Play" at bounding box center [609, 237] width 229 height 43
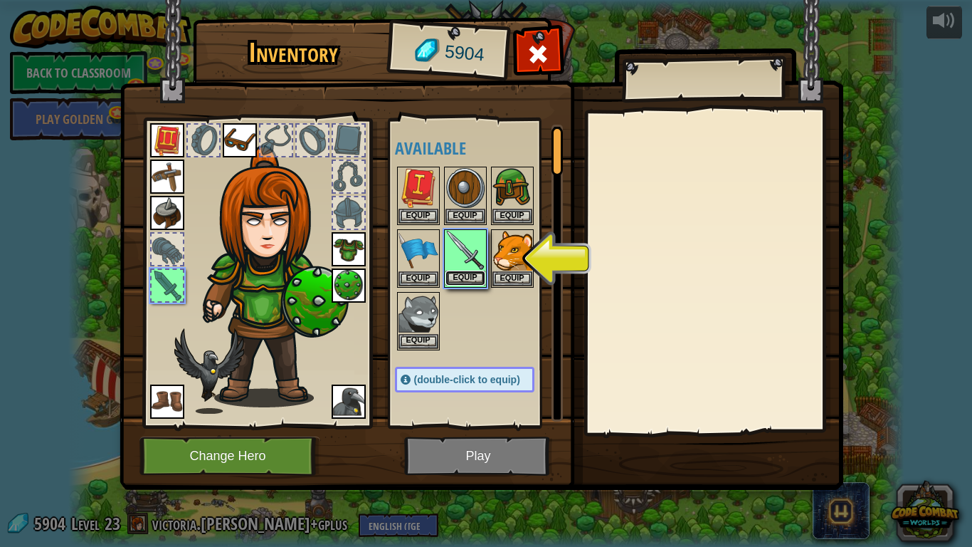
click at [466, 278] on button "Equip" at bounding box center [465, 277] width 40 height 15
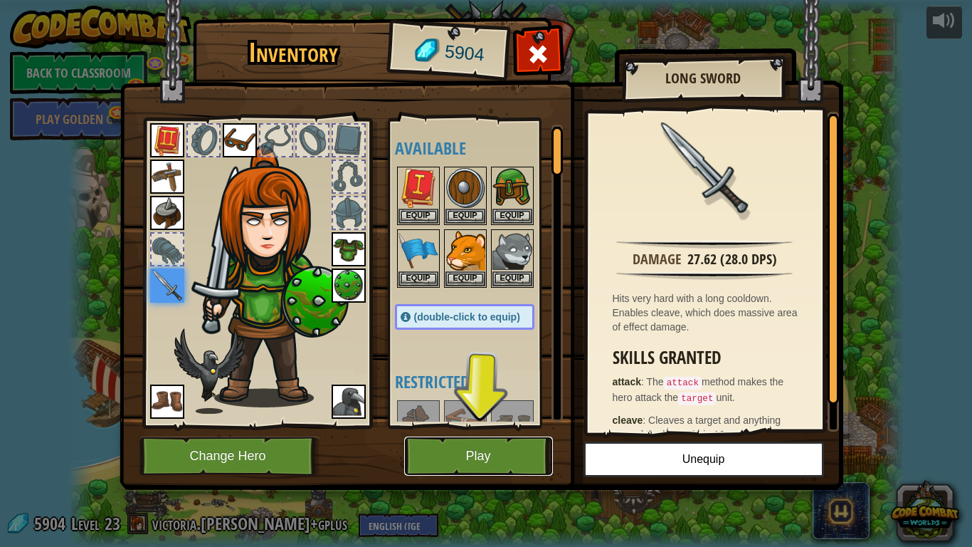
click at [473, 426] on button "Play" at bounding box center [478, 455] width 149 height 39
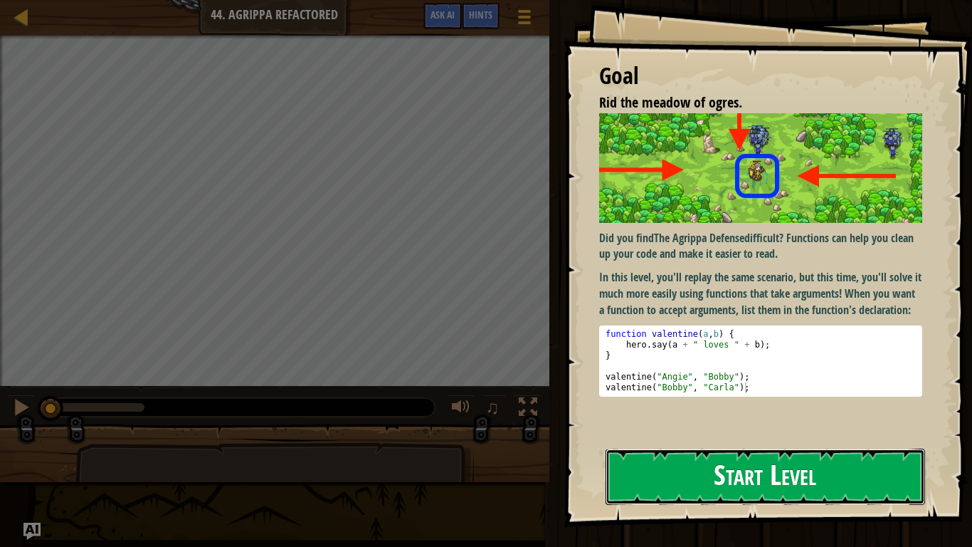
click at [626, 426] on button "Start Level" at bounding box center [766, 476] width 320 height 56
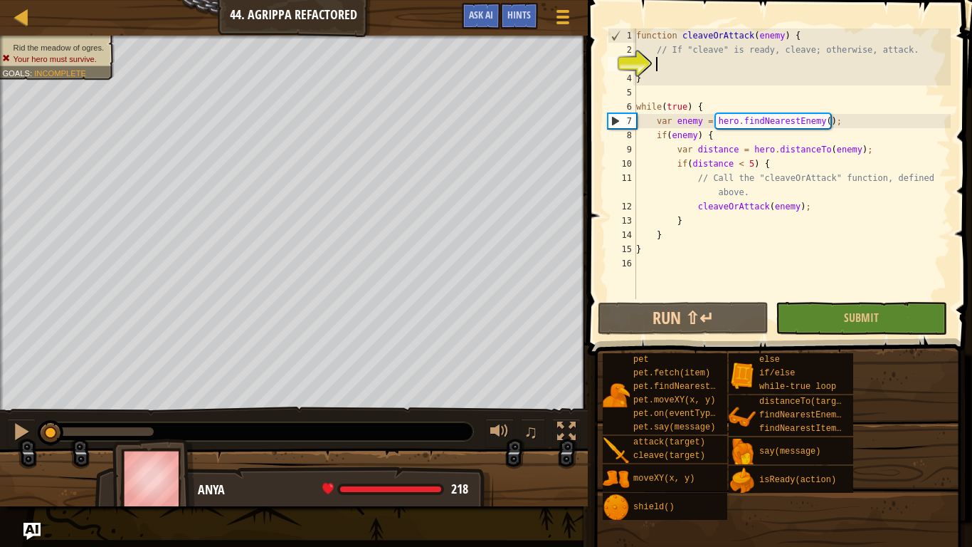
scroll to position [6, 3]
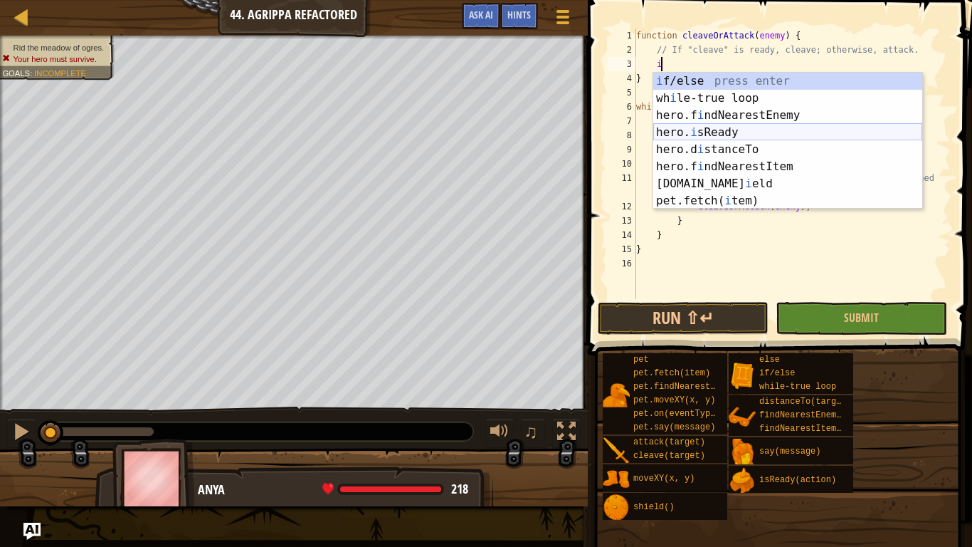
click at [733, 132] on div "i f/else press enter wh i le-true loop press enter hero.f i ndNearestEnemy pres…" at bounding box center [787, 158] width 269 height 171
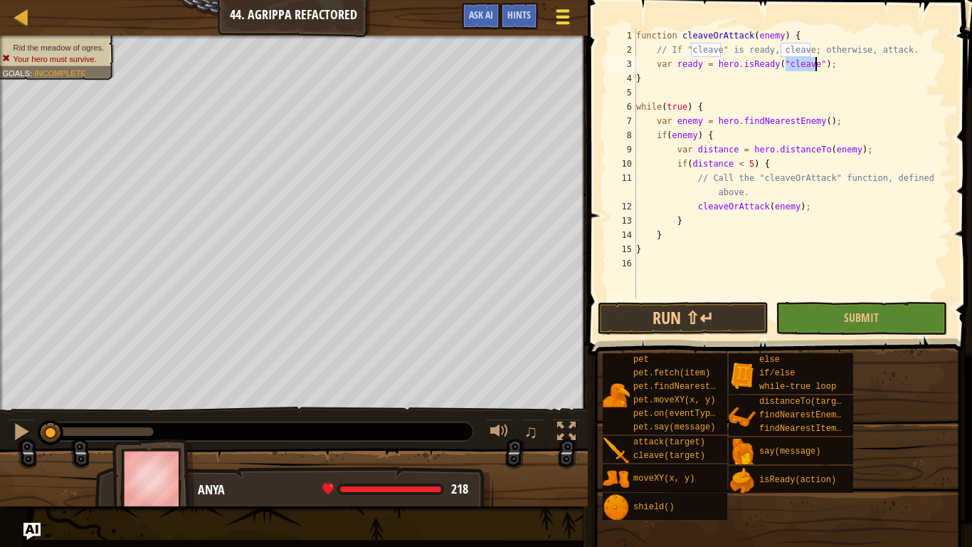
type textarea "var ready = hero.isReady("cleave");"
click at [574, 29] on button "Game Menu" at bounding box center [563, 19] width 38 height 35
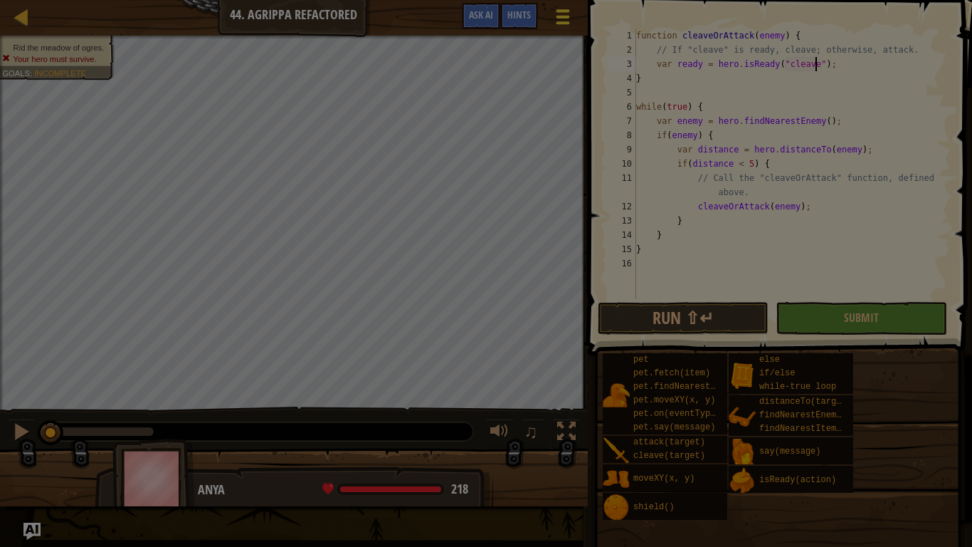
click at [574, 29] on div at bounding box center [486, 273] width 972 height 547
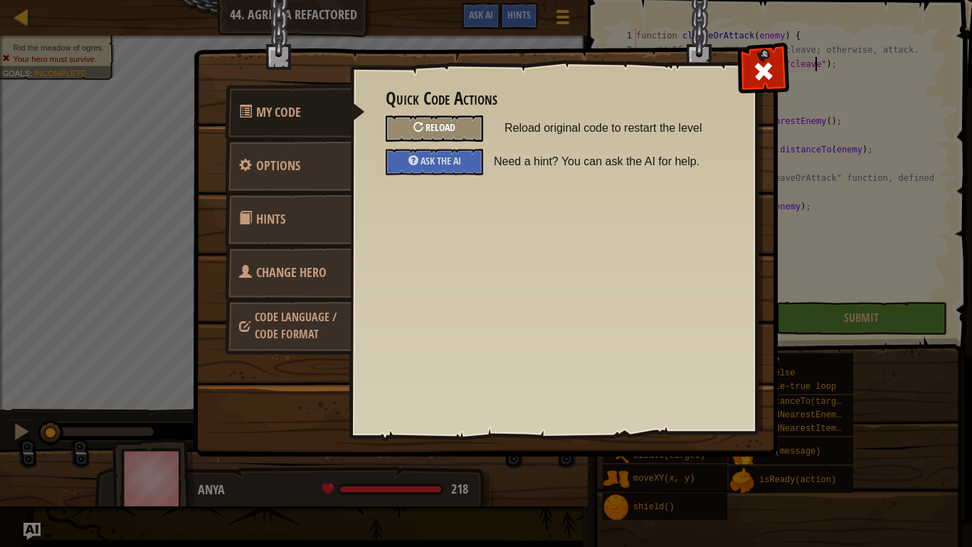
click at [470, 131] on div "Reload" at bounding box center [434, 128] width 97 height 26
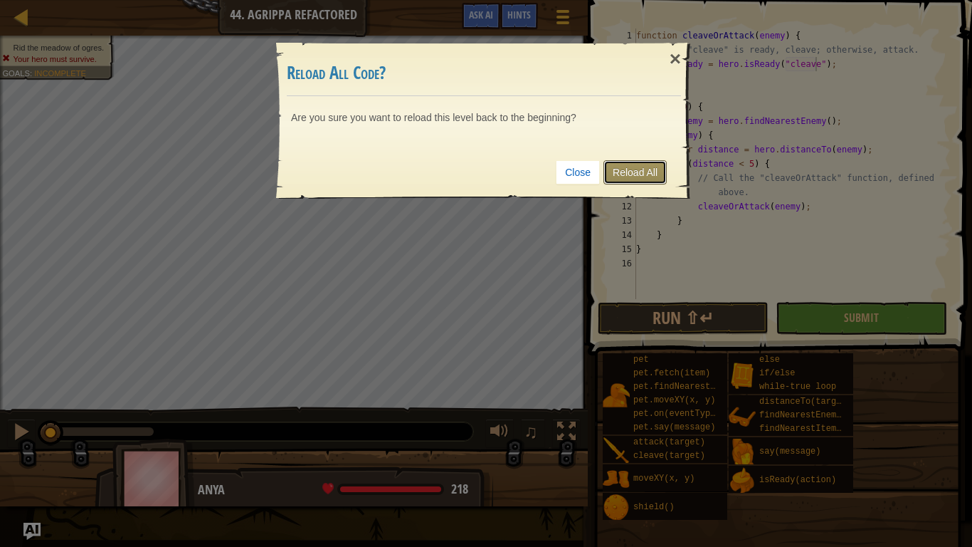
click at [618, 172] on link "Reload All" at bounding box center [634, 172] width 63 height 24
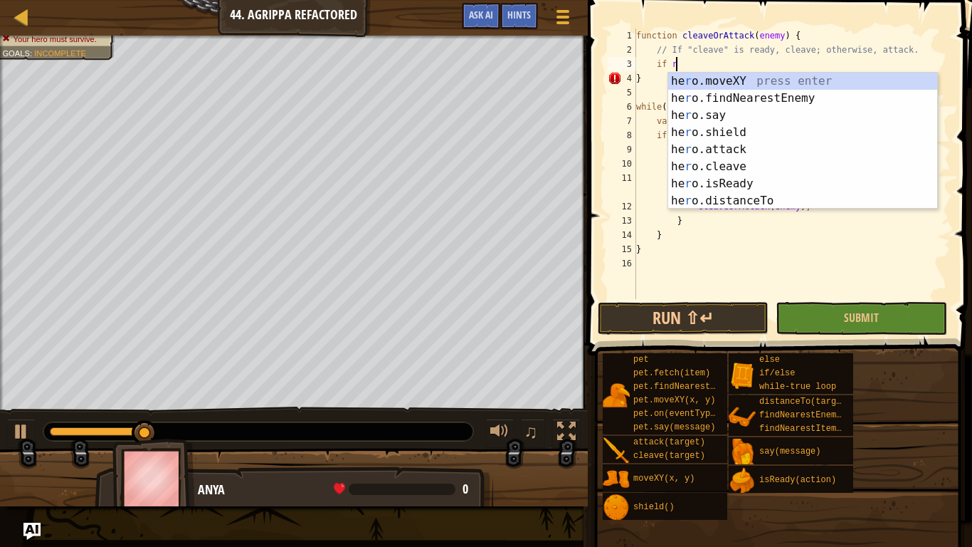
scroll to position [6, 5]
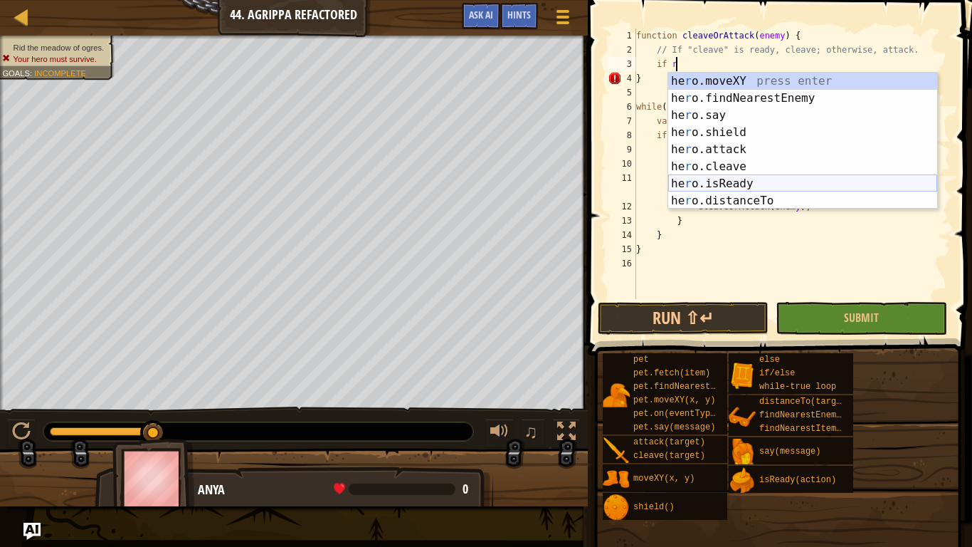
click at [734, 176] on div "he r o.moveXY press enter he r o.findNearestEnemy press enter he r o.say press …" at bounding box center [802, 158] width 269 height 171
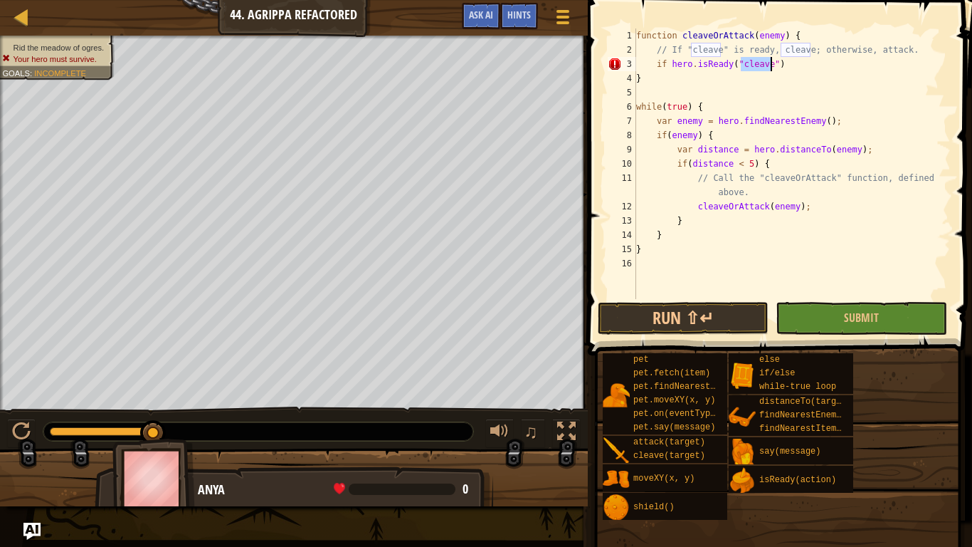
click at [791, 65] on div "function cleaveOrAttack ( enemy ) { // If "cleave" is ready, cleave; otherwise,…" at bounding box center [791, 177] width 317 height 299
type textarea "if hero.isReady("cleave")) {"
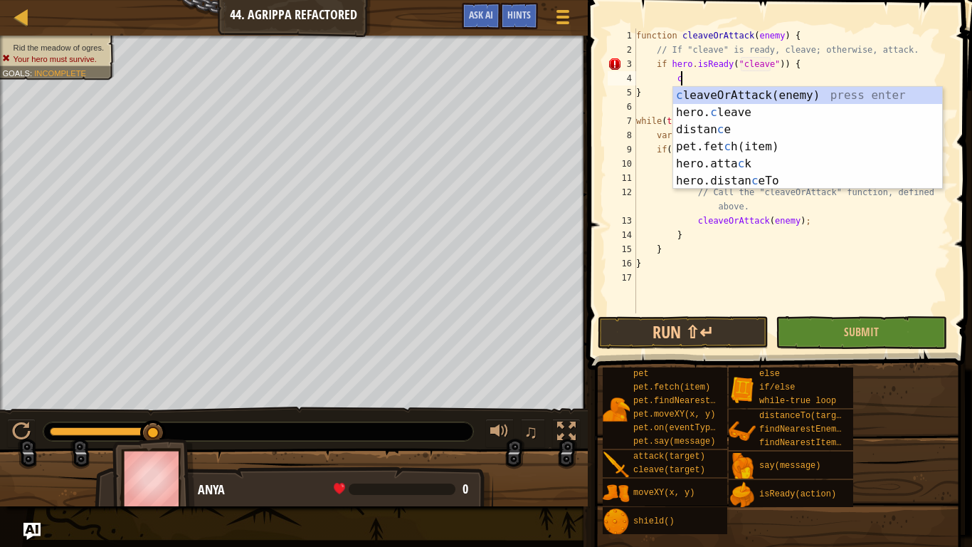
scroll to position [6, 6]
click at [798, 109] on div "c leaveOrAttack(enemy) press enter hero. c leave press enter distan c e press e…" at bounding box center [807, 155] width 269 height 137
type textarea "hero.cleave(enemy);"
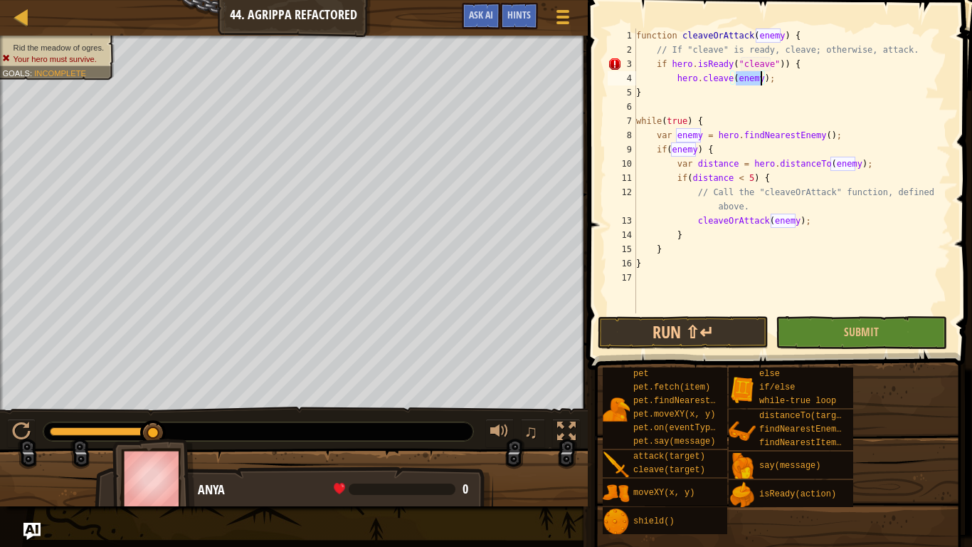
click at [725, 108] on div "function cleaveOrAttack ( enemy ) { // If "cleave" is ready, cleave; otherwise,…" at bounding box center [791, 184] width 317 height 313
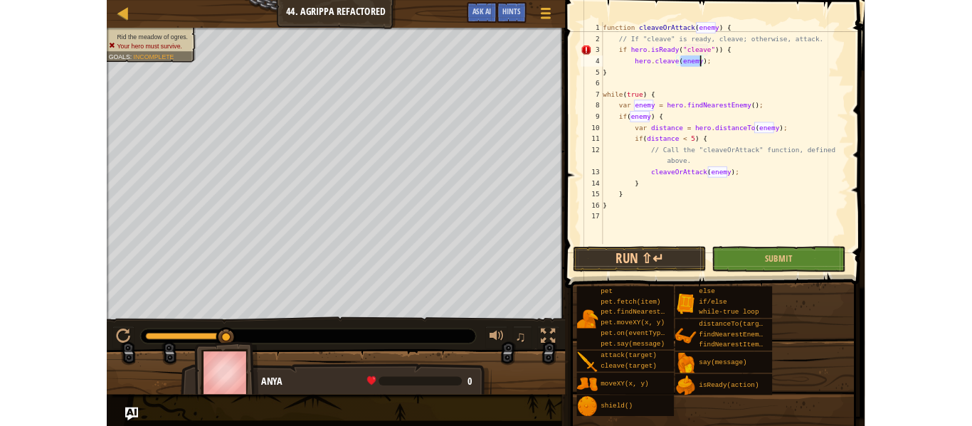
scroll to position [6, 0]
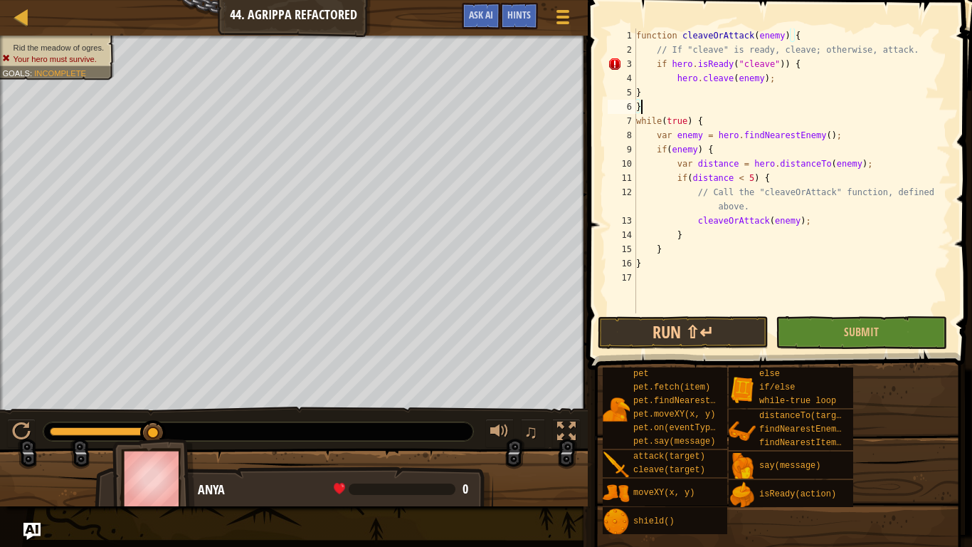
click at [744, 60] on div "function cleaveOrAttack ( enemy ) { // If "cleave" is ready, cleave; otherwise,…" at bounding box center [791, 184] width 317 height 313
click at [742, 61] on div "function cleaveOrAttack ( enemy ) { // If "cleave" is ready, cleave; otherwise,…" at bounding box center [791, 184] width 317 height 313
click at [771, 62] on div "function cleaveOrAttack ( enemy ) { // If "cleave" is ready, cleave; otherwise,…" at bounding box center [791, 184] width 317 height 313
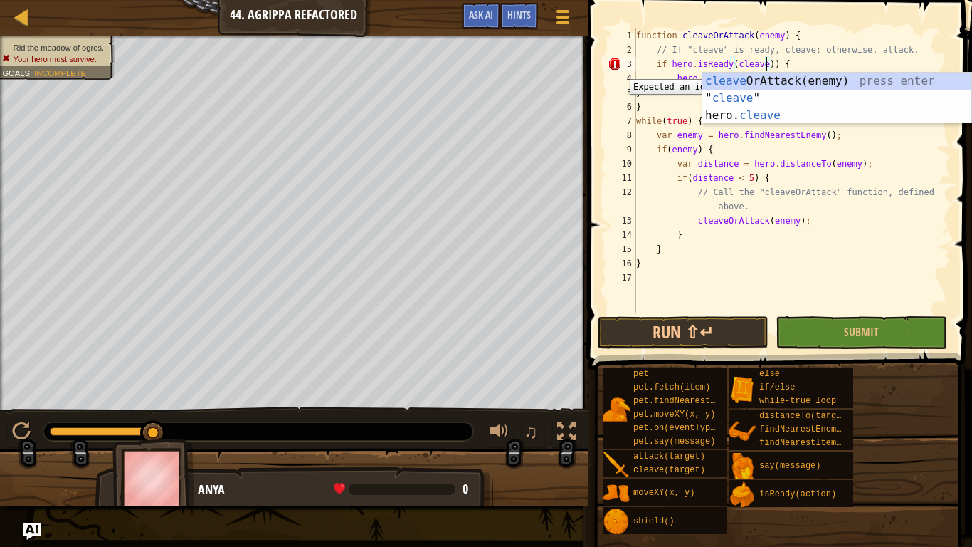
click at [619, 68] on div "3" at bounding box center [622, 64] width 28 height 14
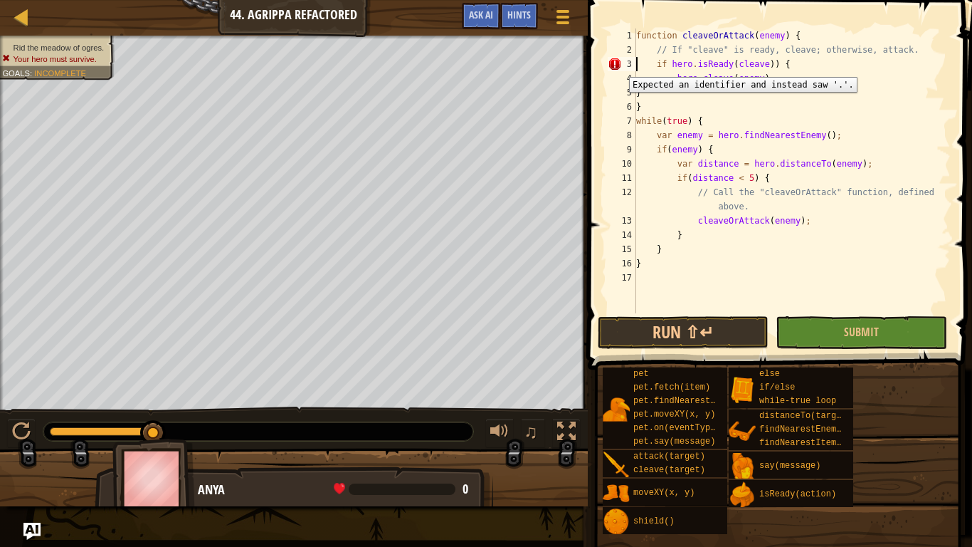
click at [618, 66] on div "3" at bounding box center [622, 64] width 28 height 14
type textarea "if hero.isReady(cleave)) {"
click at [618, 66] on div "3" at bounding box center [622, 64] width 28 height 14
click at [618, 68] on div "3" at bounding box center [622, 64] width 28 height 14
click at [612, 61] on div "3" at bounding box center [622, 64] width 28 height 14
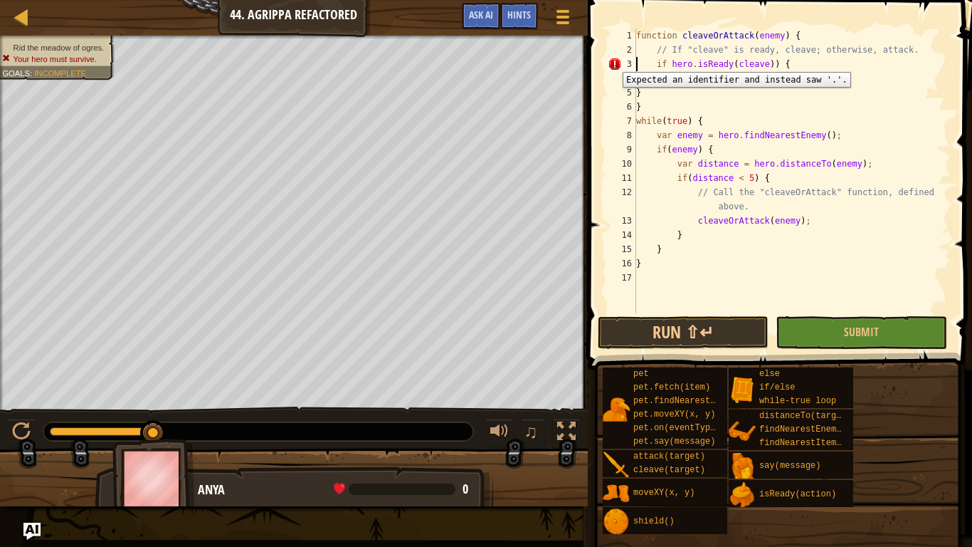
type textarea "if hero.isReady(cleave)) {"
click at [612, 61] on div "3" at bounding box center [622, 64] width 28 height 14
type textarea "if hero.isReady(cleave)) {"
click at [478, 5] on button "Ask AI" at bounding box center [481, 16] width 38 height 26
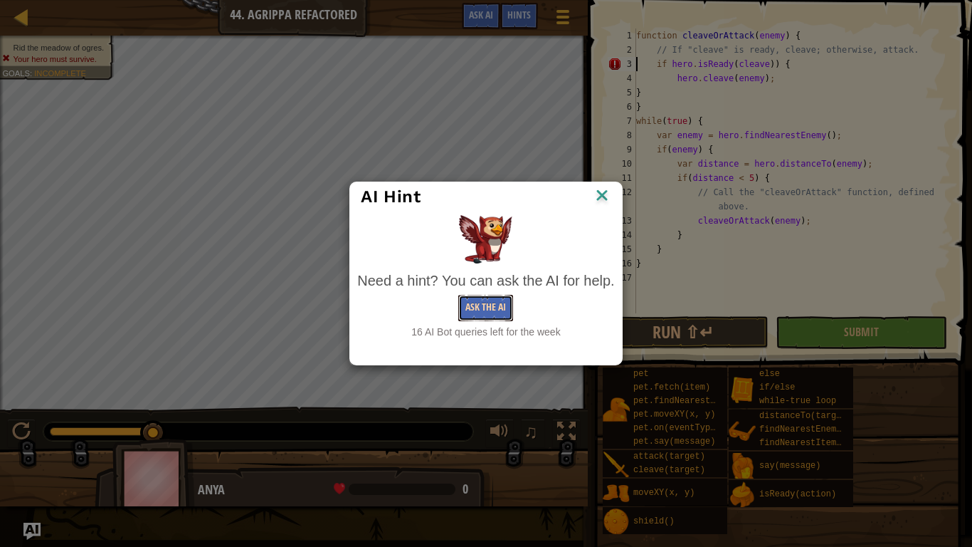
click at [492, 317] on button "Ask the AI" at bounding box center [485, 308] width 55 height 26
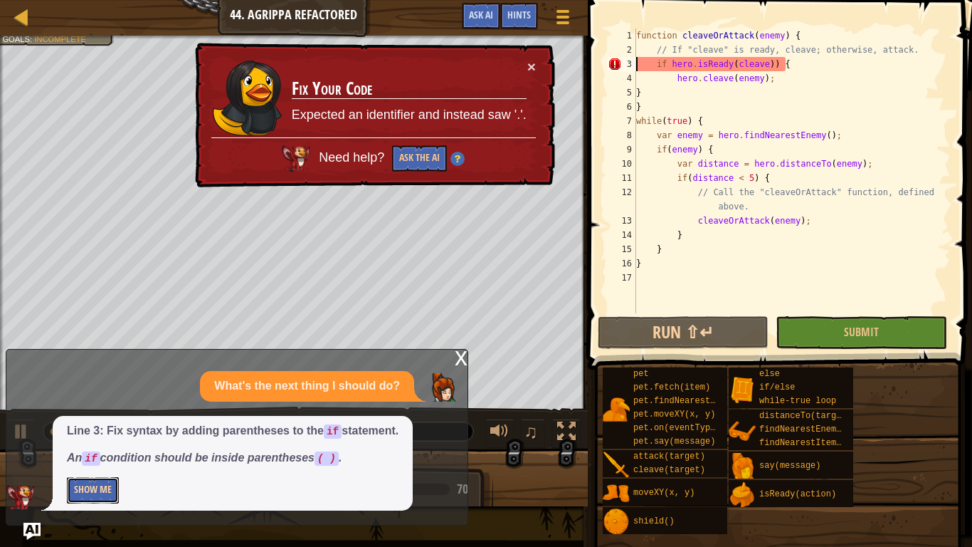
click at [95, 426] on button "Show Me" at bounding box center [93, 490] width 52 height 26
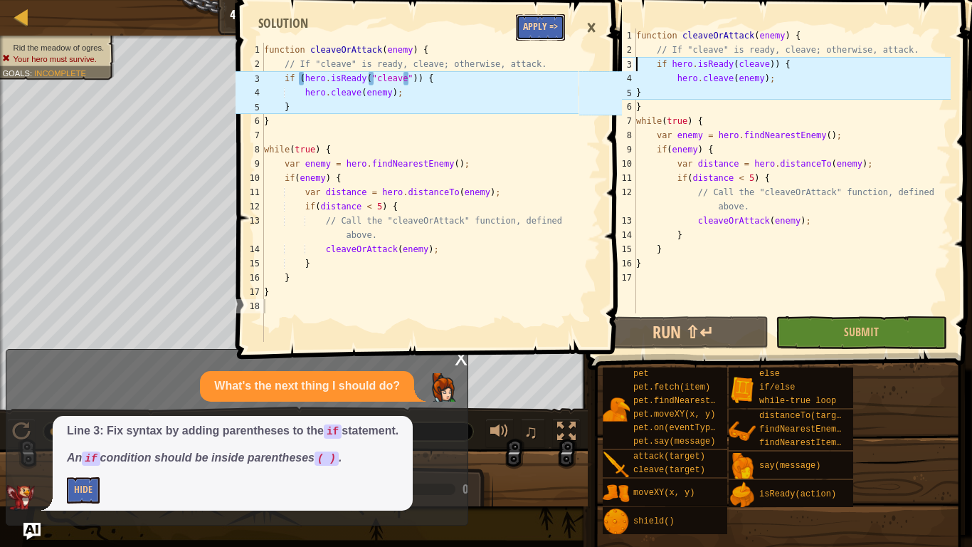
click at [552, 19] on button "Apply =>" at bounding box center [540, 27] width 49 height 26
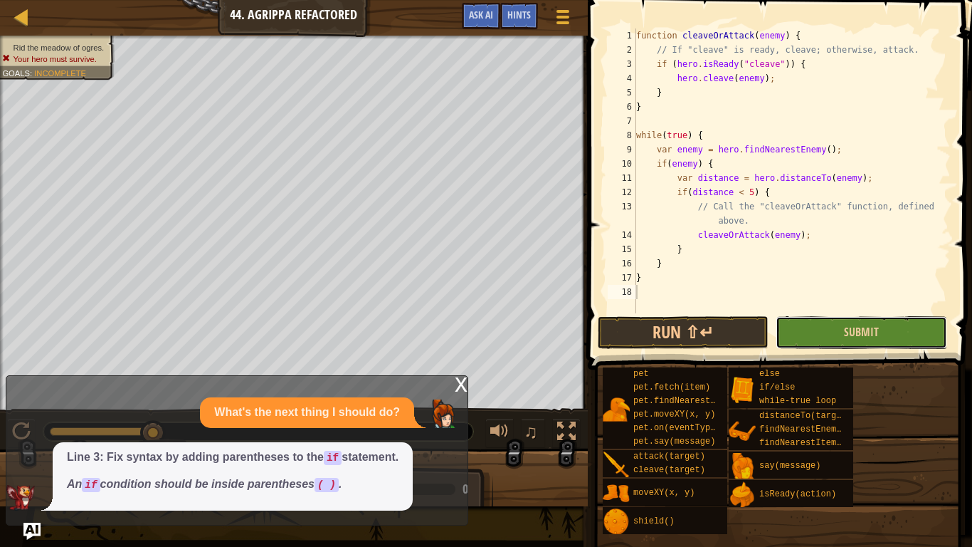
click at [835, 318] on button "Submit" at bounding box center [861, 332] width 171 height 33
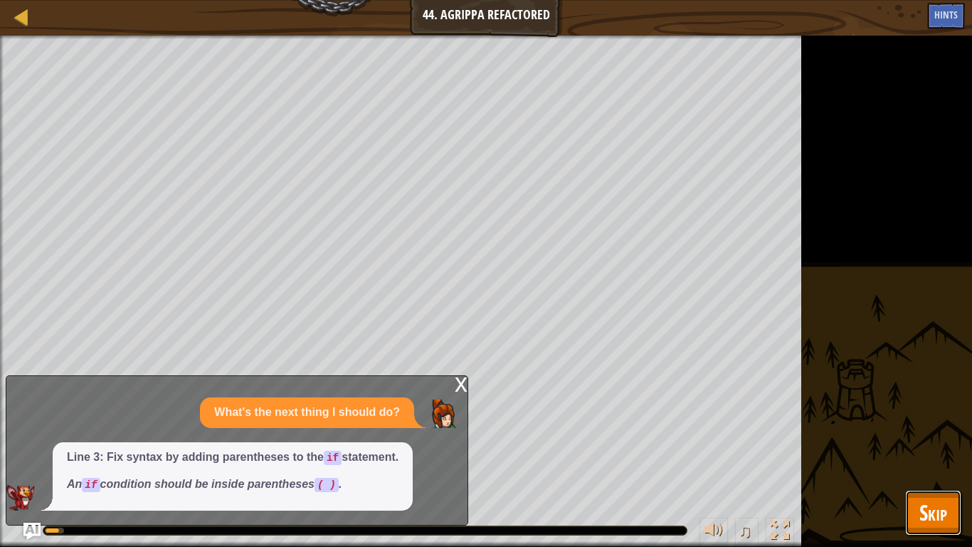
click at [949, 426] on button "Skip" at bounding box center [933, 513] width 56 height 46
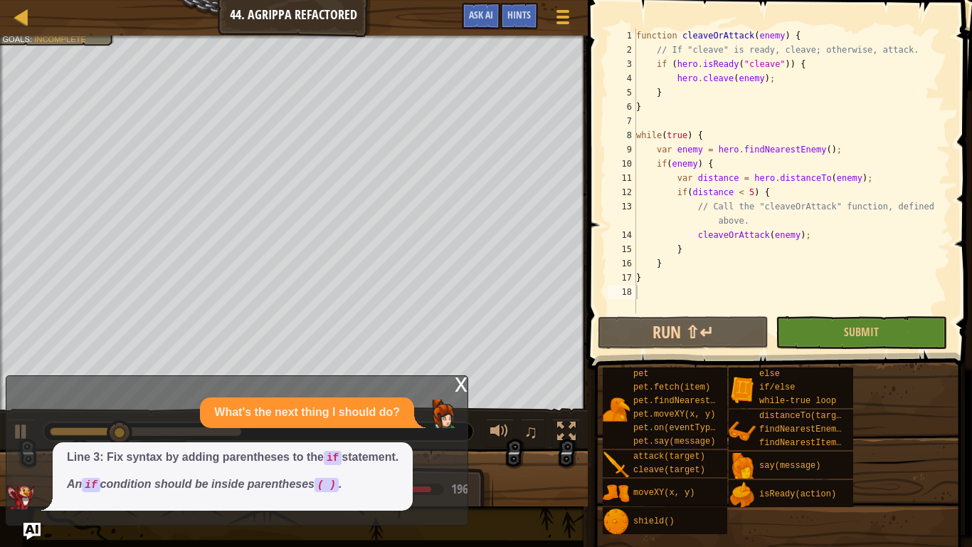
click at [464, 386] on div "x" at bounding box center [461, 383] width 13 height 14
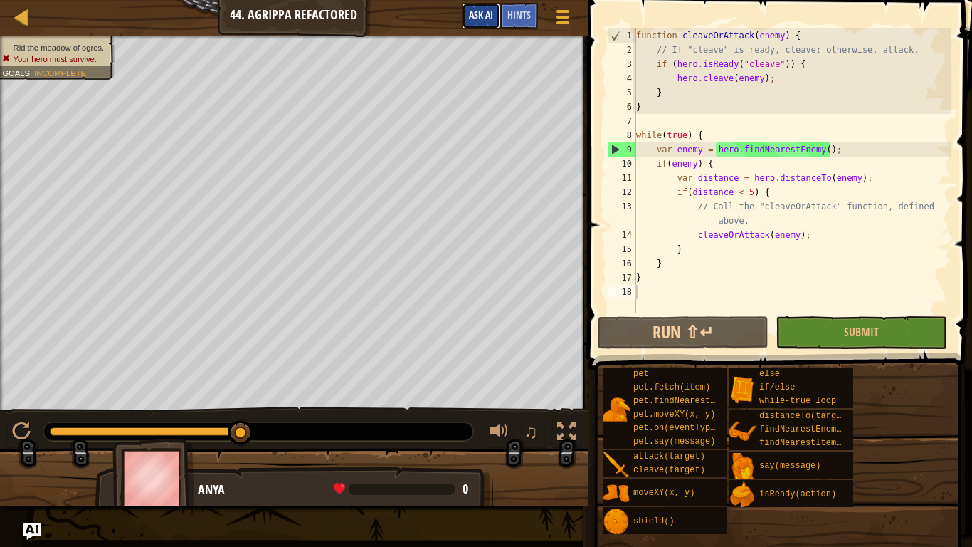
click at [487, 18] on span "Ask AI" at bounding box center [481, 15] width 24 height 14
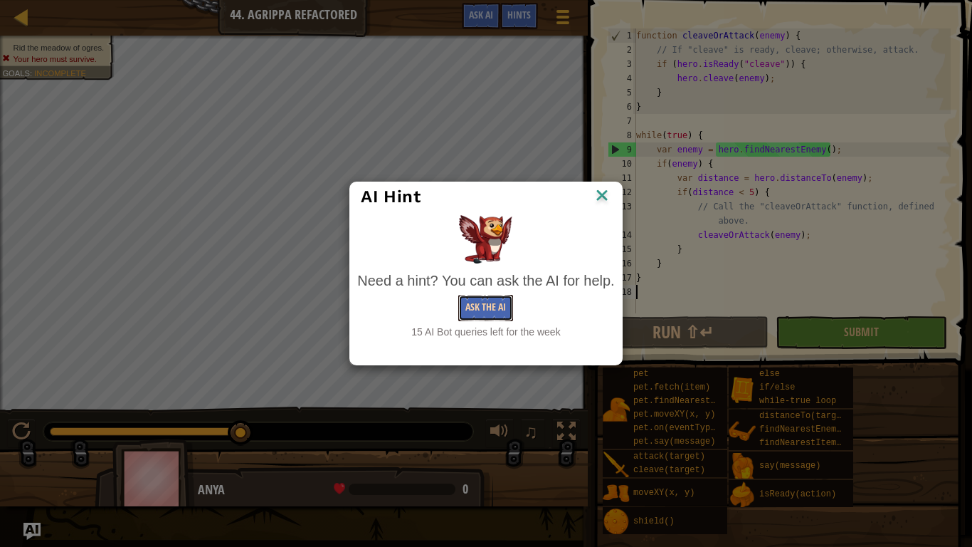
click at [510, 302] on button "Ask the AI" at bounding box center [485, 308] width 55 height 26
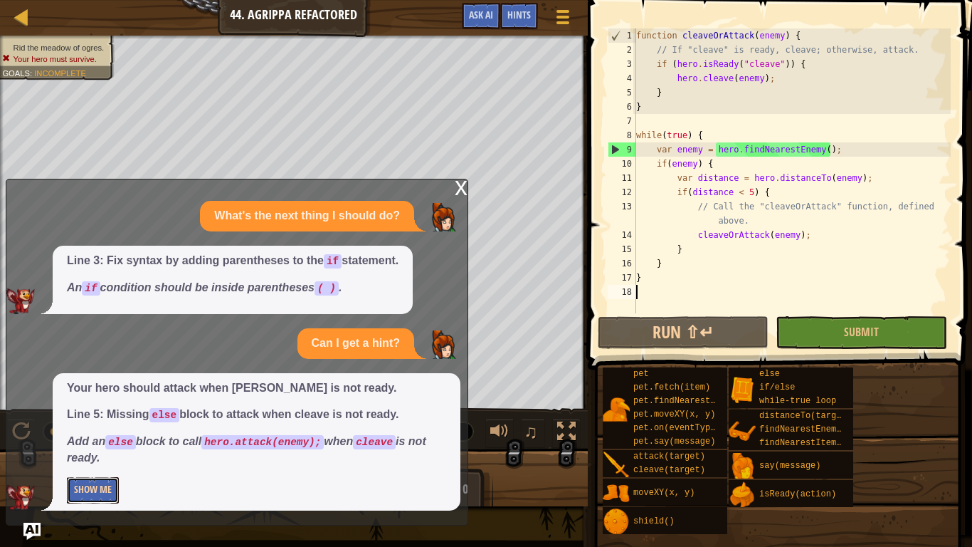
click at [87, 426] on button "Show Me" at bounding box center [93, 490] width 52 height 26
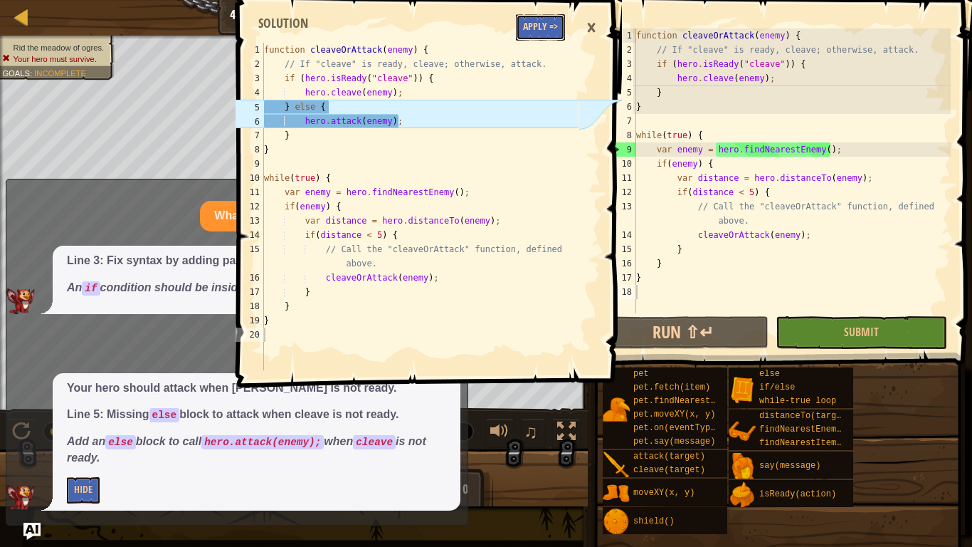
click at [547, 24] on button "Apply =>" at bounding box center [540, 27] width 49 height 26
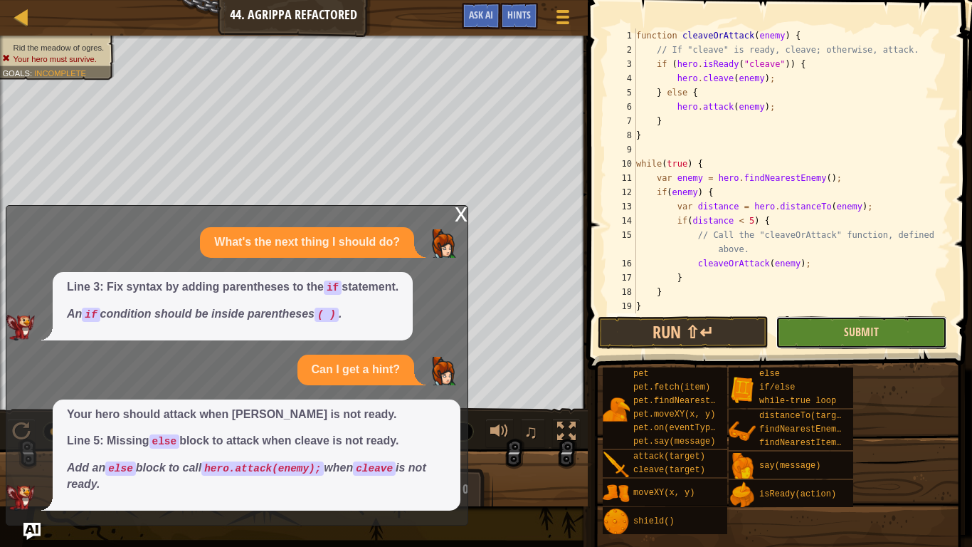
click at [849, 334] on span "Submit" at bounding box center [861, 332] width 35 height 16
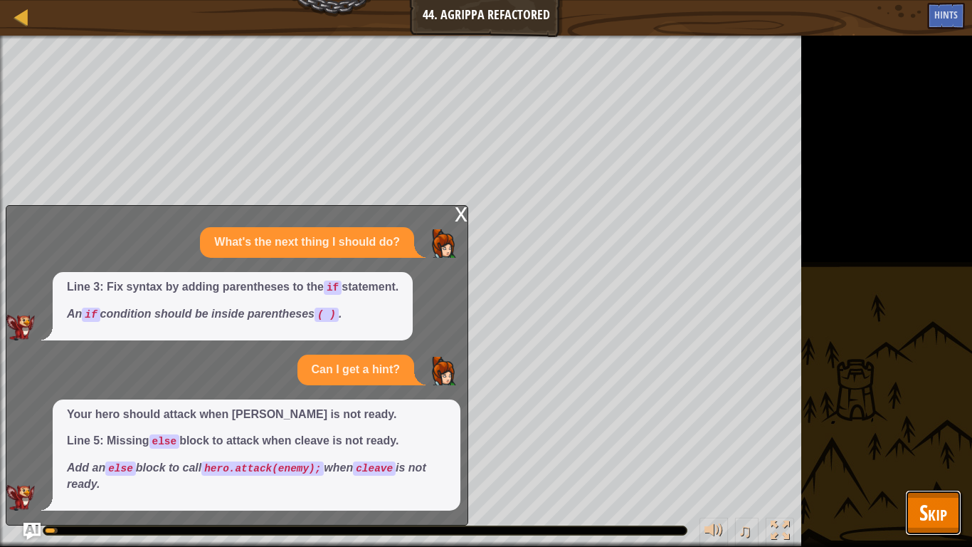
click at [906, 426] on button "Skip" at bounding box center [933, 513] width 56 height 46
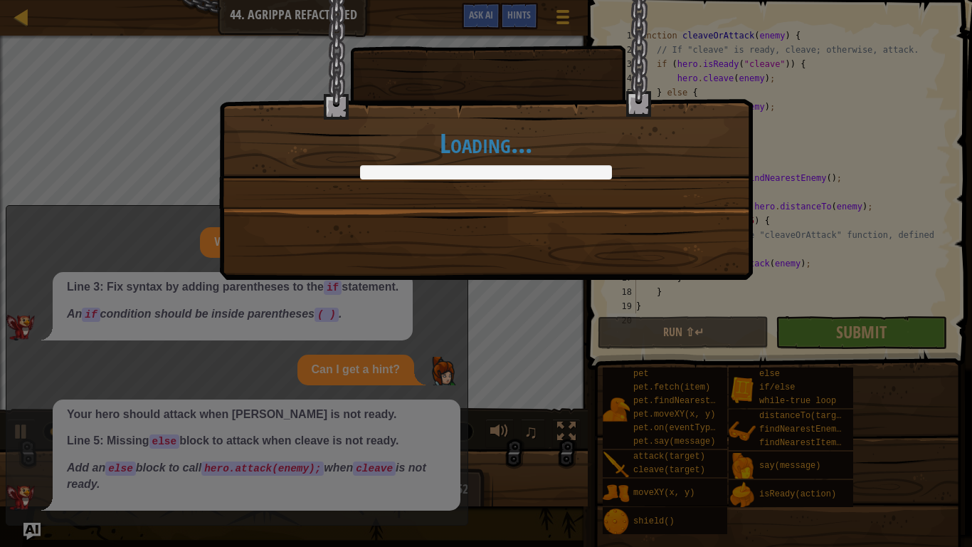
click at [456, 218] on div "Loading..." at bounding box center [486, 273] width 972 height 547
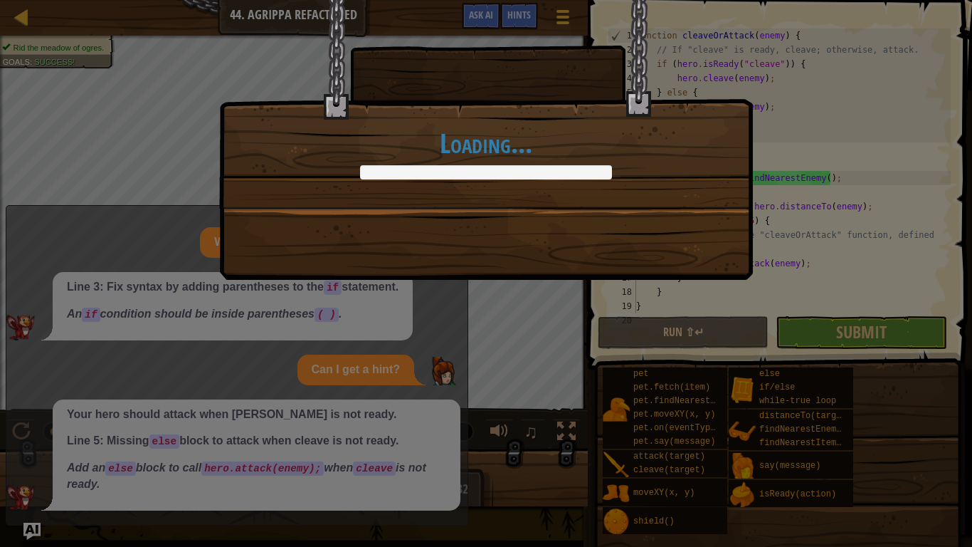
click at [621, 349] on div "Loading..." at bounding box center [486, 273] width 972 height 547
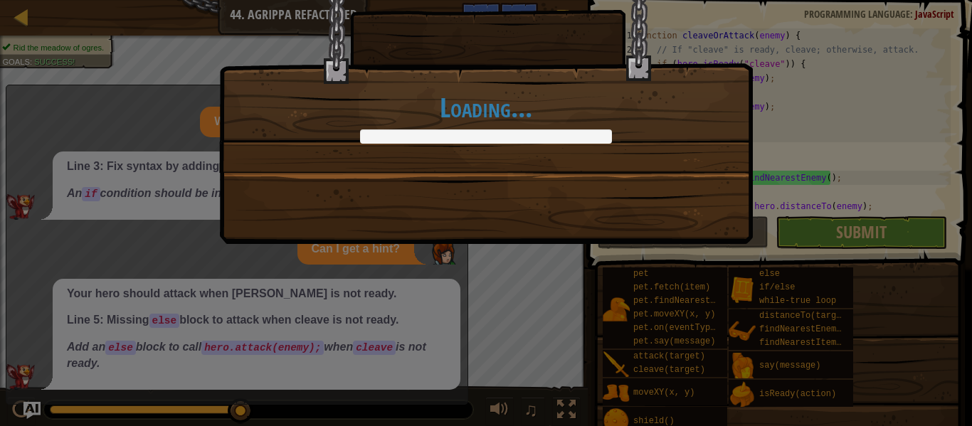
click at [473, 182] on div "Loading..." at bounding box center [486, 104] width 534 height 280
click at [712, 363] on div "Loading..." at bounding box center [486, 213] width 972 height 426
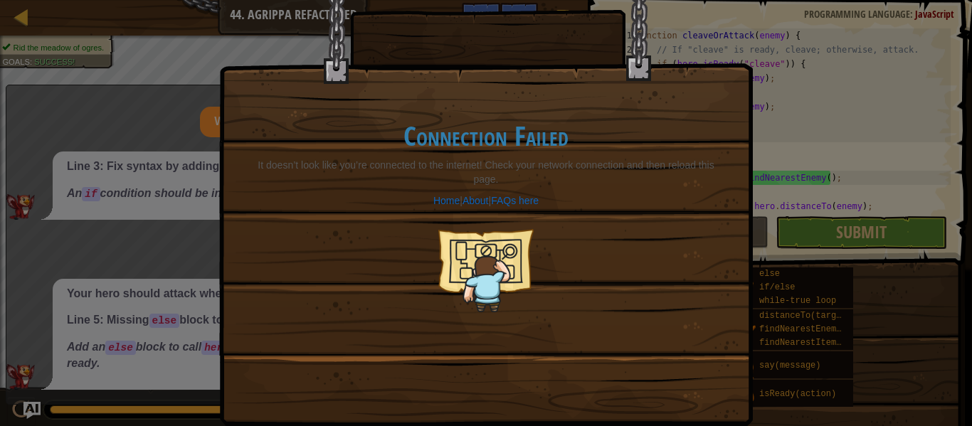
click at [717, 36] on div "Connection Failed It doesn’t look like you’re connected to the internet! Check …" at bounding box center [486, 159] width 532 height 391
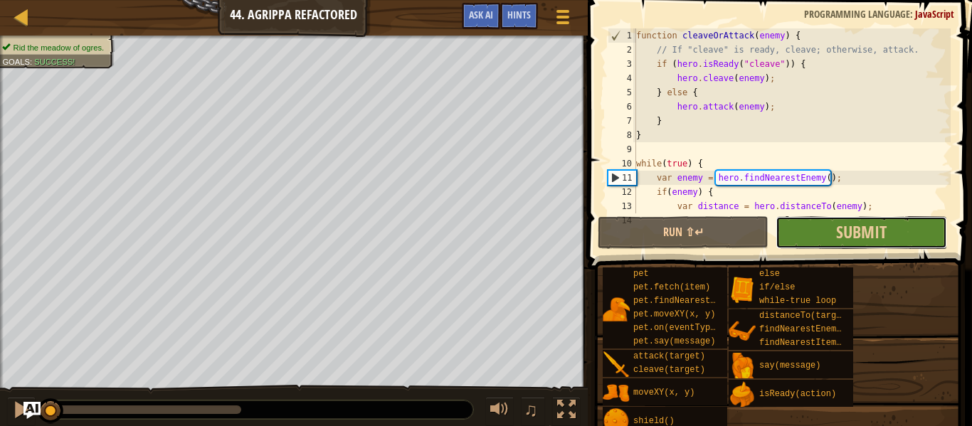
click at [812, 237] on button "Submit" at bounding box center [861, 232] width 171 height 33
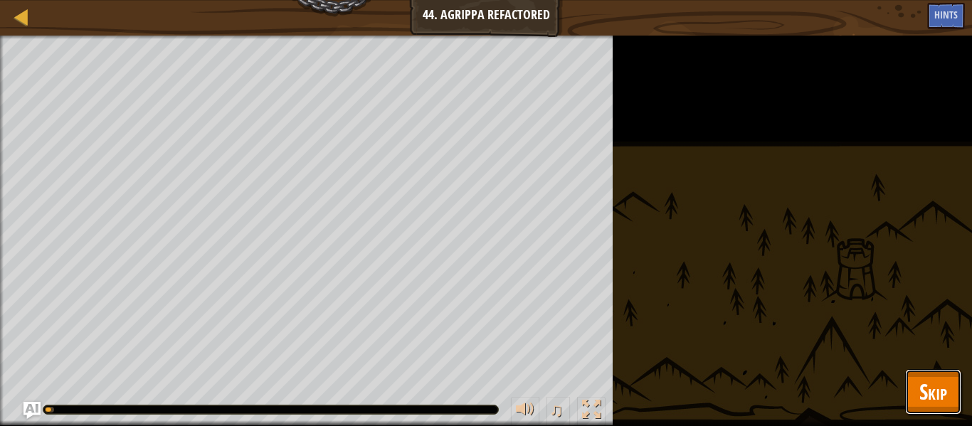
click at [939, 393] on span "Skip" at bounding box center [933, 391] width 28 height 29
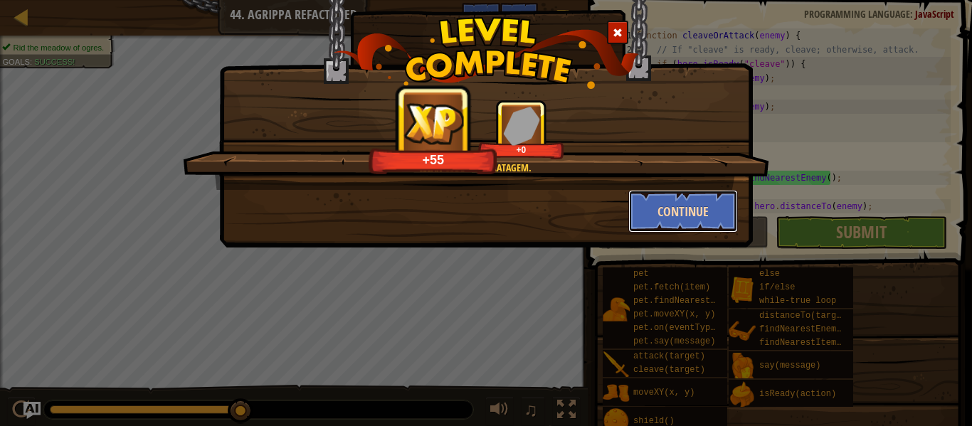
click at [694, 199] on button "Continue" at bounding box center [683, 211] width 110 height 43
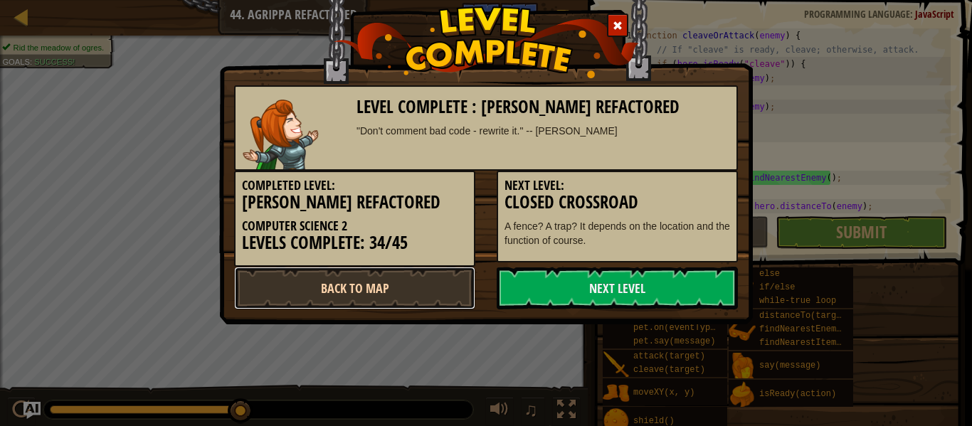
click at [443, 293] on link "Back to Map" at bounding box center [354, 288] width 241 height 43
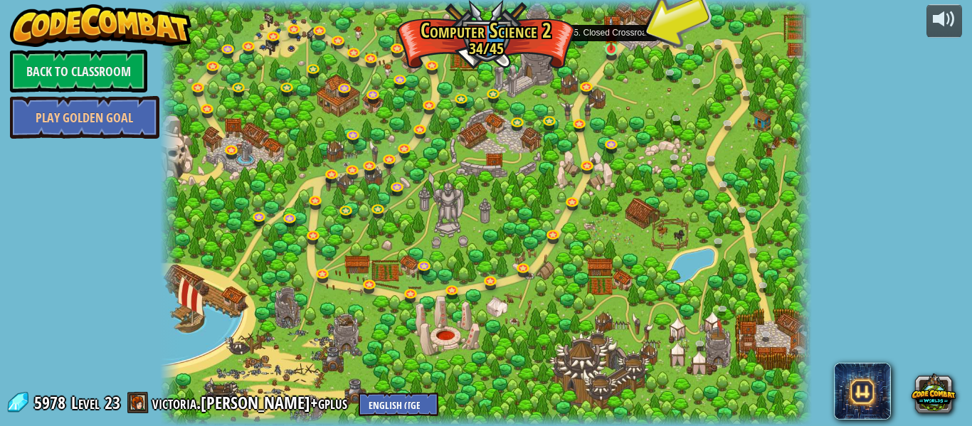
click at [618, 46] on img at bounding box center [611, 33] width 15 height 34
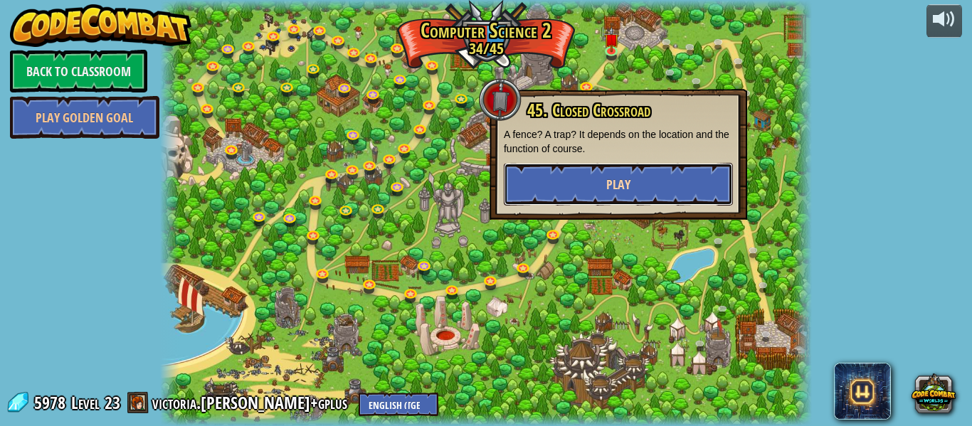
click at [623, 168] on button "Play" at bounding box center [618, 184] width 229 height 43
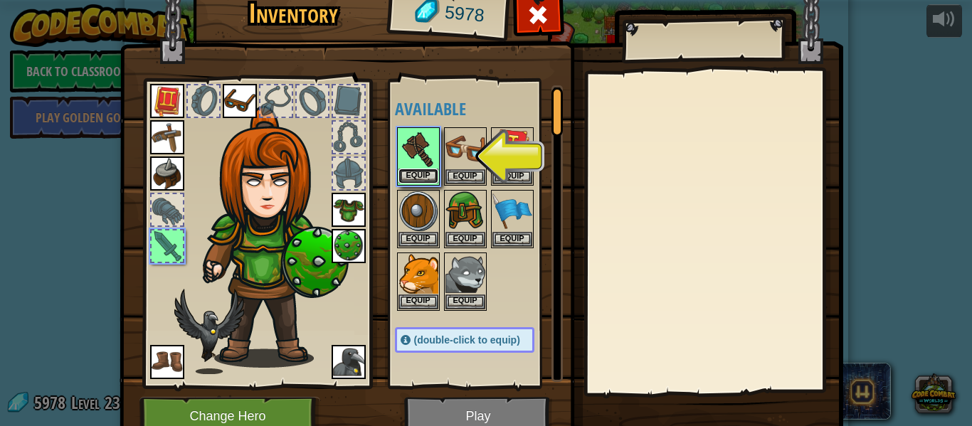
click at [409, 177] on button "Equip" at bounding box center [419, 176] width 40 height 15
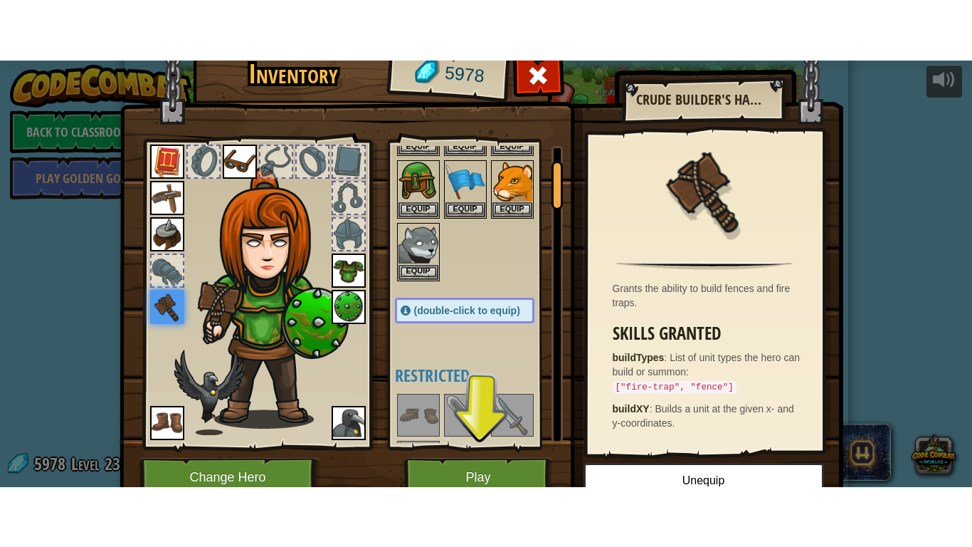
scroll to position [95, 0]
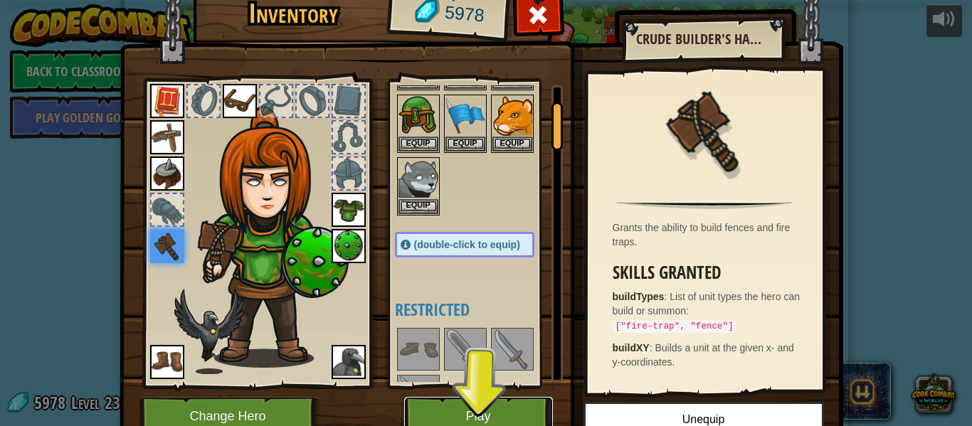
click at [503, 415] on button "Play" at bounding box center [478, 416] width 149 height 39
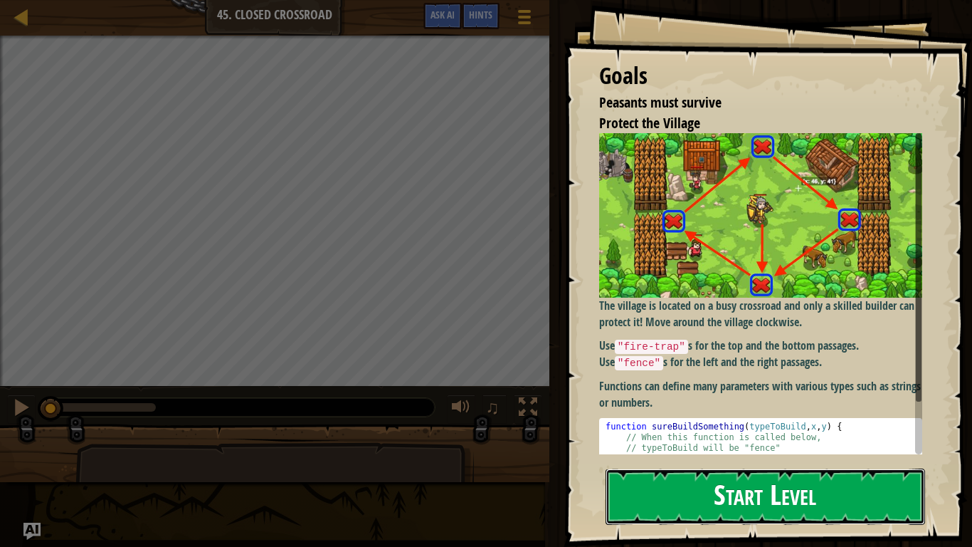
click at [717, 426] on button "Start Level" at bounding box center [766, 496] width 320 height 56
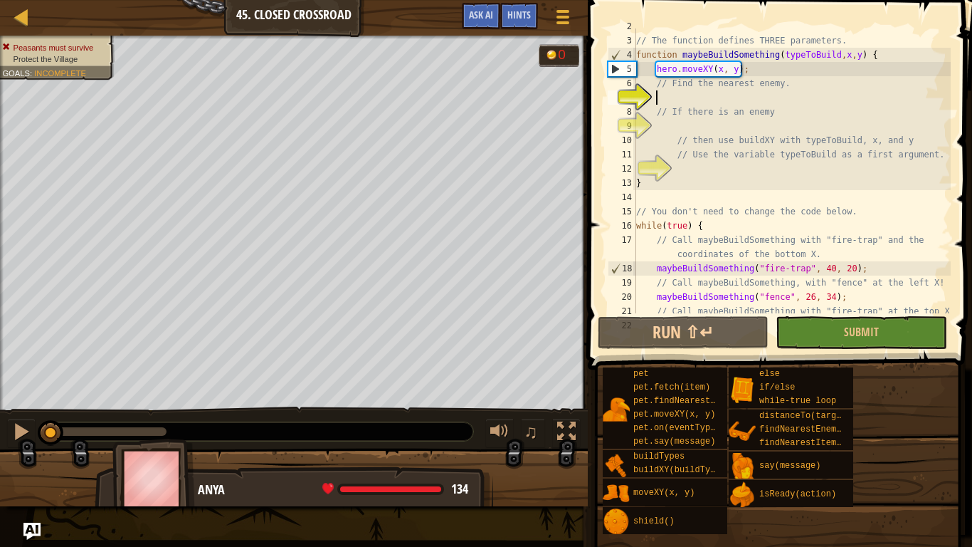
scroll to position [1, 0]
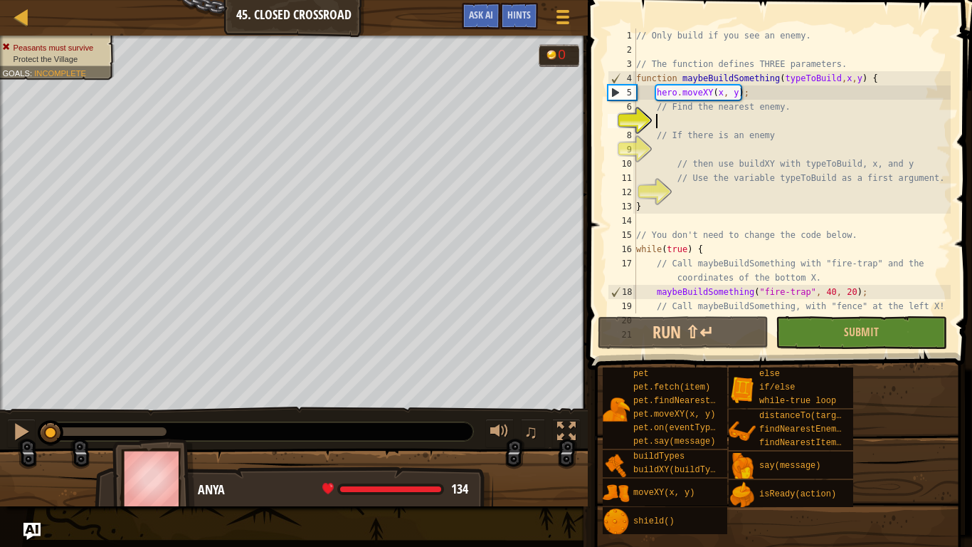
type textarea "v"
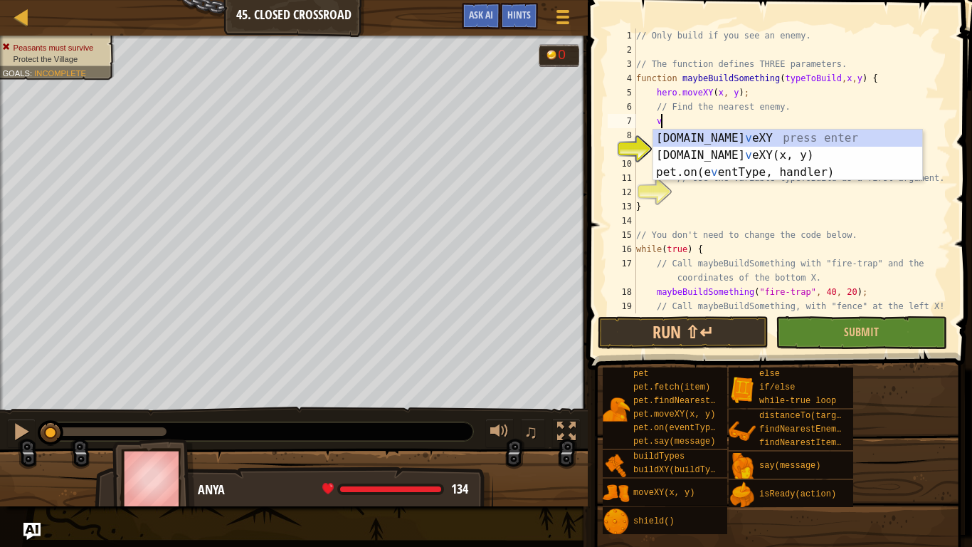
scroll to position [6, 2]
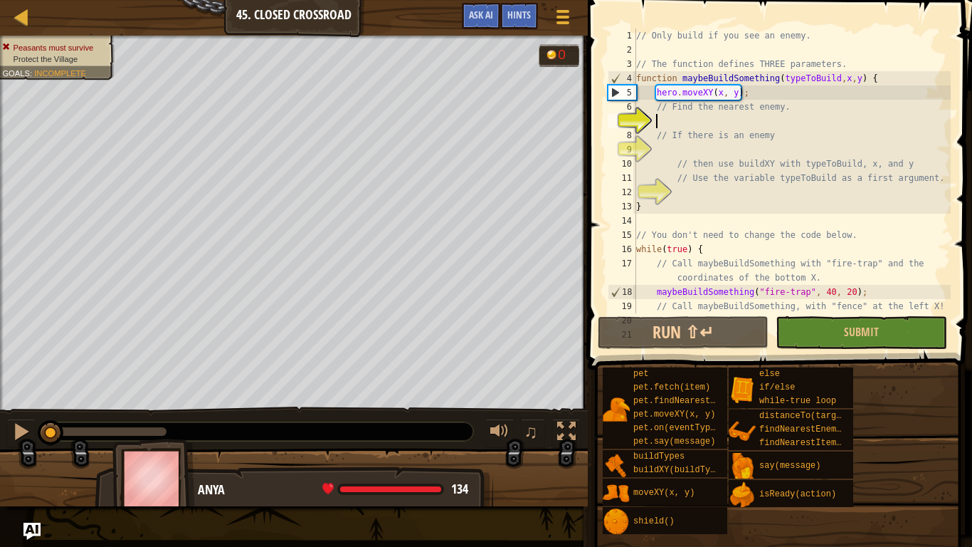
type textarea "f"
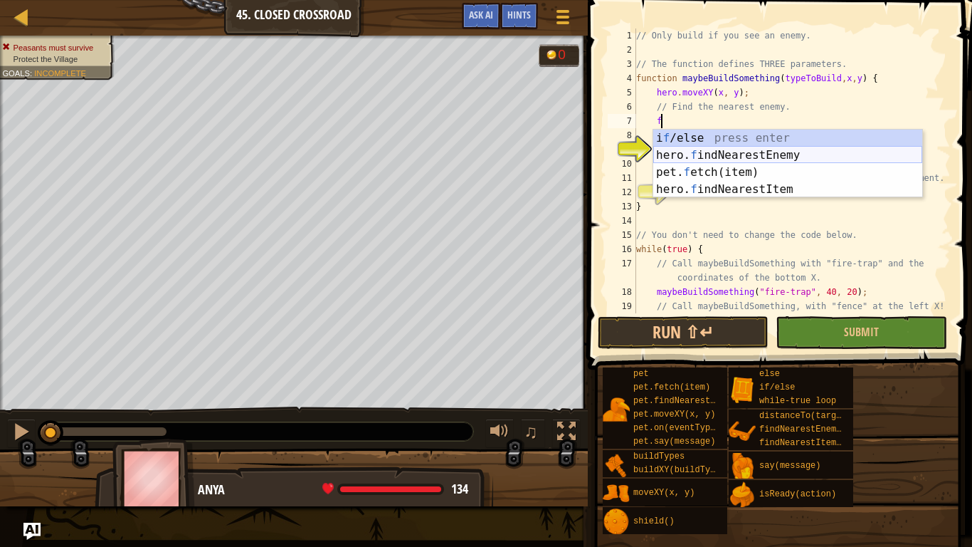
click at [779, 159] on div "i f /else press enter hero. f indNearestEnemy press enter pet. f etch(item) pre…" at bounding box center [787, 181] width 269 height 102
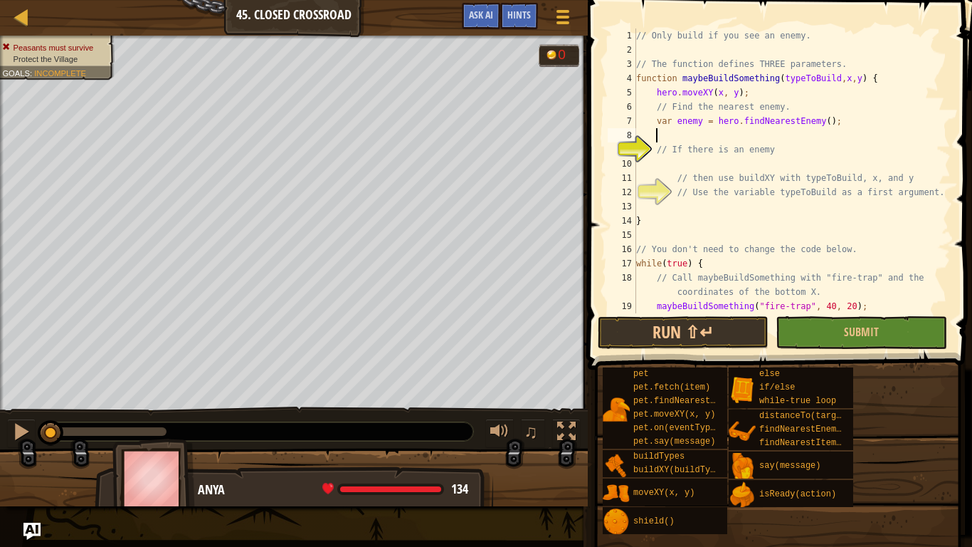
scroll to position [6, 2]
click at [755, 162] on div "// Only build if you see an enemy. // The function defines THREE parameters. fu…" at bounding box center [791, 184] width 317 height 313
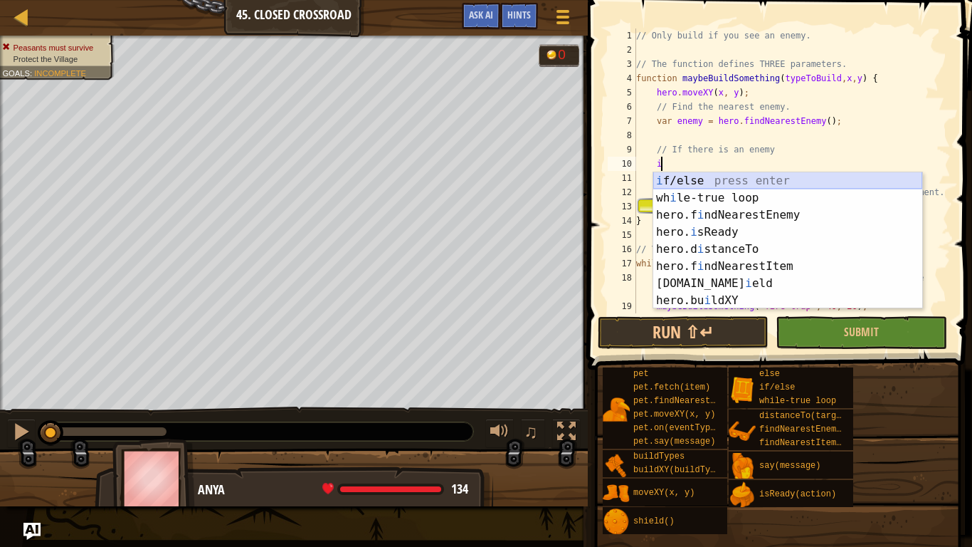
click at [744, 176] on div "i f/else press enter wh i le-true loop press enter hero.f i ndNearestEnemy pres…" at bounding box center [787, 257] width 269 height 171
type textarea "if (enemy) {"
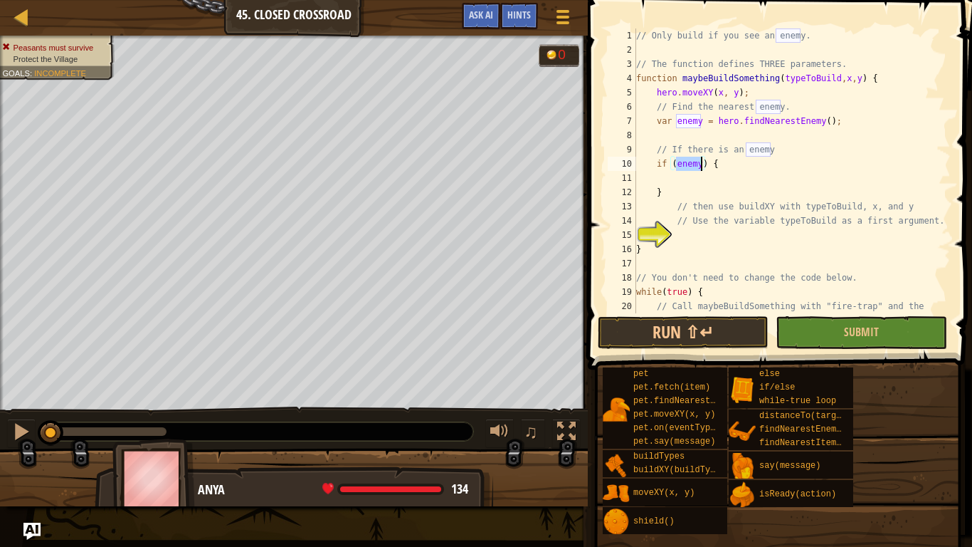
click at [739, 173] on div "// Only build if you see an enemy. // The function defines THREE parameters. fu…" at bounding box center [791, 191] width 317 height 327
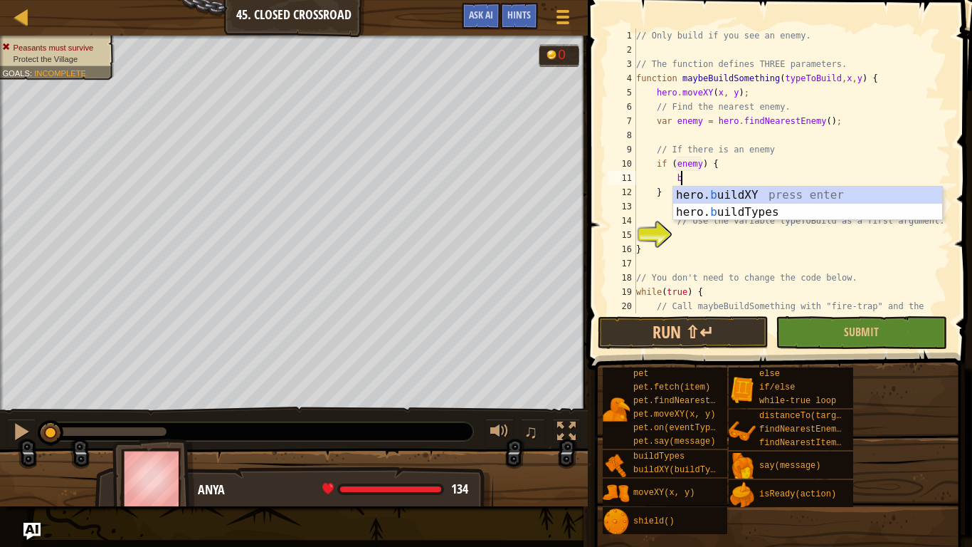
scroll to position [6, 6]
click at [752, 192] on div "hero. b uildXY press enter hero. b uildTypes press enter" at bounding box center [807, 220] width 269 height 68
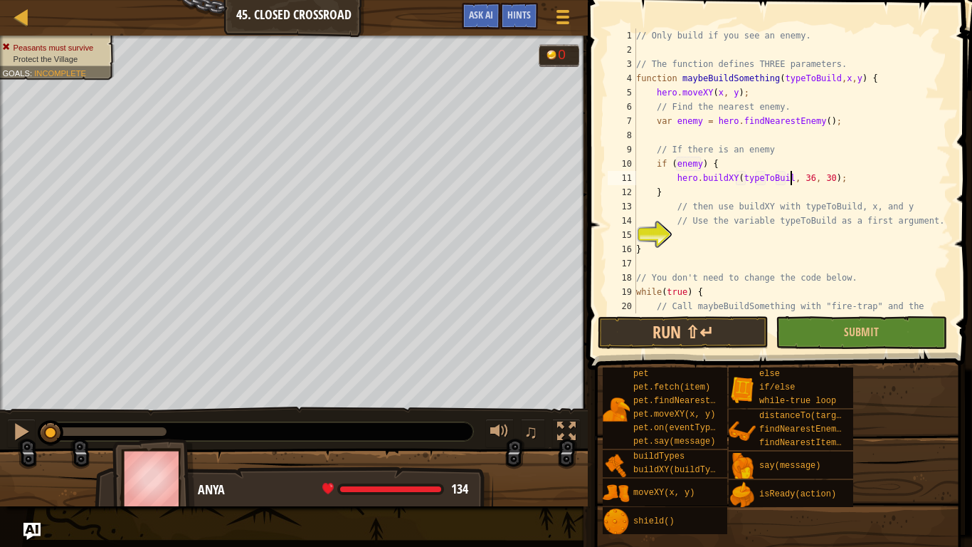
scroll to position [6, 23]
click at [755, 250] on div "// Only build if you see an enemy. // The function defines THREE parameters. fu…" at bounding box center [791, 191] width 317 height 327
click at [737, 316] on button "Run ⇧↵" at bounding box center [683, 332] width 171 height 33
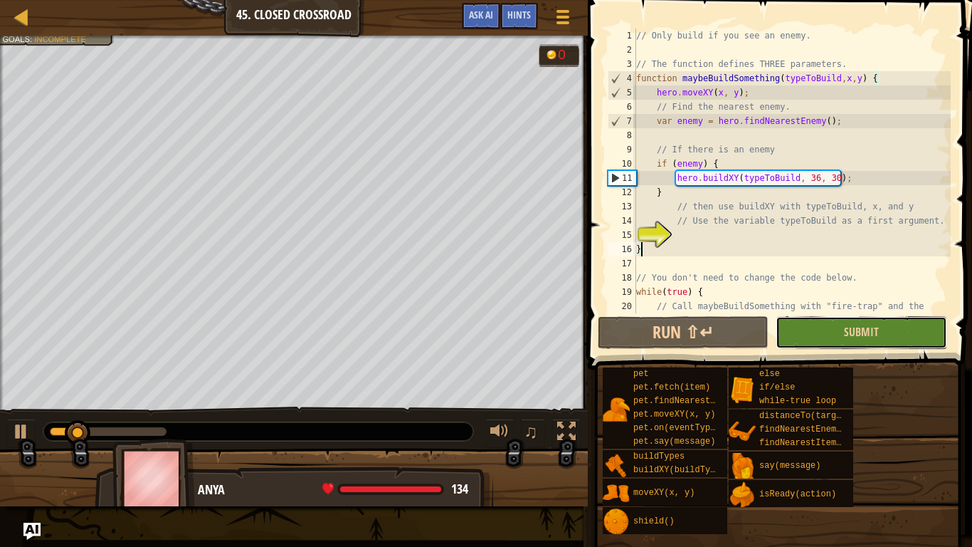
click at [800, 325] on button "Submit" at bounding box center [861, 332] width 171 height 33
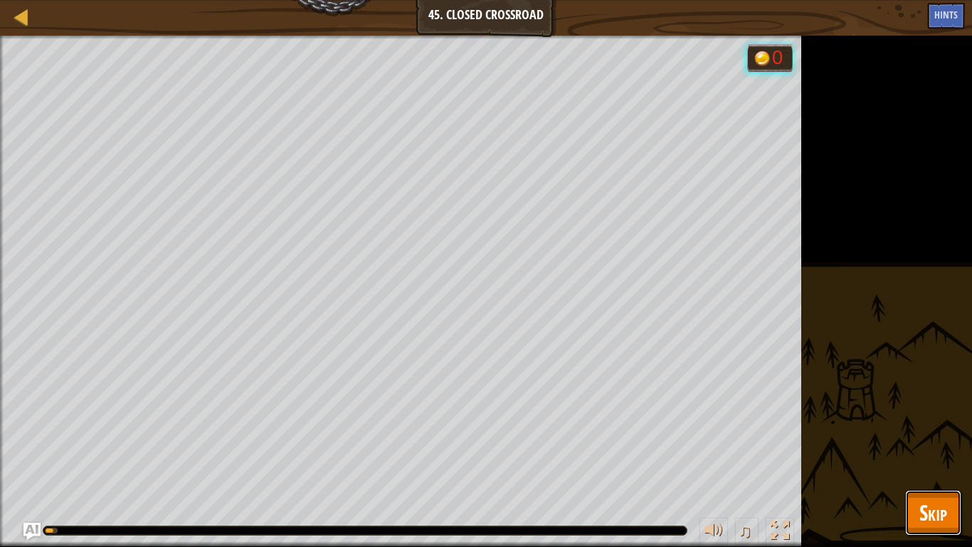
click at [939, 426] on span "Skip" at bounding box center [933, 511] width 28 height 29
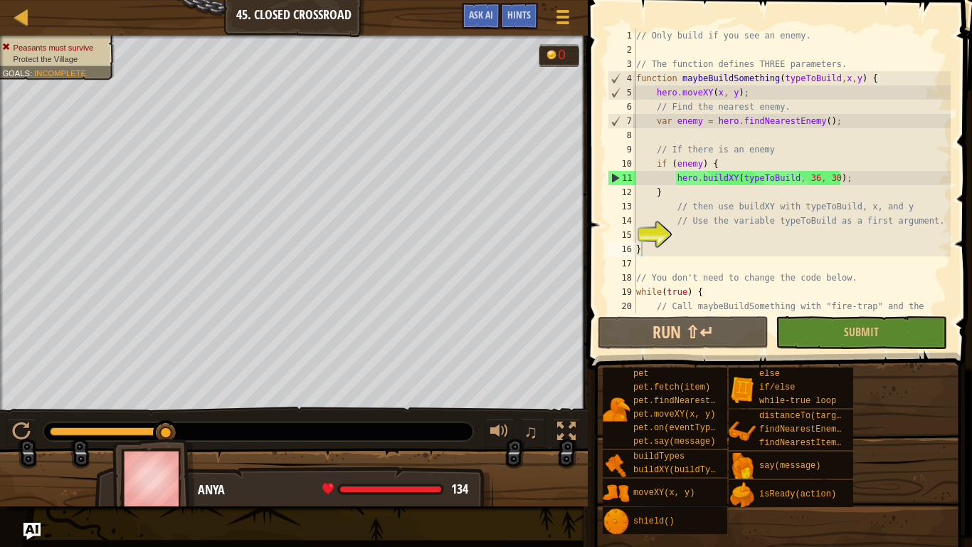
click at [815, 178] on div "// Only build if you see an enemy. // The function defines THREE parameters. fu…" at bounding box center [791, 191] width 317 height 327
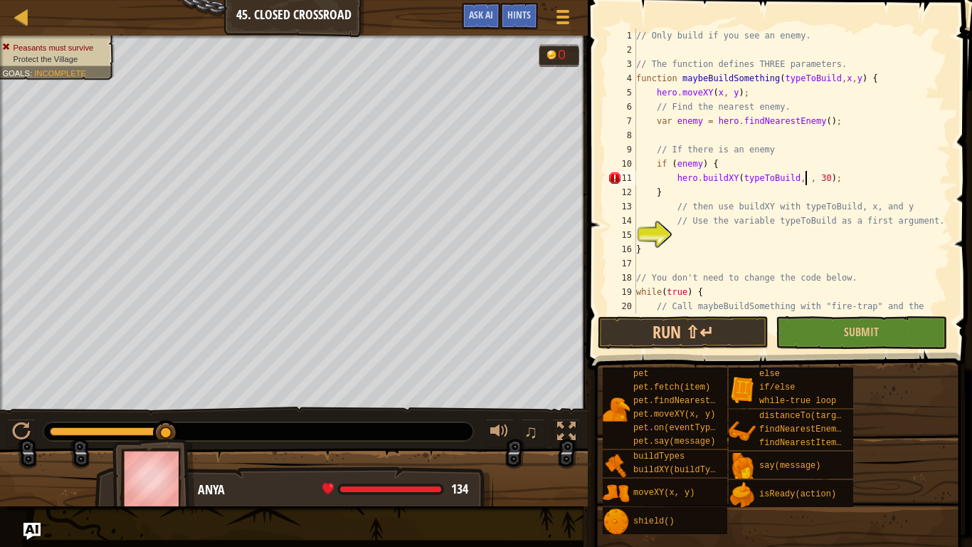
scroll to position [6, 25]
click at [834, 176] on div "// Only build if you see an enemy. // The function defines THREE parameters. fu…" at bounding box center [791, 191] width 317 height 327
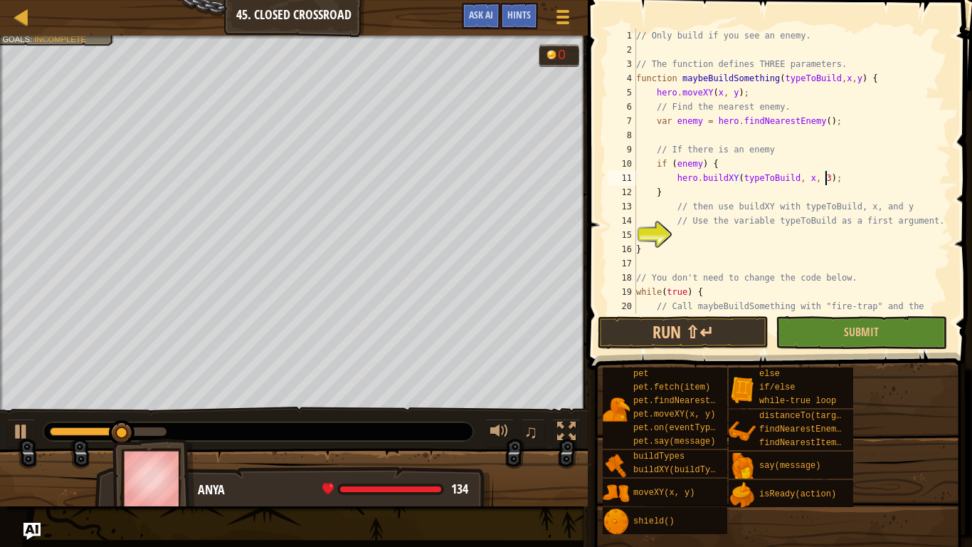
scroll to position [6, 27]
type textarea "hero.buildXY(typeToBuild, x, y);"
click at [791, 327] on button "Submit" at bounding box center [861, 332] width 171 height 33
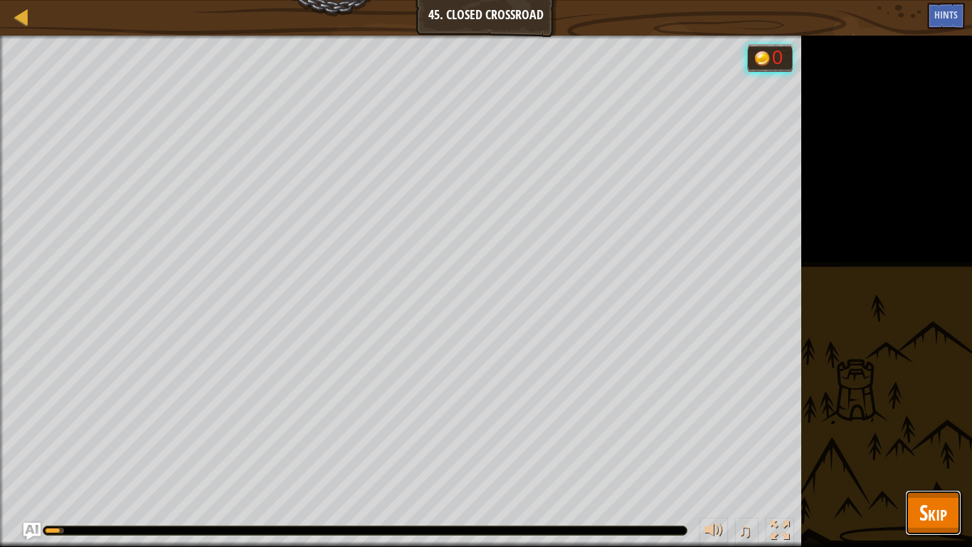
click at [949, 426] on button "Skip" at bounding box center [933, 513] width 56 height 46
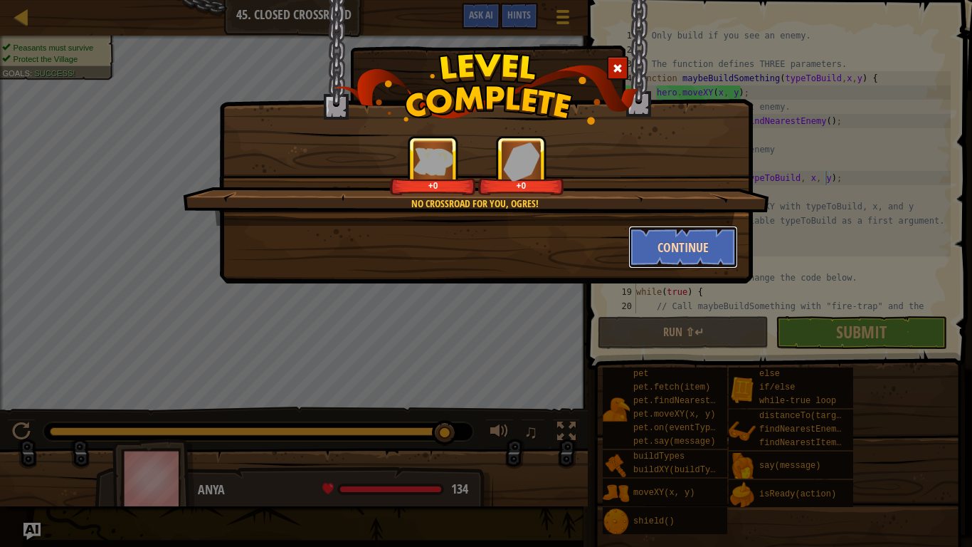
click at [704, 265] on button "Continue" at bounding box center [683, 247] width 110 height 43
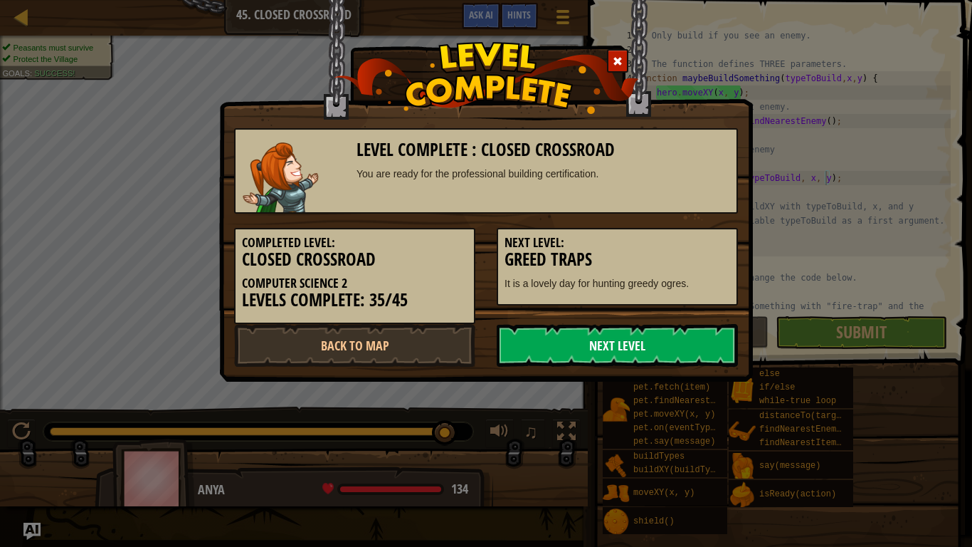
click at [660, 340] on link "Next Level" at bounding box center [617, 345] width 241 height 43
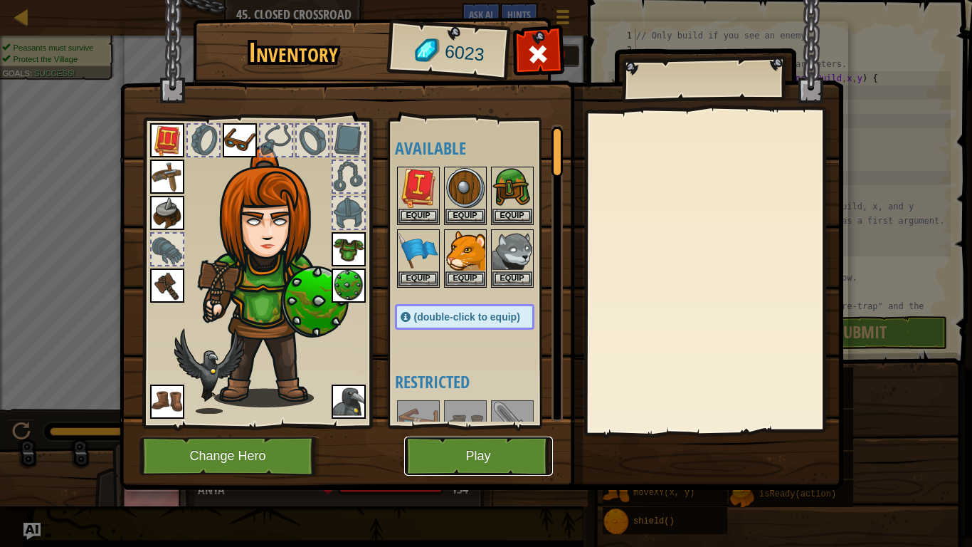
click at [500, 426] on button "Play" at bounding box center [478, 455] width 149 height 39
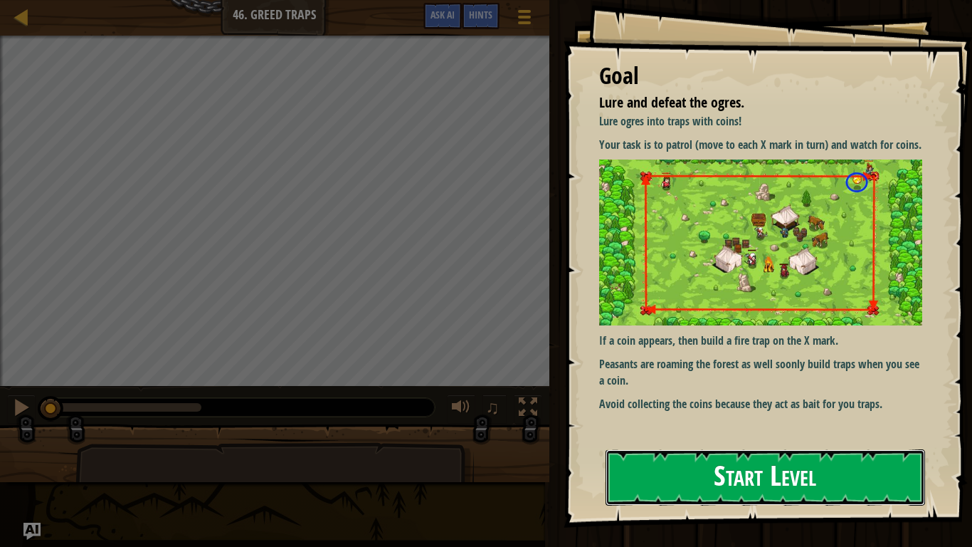
click at [610, 426] on button "Start Level" at bounding box center [766, 477] width 320 height 56
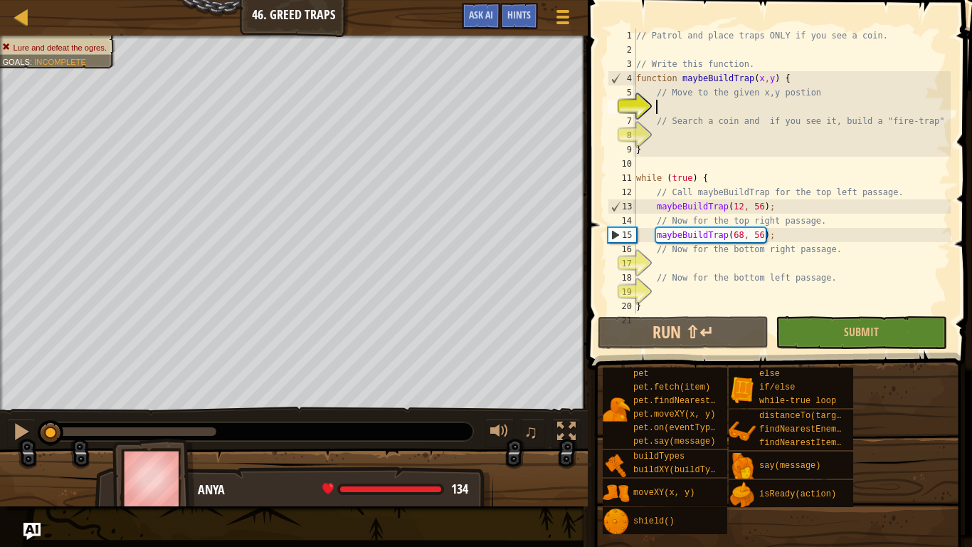
click at [685, 263] on div "// Patrol and place traps ONLY if you see a coin. // Write this function. funct…" at bounding box center [791, 184] width 317 height 313
click at [778, 236] on div "// Patrol and place traps ONLY if you see a coin. // Write this function. funct…" at bounding box center [791, 184] width 317 height 313
type textarea "maybeBuildTrap(68, 56);"
drag, startPoint x: 778, startPoint y: 236, endPoint x: 653, endPoint y: 241, distance: 124.6
click at [653, 241] on div "// Patrol and place traps ONLY if you see a coin. // Write this function. funct…" at bounding box center [791, 184] width 317 height 313
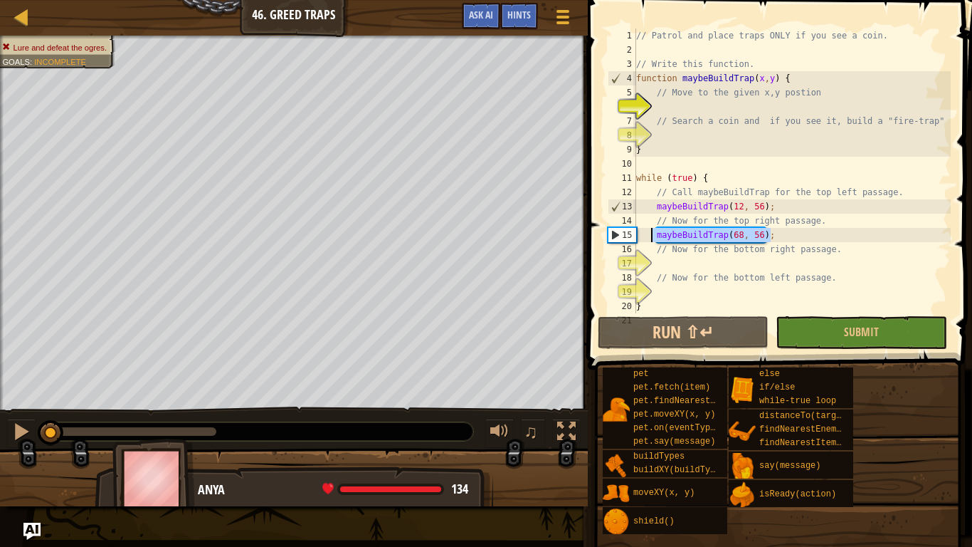
click at [665, 264] on div "// Patrol and place traps ONLY if you see a coin. // Write this function. funct…" at bounding box center [791, 184] width 317 height 313
type textarea "maybeBuildTrap(68, 56);"
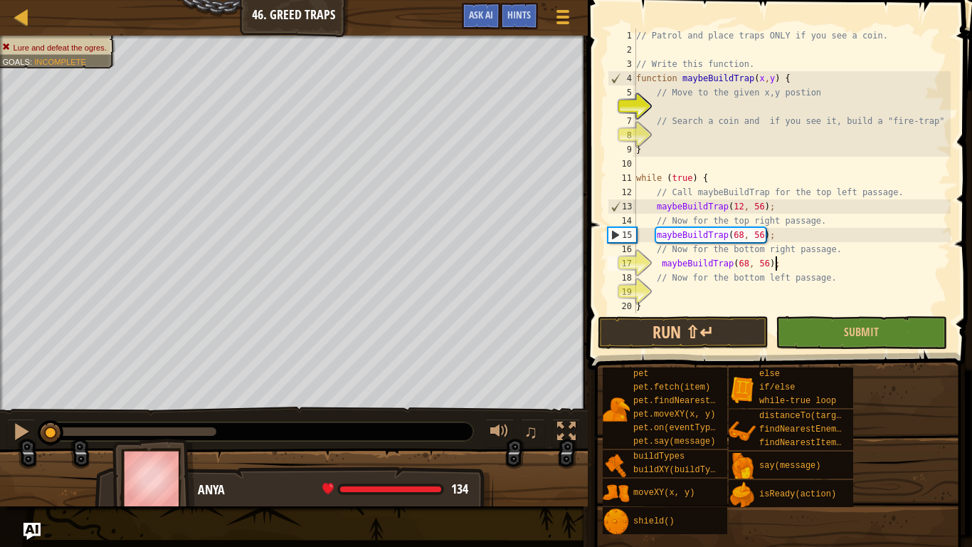
click at [673, 290] on div "// Patrol and place traps ONLY if you see a coin. // Write this function. funct…" at bounding box center [791, 184] width 317 height 313
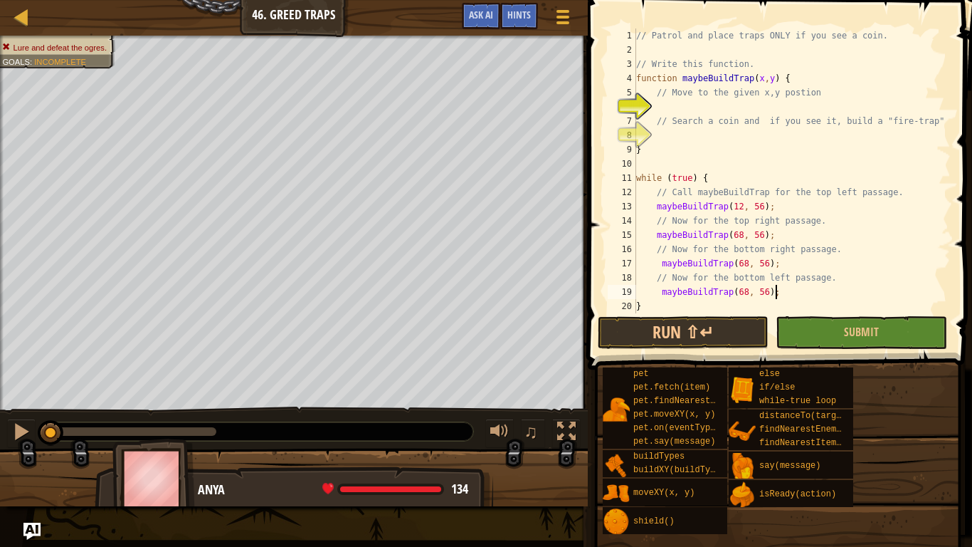
click at [744, 267] on div "// Patrol and place traps ONLY if you see a coin. // Write this function. funct…" at bounding box center [791, 184] width 317 height 313
click at [763, 263] on div "// Patrol and place traps ONLY if you see a coin. // Write this function. funct…" at bounding box center [791, 184] width 317 height 313
click at [766, 263] on div "// Patrol and place traps ONLY if you see a coin. // Write this function. funct…" at bounding box center [791, 184] width 317 height 313
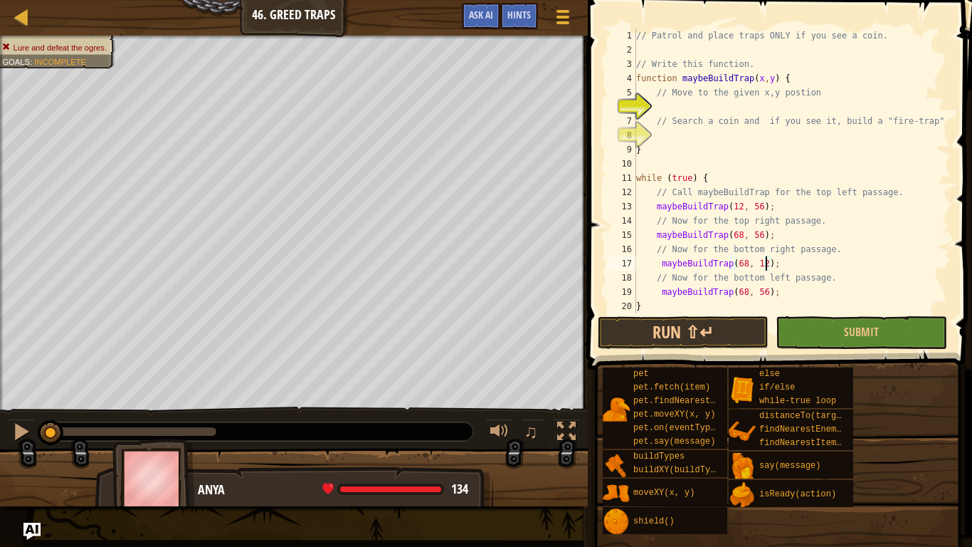
click at [766, 290] on div "// Patrol and place traps ONLY if you see a coin. // Write this function. funct…" at bounding box center [791, 184] width 317 height 313
click at [744, 290] on div "// Patrol and place traps ONLY if you see a coin. // Write this function. funct…" at bounding box center [791, 184] width 317 height 313
type textarea "maybeBuildTrap(12, 12);"
click at [534, 7] on div "Hints" at bounding box center [519, 16] width 38 height 26
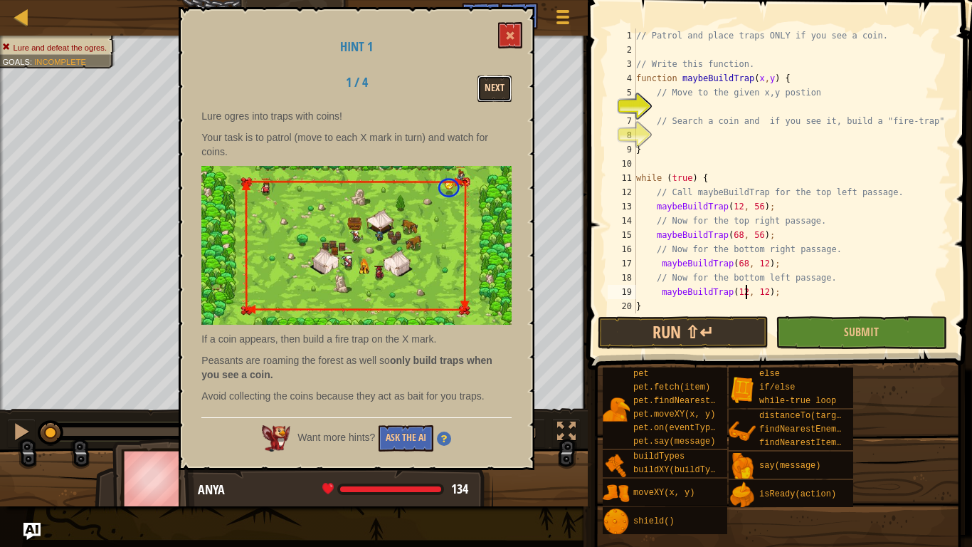
click at [506, 76] on button "Next" at bounding box center [495, 88] width 34 height 26
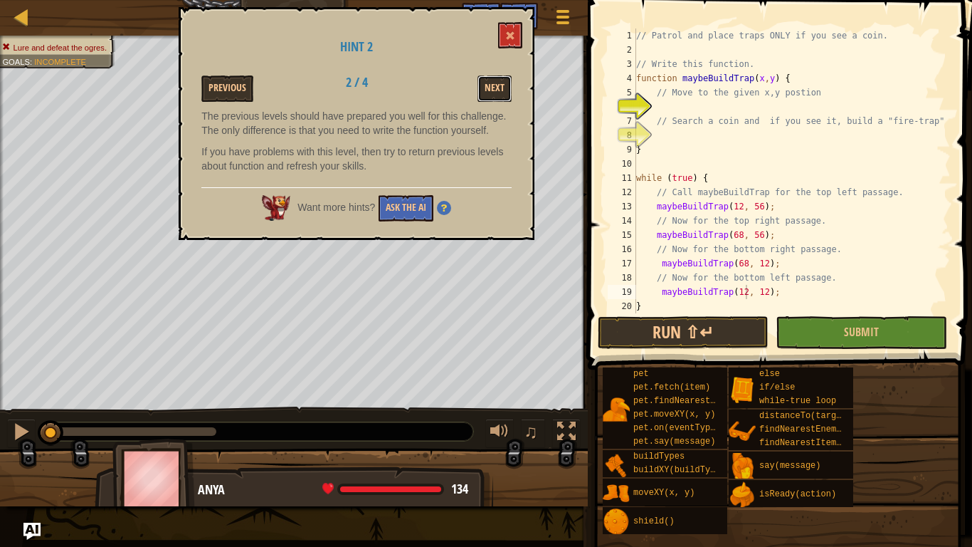
click at [506, 76] on button "Next" at bounding box center [495, 88] width 34 height 26
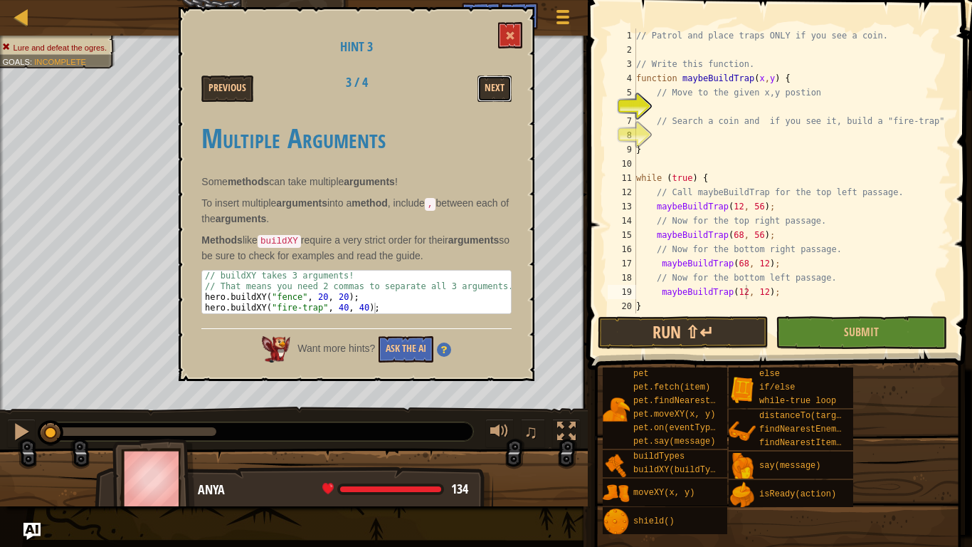
click at [506, 76] on button "Next" at bounding box center [495, 88] width 34 height 26
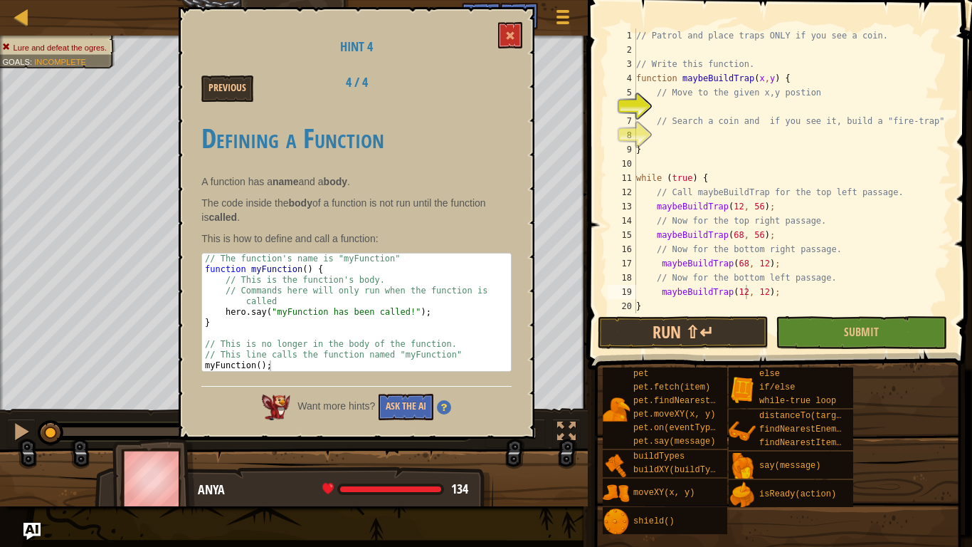
click at [506, 76] on div "Previous 4 / 4" at bounding box center [357, 88] width 332 height 26
click at [502, 25] on button at bounding box center [510, 35] width 24 height 26
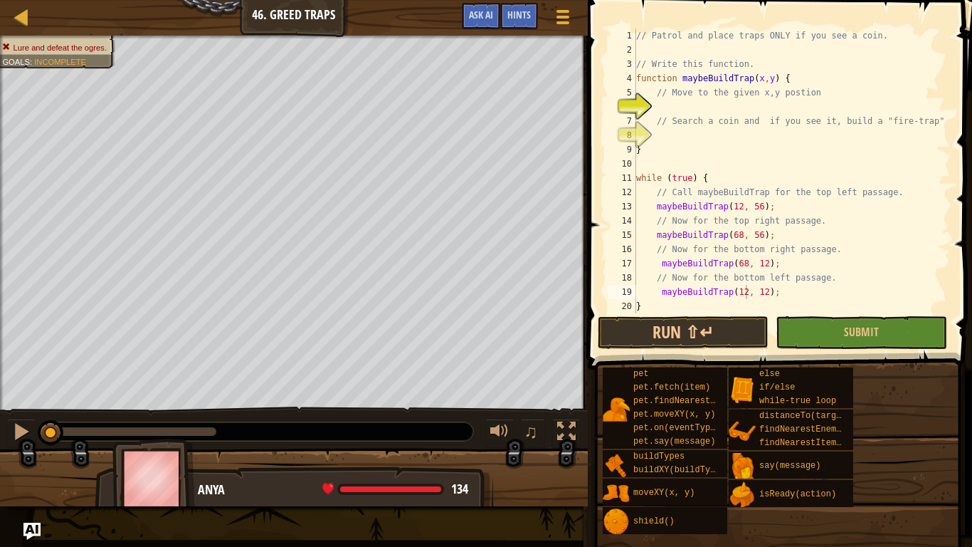
scroll to position [14, 0]
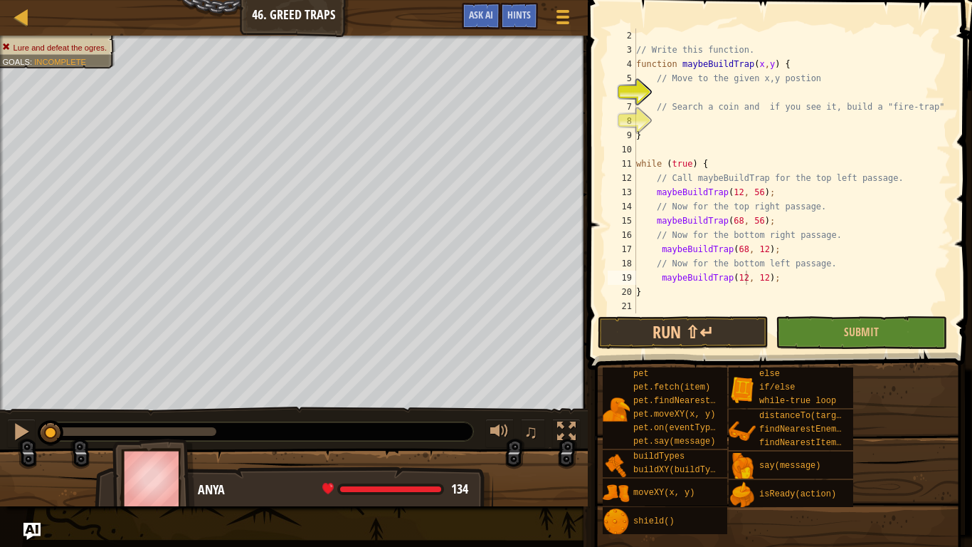
click at [682, 123] on div "// Write this function. function maybeBuildTrap ( x , y ) { // Move to the give…" at bounding box center [791, 184] width 317 height 313
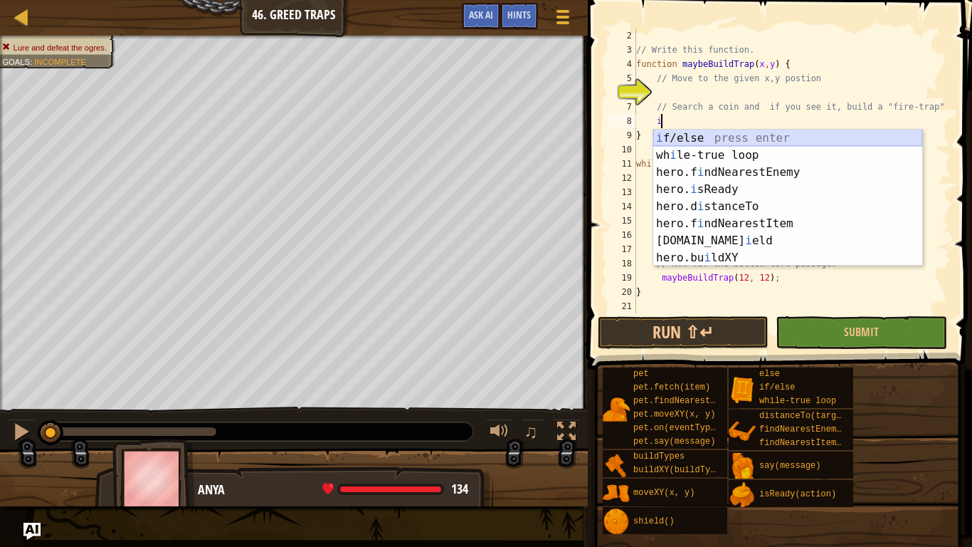
click at [684, 130] on div "i f/else press enter wh i le-true loop press enter hero.f i ndNearestEnemy pres…" at bounding box center [787, 215] width 269 height 171
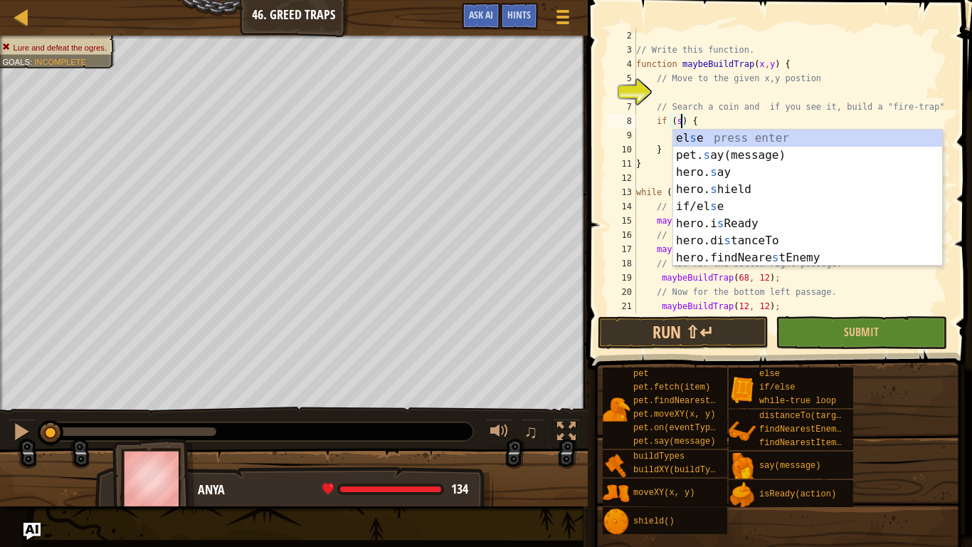
scroll to position [6, 7]
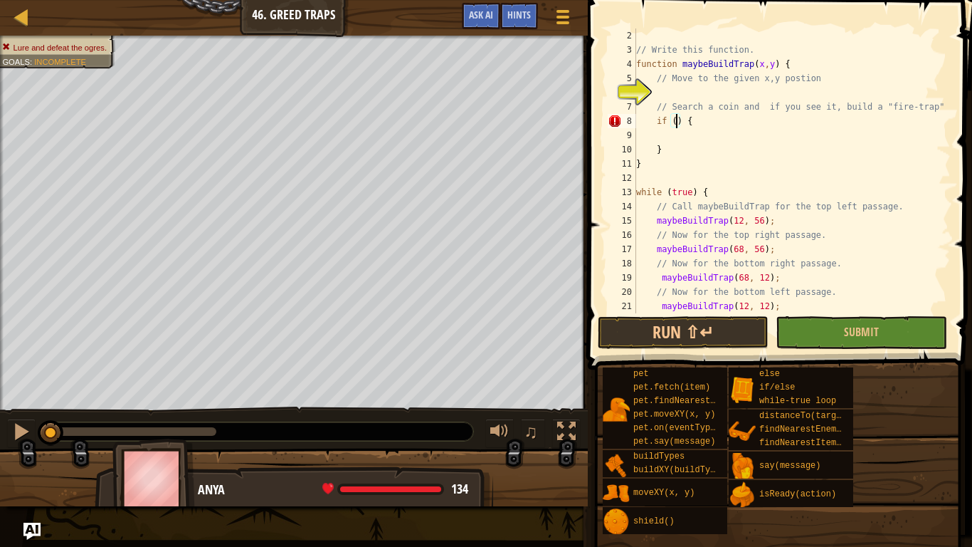
click at [675, 157] on div "// Write this function. function maybeBuildTrap ( x , y ) { // Move to the give…" at bounding box center [791, 184] width 317 height 313
click at [666, 149] on div "// Write this function. function maybeBuildTrap ( x , y ) { // Move to the give…" at bounding box center [791, 184] width 317 height 313
type textarea "}"
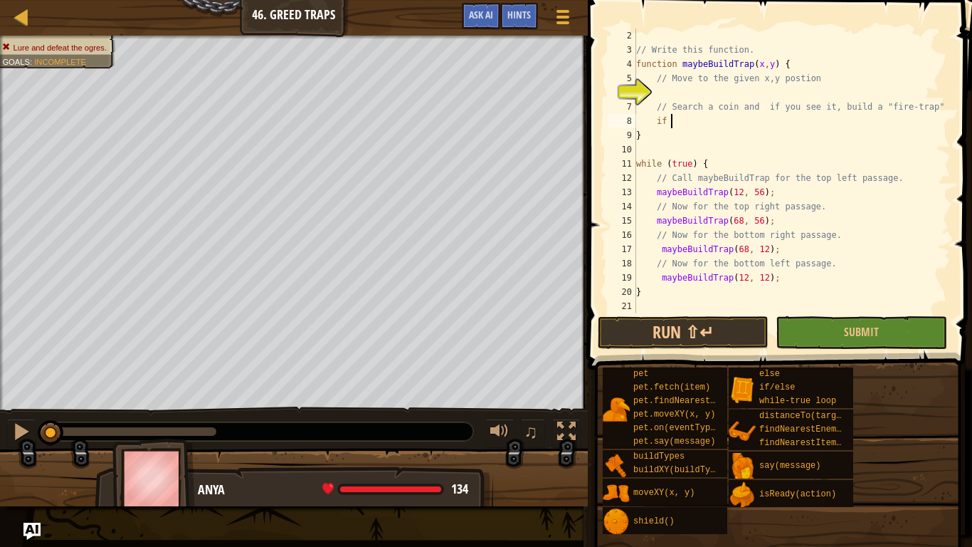
type textarea "i"
type textarea "o"
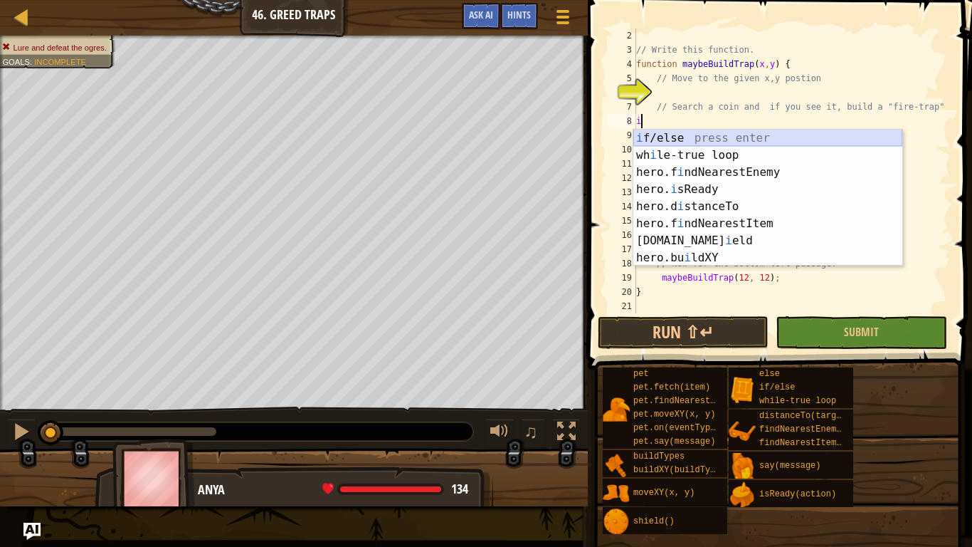
click at [680, 137] on div "i f/else press enter wh i le-true loop press enter hero.f i ndNearestEnemy pres…" at bounding box center [767, 215] width 269 height 171
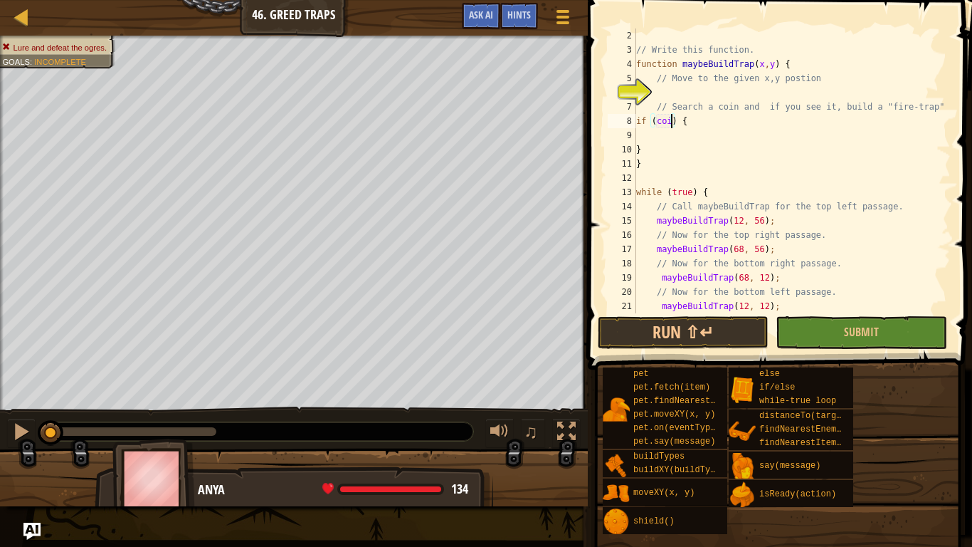
type textarea "if (coin) {"
click at [697, 134] on div "// Write this function. function maybeBuildTrap ( x , y ) { // Move to the give…" at bounding box center [791, 184] width 317 height 313
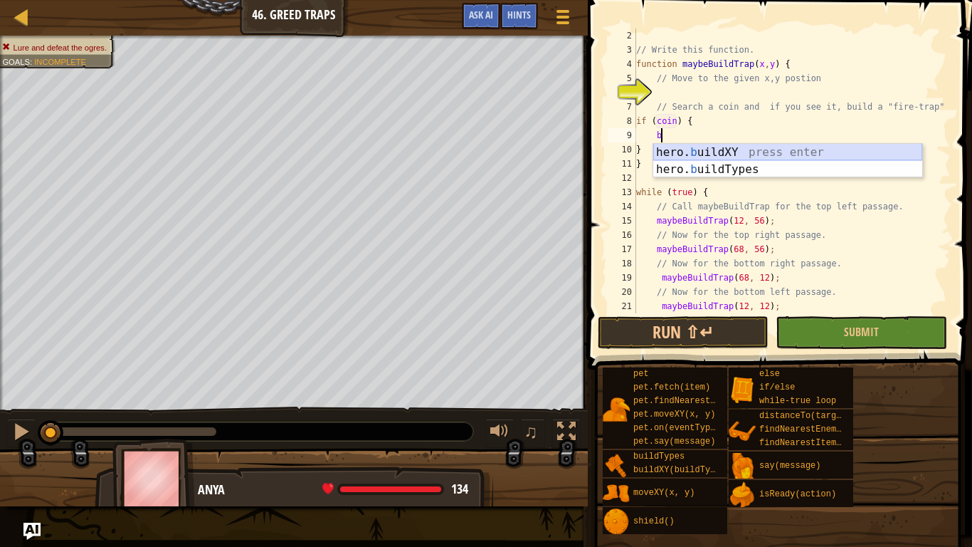
click at [714, 152] on div "hero. b uildXY press enter hero. b uildTypes press enter" at bounding box center [787, 178] width 269 height 68
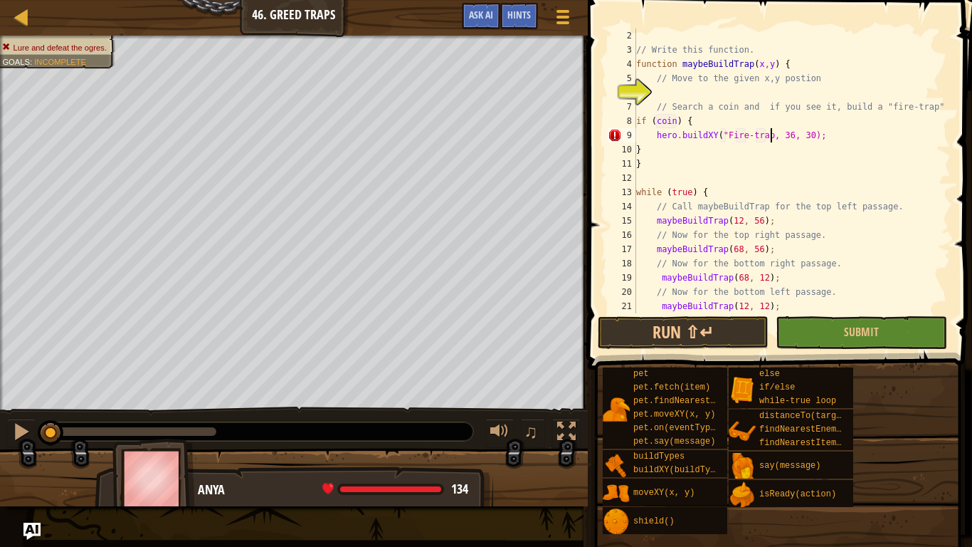
scroll to position [6, 20]
click at [730, 135] on div "// Write this function. function maybeBuildTrap ( x , y ) { // Move to the give…" at bounding box center [791, 184] width 317 height 313
click at [796, 134] on div "// Write this function. function maybeBuildTrap ( x , y ) { // Move to the give…" at bounding box center [791, 184] width 317 height 313
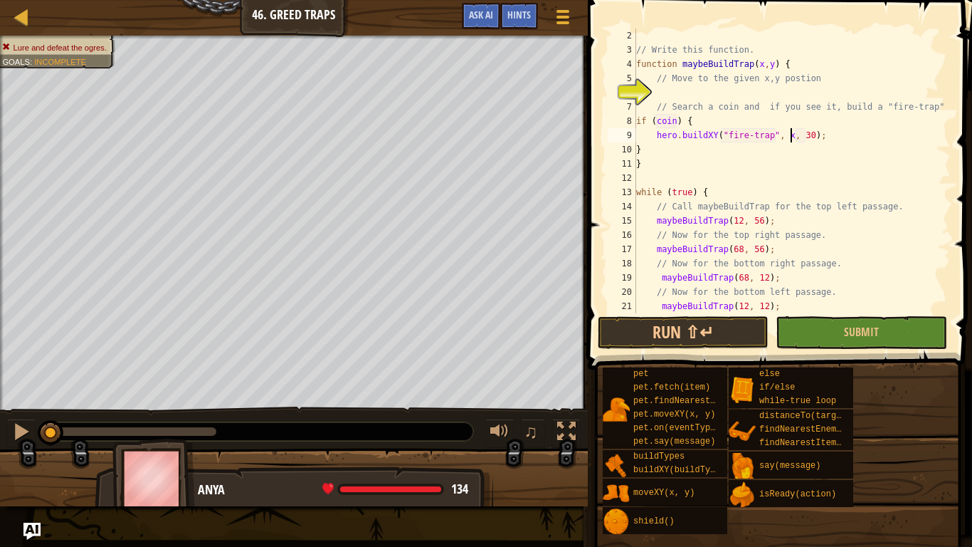
click at [810, 137] on div "// Write this function. function maybeBuildTrap ( x , y ) { // Move to the give…" at bounding box center [791, 184] width 317 height 313
type textarea "hero.buildXY("fire-trap", x, y);"
click at [724, 93] on div "// Write this function. function maybeBuildTrap ( x , y ) { // Move to the give…" at bounding box center [791, 184] width 317 height 313
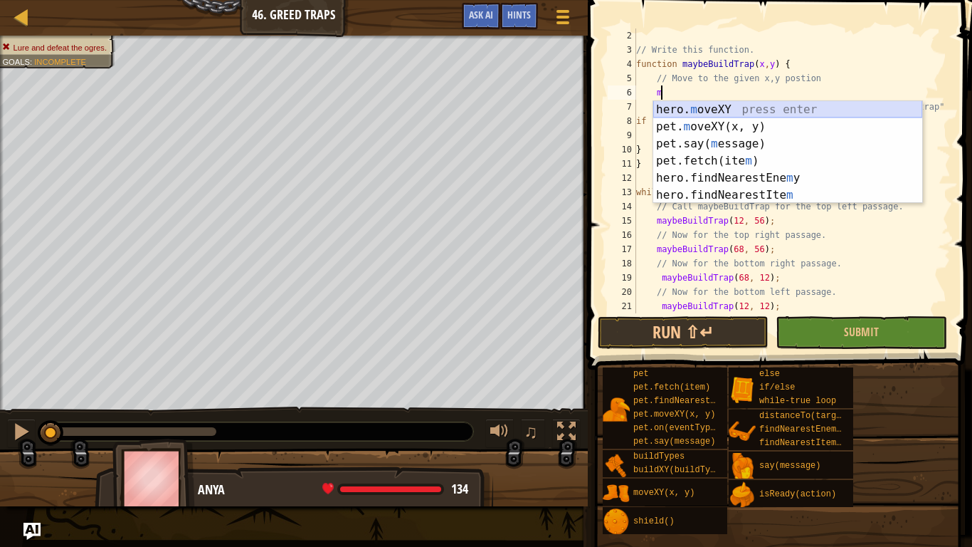
click at [722, 105] on div "hero. m oveXY press enter pet. m oveXY(x, y) press enter pet.say( m essage) pre…" at bounding box center [787, 169] width 269 height 137
type textarea "hero.moveXY(x, y);"
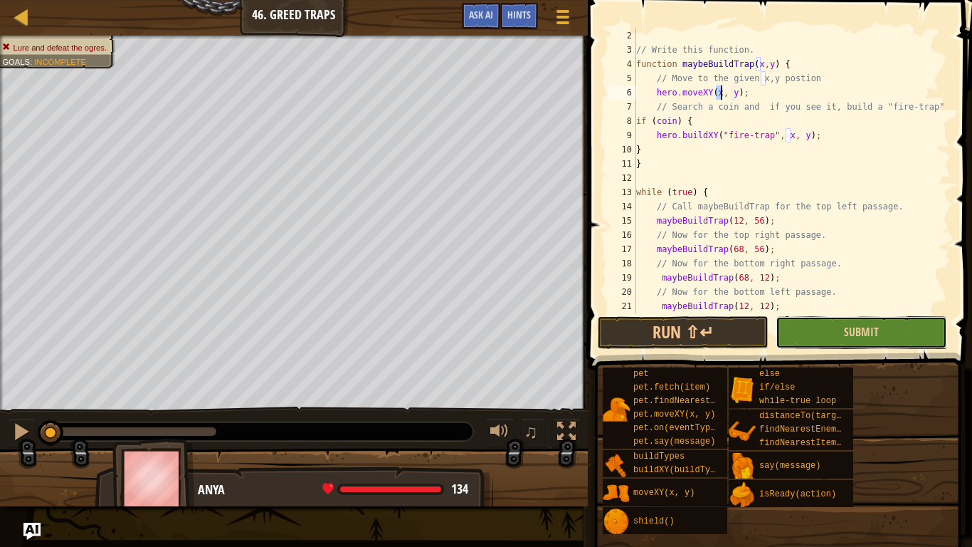
click at [816, 338] on button "Submit" at bounding box center [861, 332] width 171 height 33
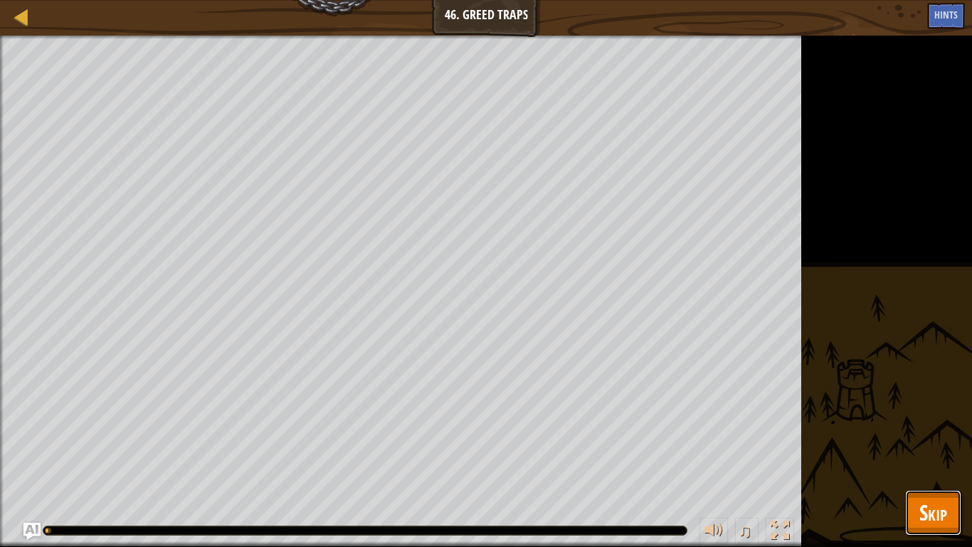
click at [940, 426] on span "Skip" at bounding box center [933, 511] width 28 height 29
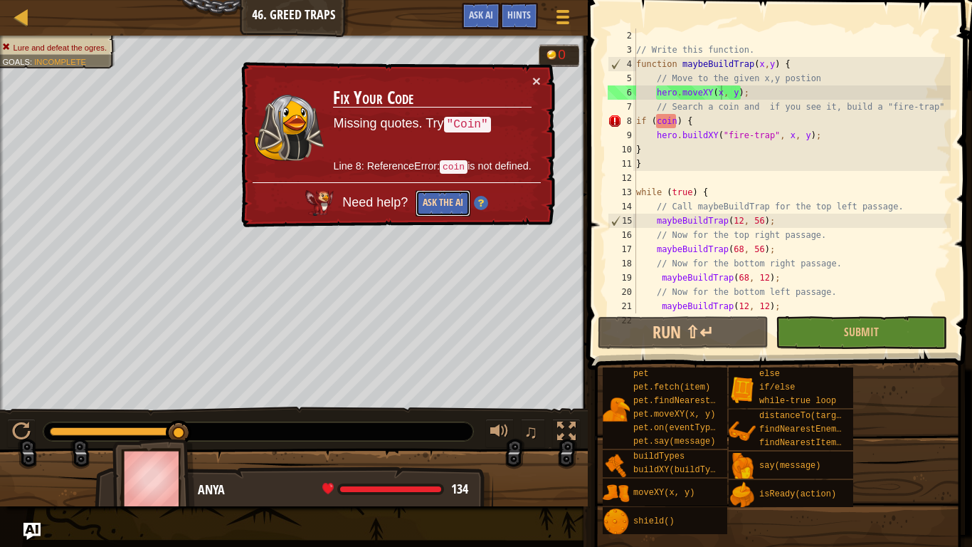
click at [436, 211] on button "Ask the AI" at bounding box center [443, 203] width 55 height 26
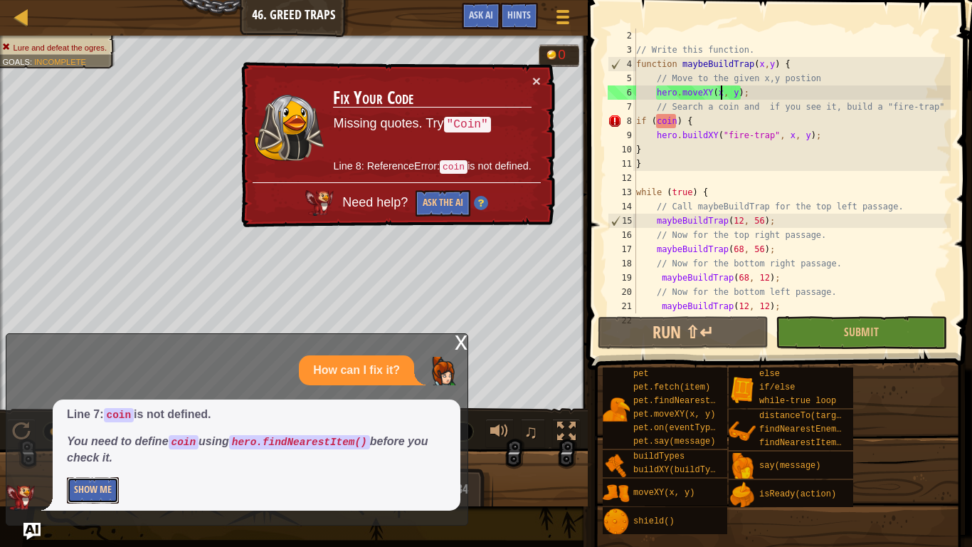
click at [95, 426] on button "Show Me" at bounding box center [93, 490] width 52 height 26
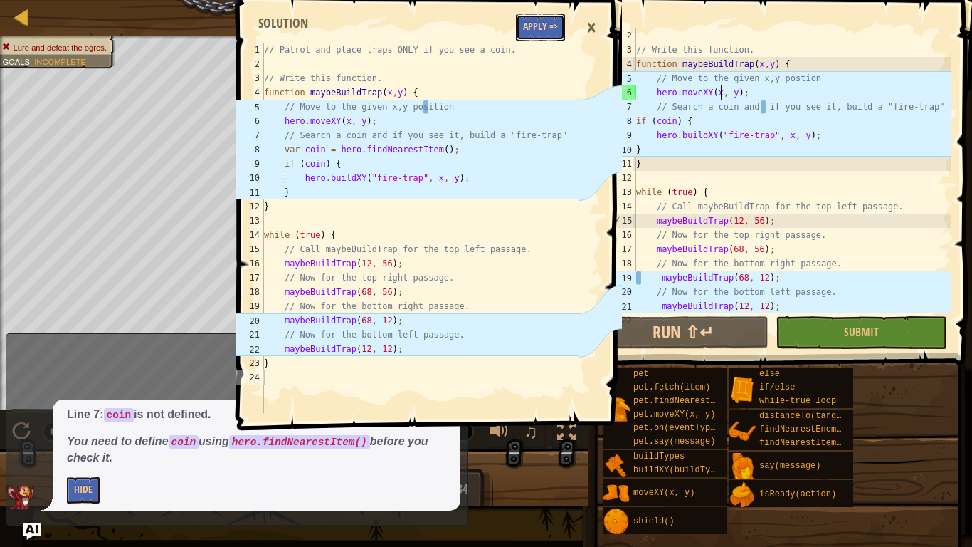
click at [539, 21] on button "Apply =>" at bounding box center [540, 27] width 49 height 26
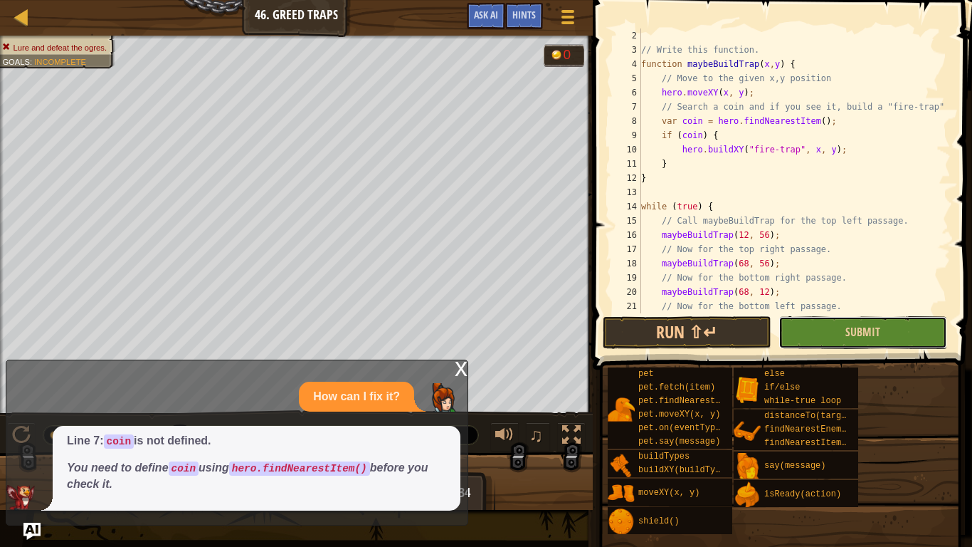
click at [792, 329] on button "Submit" at bounding box center [863, 332] width 169 height 33
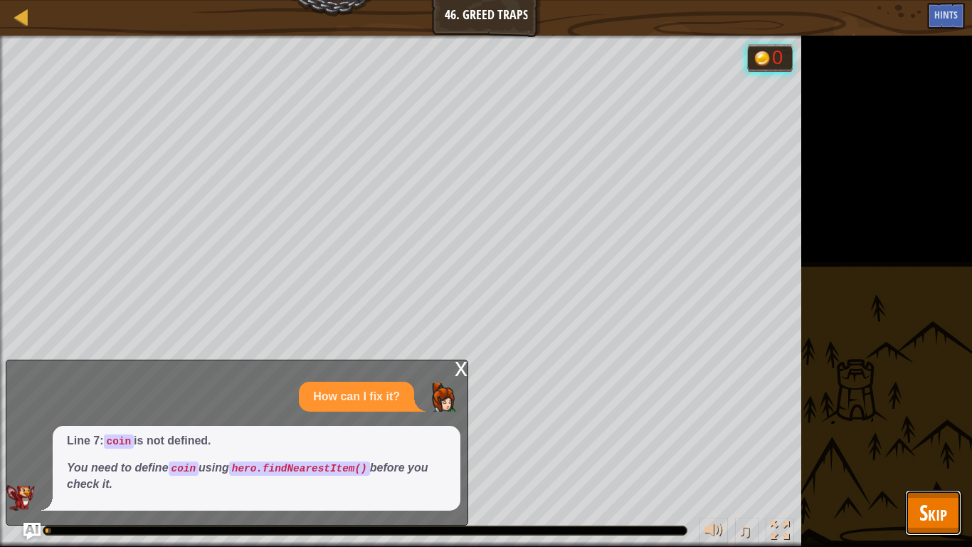
click at [944, 426] on span "Skip" at bounding box center [933, 511] width 28 height 29
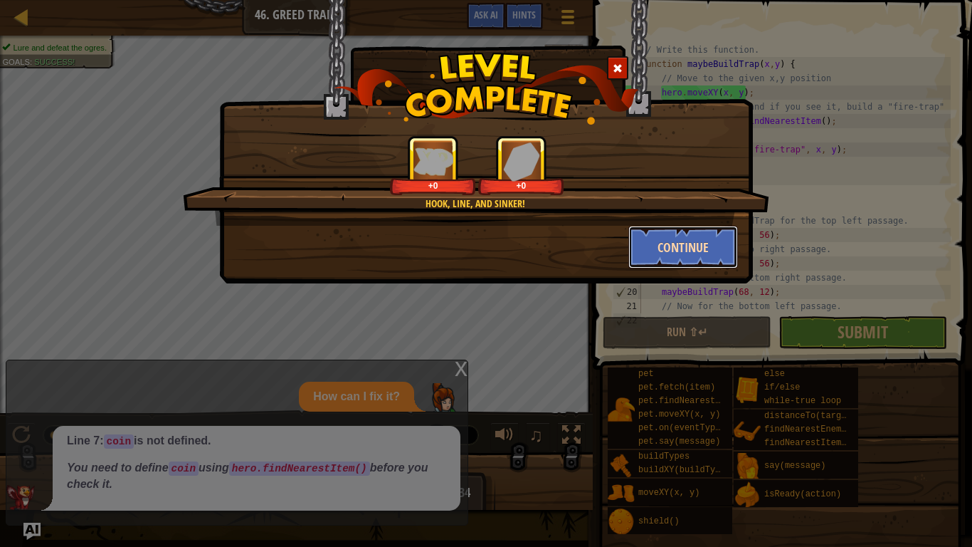
click at [700, 241] on button "Continue" at bounding box center [683, 247] width 110 height 43
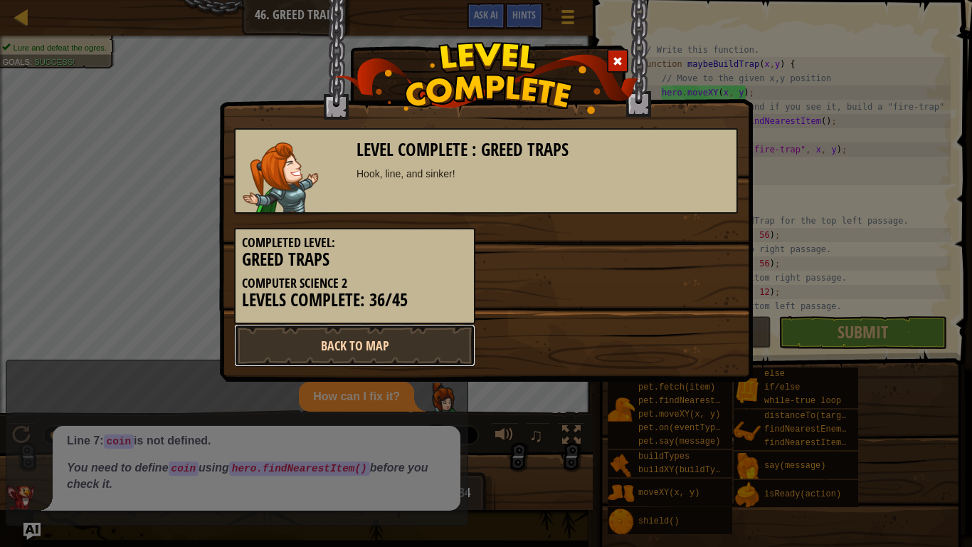
click at [420, 338] on link "Back to Map" at bounding box center [354, 345] width 241 height 43
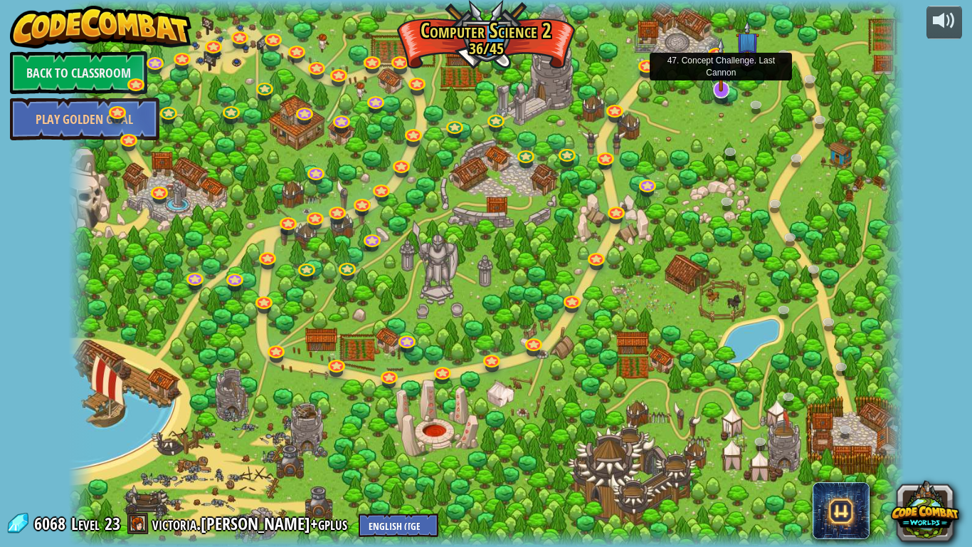
click at [724, 79] on img at bounding box center [720, 65] width 23 height 54
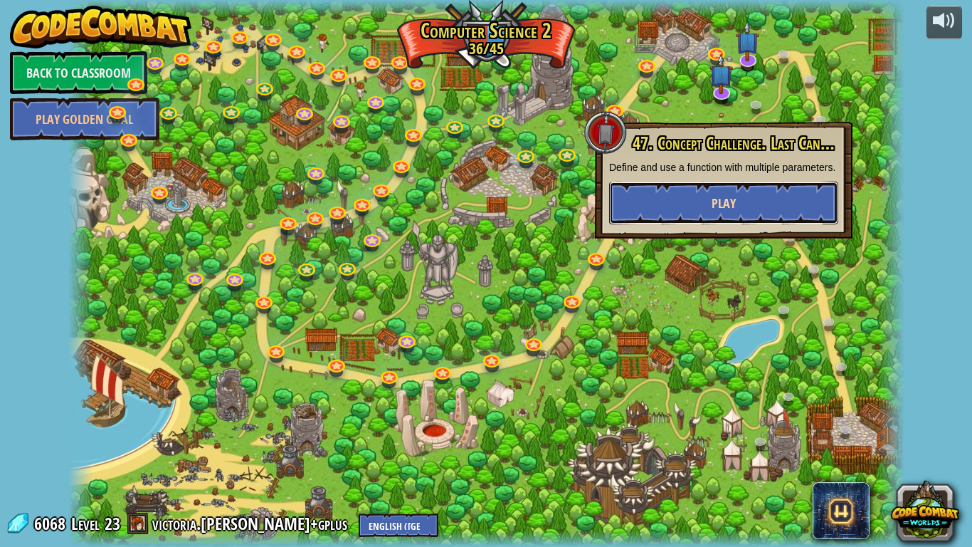
click at [723, 201] on button "Play" at bounding box center [723, 202] width 229 height 43
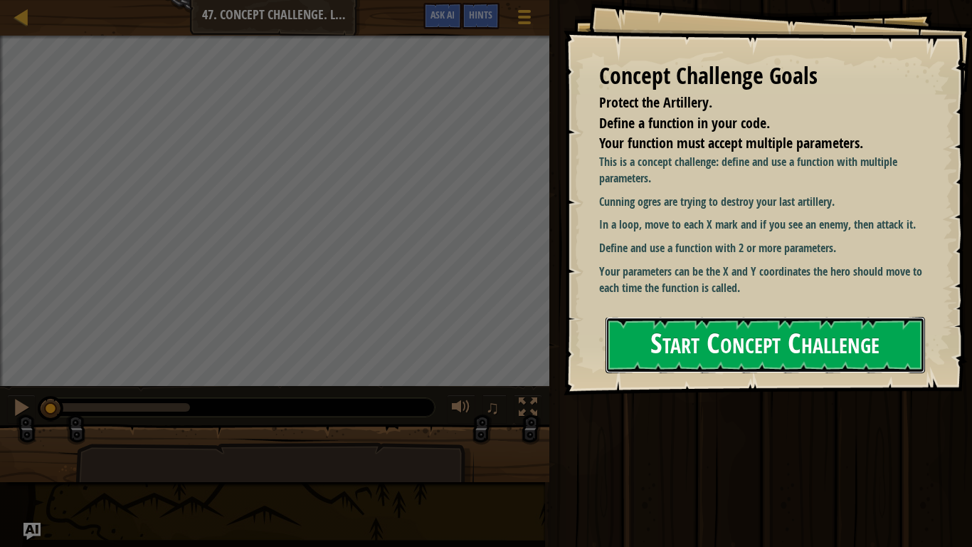
click at [748, 334] on button "Start Concept Challenge" at bounding box center [766, 345] width 320 height 56
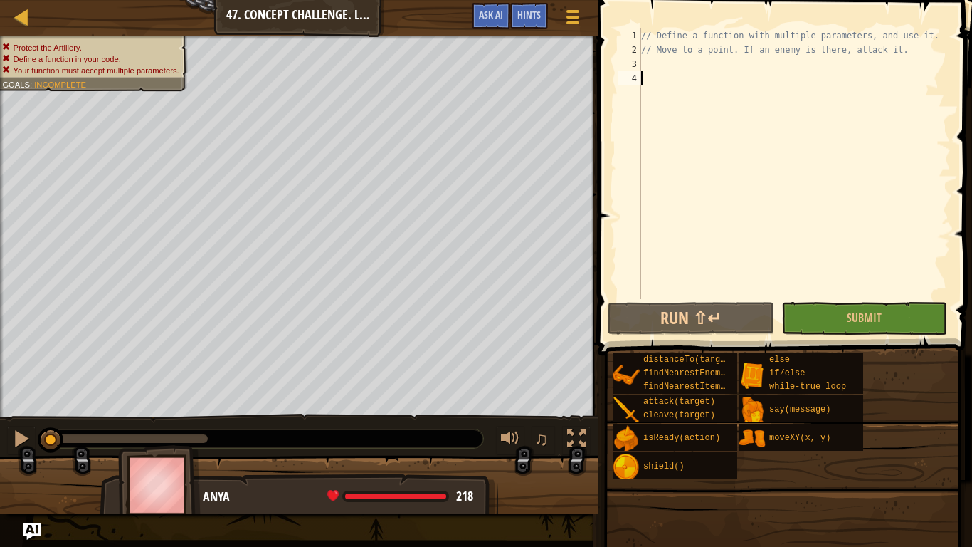
type textarea "f"
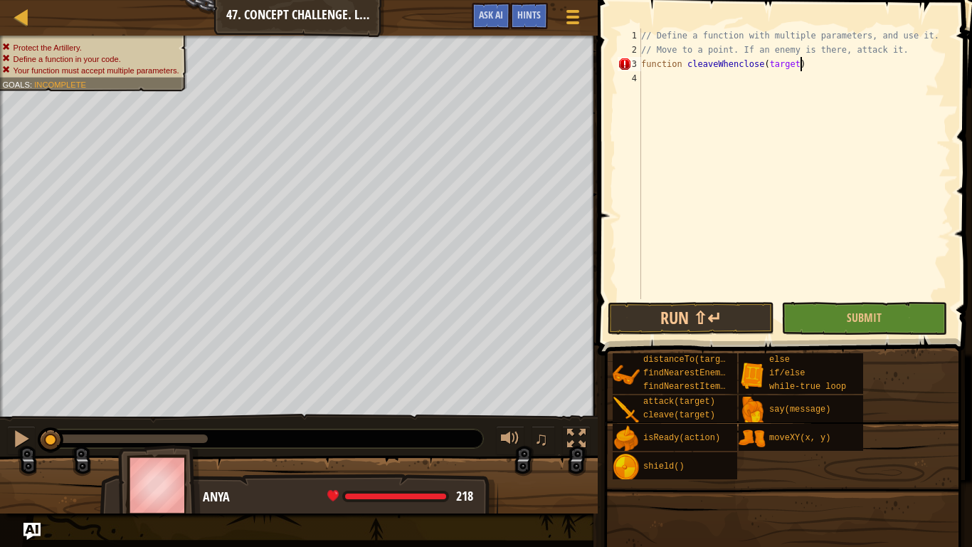
scroll to position [6, 22]
type textarea "function cleaveWhenclose(target) {"
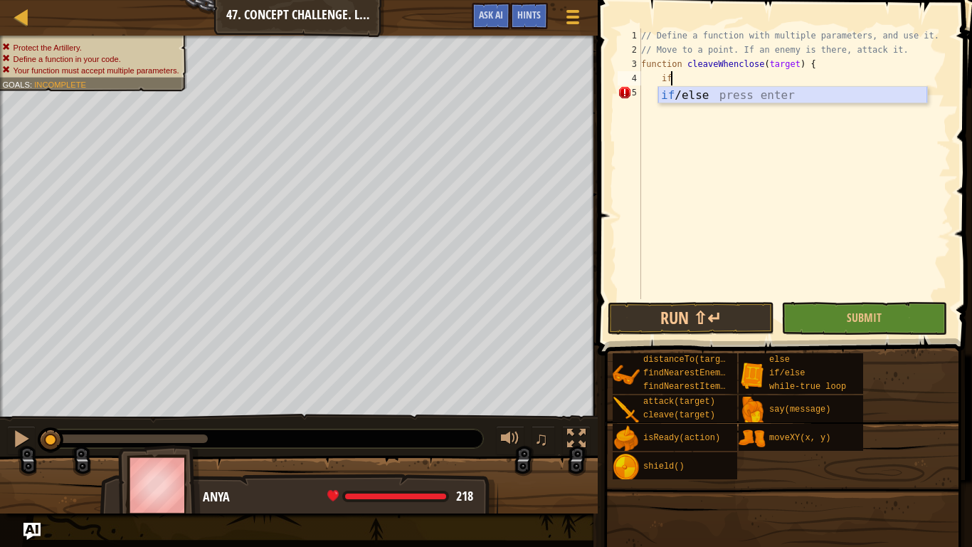
click at [714, 90] on div "if /else press enter" at bounding box center [792, 112] width 269 height 51
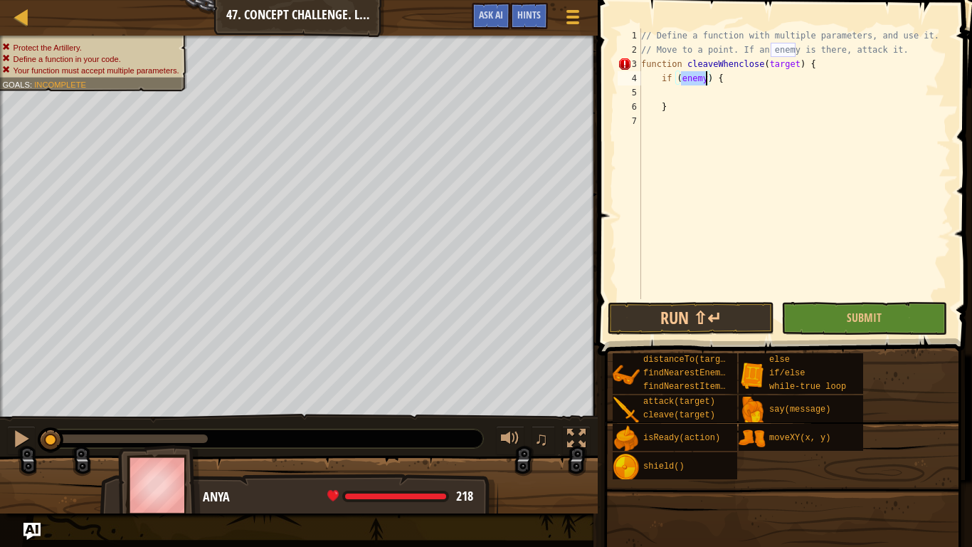
scroll to position [6, 7]
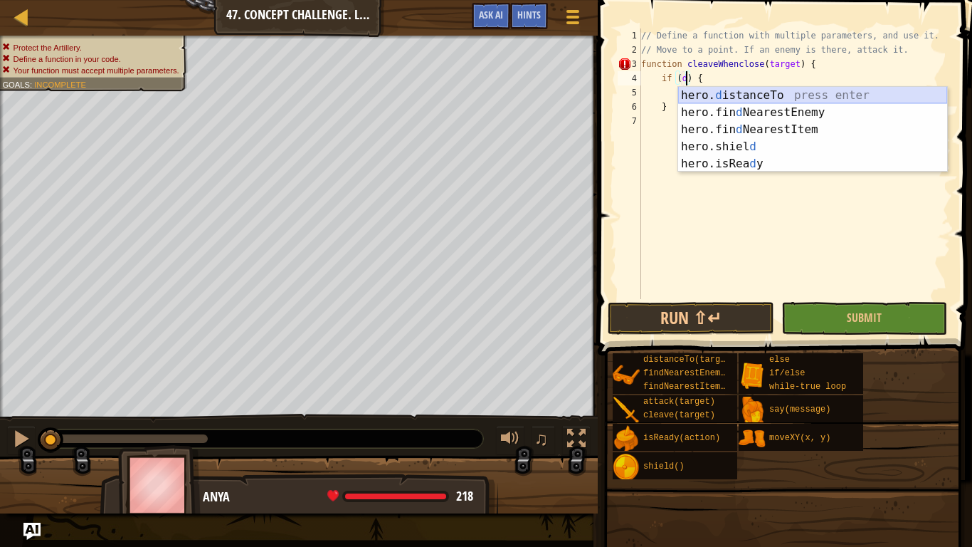
click at [713, 94] on div "hero. d istanceTo press enter hero.fin d NearestEnemy press enter hero.fin d Ne…" at bounding box center [812, 147] width 269 height 120
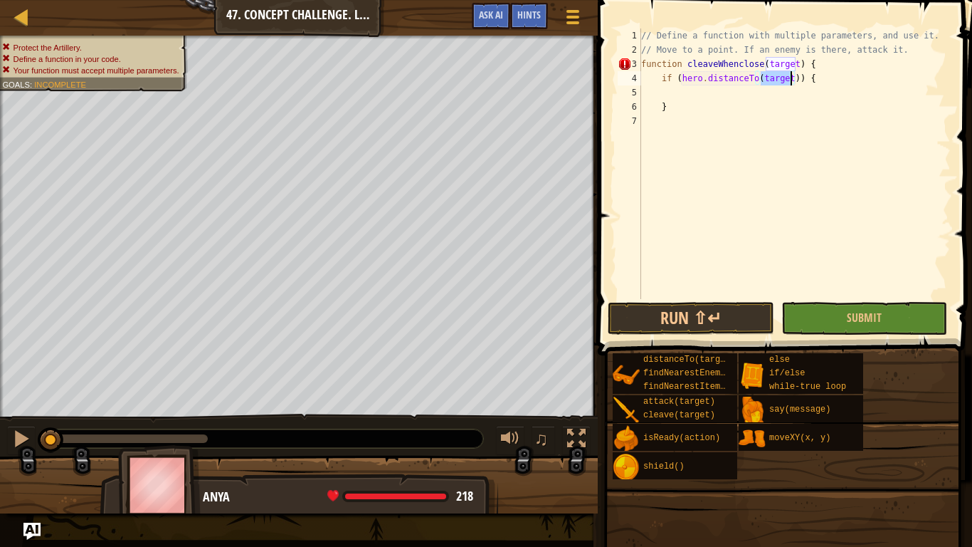
click at [796, 78] on div "// Define a function with multiple parameters, and use it. // Move to a point. …" at bounding box center [794, 177] width 312 height 299
type textarea "if (hero.distanceTo(target) < 5) {"
click at [811, 88] on div "// Define a function with multiple parameters, and use it. // Move to a point. …" at bounding box center [794, 177] width 312 height 299
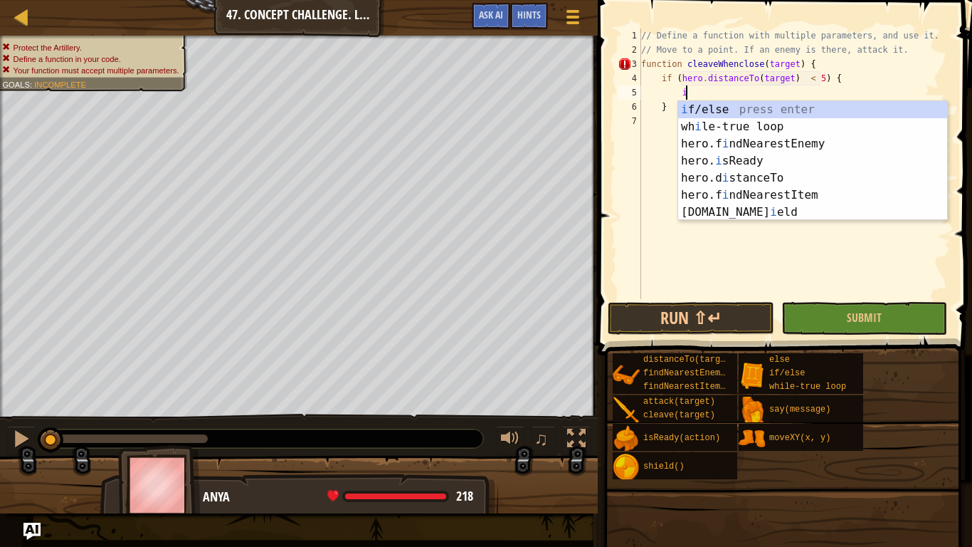
scroll to position [6, 6]
click at [806, 159] on div "i f/else press enter wh i le-true loop press enter hero.f i ndNearestEnemy pres…" at bounding box center [812, 178] width 269 height 154
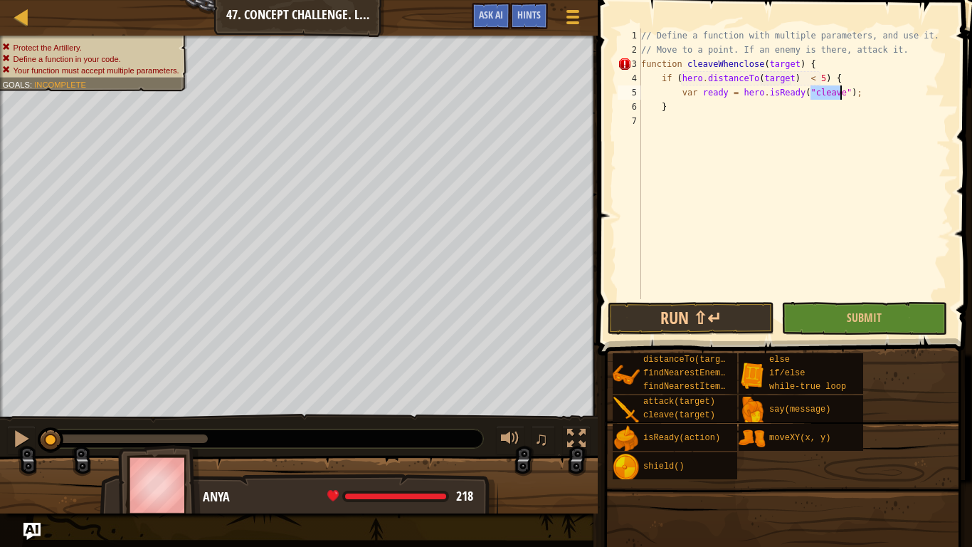
click at [865, 93] on div "// Define a function with multiple parameters, and use it. // Move to a point. …" at bounding box center [794, 177] width 312 height 299
type textarea "var ready = hero.isReady("cleave") {"
click at [854, 92] on div "// Define a function with multiple parameters, and use it. // Move to a point. …" at bounding box center [794, 177] width 312 height 299
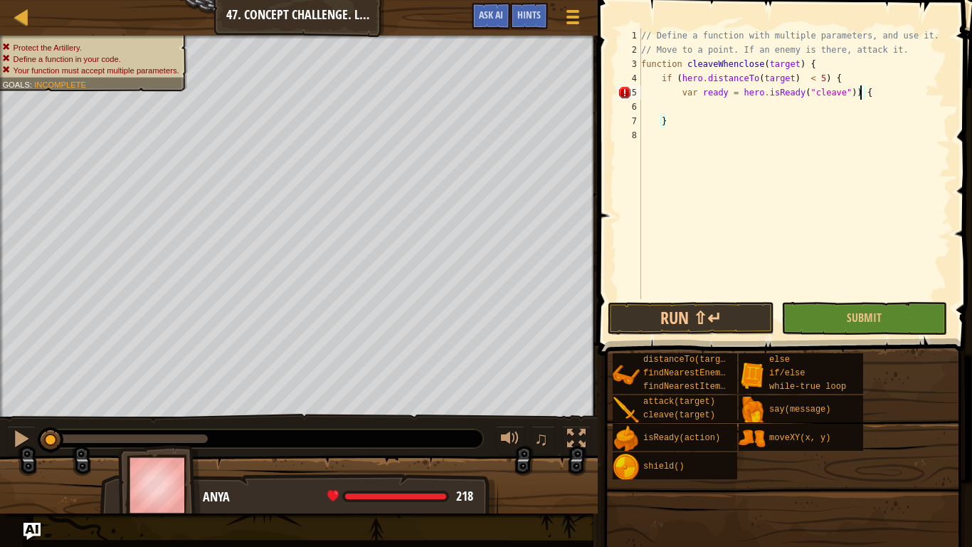
click at [838, 115] on div "// Define a function with multiple parameters, and use it. // Move to a point. …" at bounding box center [794, 177] width 312 height 299
type textarea "}"
click at [831, 110] on div "// Define a function with multiple parameters, and use it. // Move to a point. …" at bounding box center [794, 177] width 312 height 299
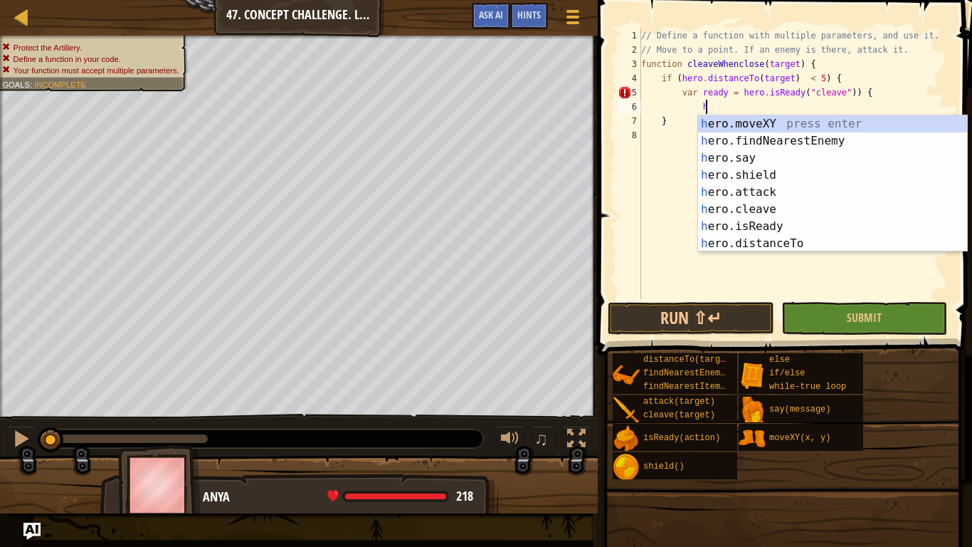
scroll to position [6, 9]
click at [813, 201] on div "h ero.moveXY press enter h ero.findNearestEnemy press enter h ero.say press ent…" at bounding box center [832, 200] width 269 height 171
type textarea "hero.cleave(enemy);"
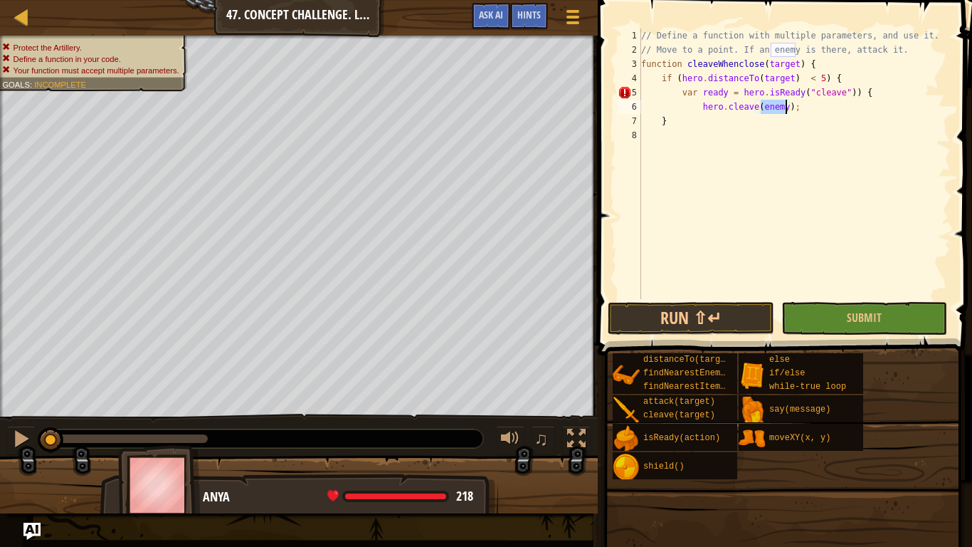
click at [791, 134] on div "// Define a function with multiple parameters, and use it. // Move to a point. …" at bounding box center [794, 177] width 312 height 299
click at [740, 90] on div "// Define a function with multiple parameters, and use it. // Move to a point. …" at bounding box center [794, 177] width 312 height 299
type textarea "var ready = (hero.isReady("cleave")) {"
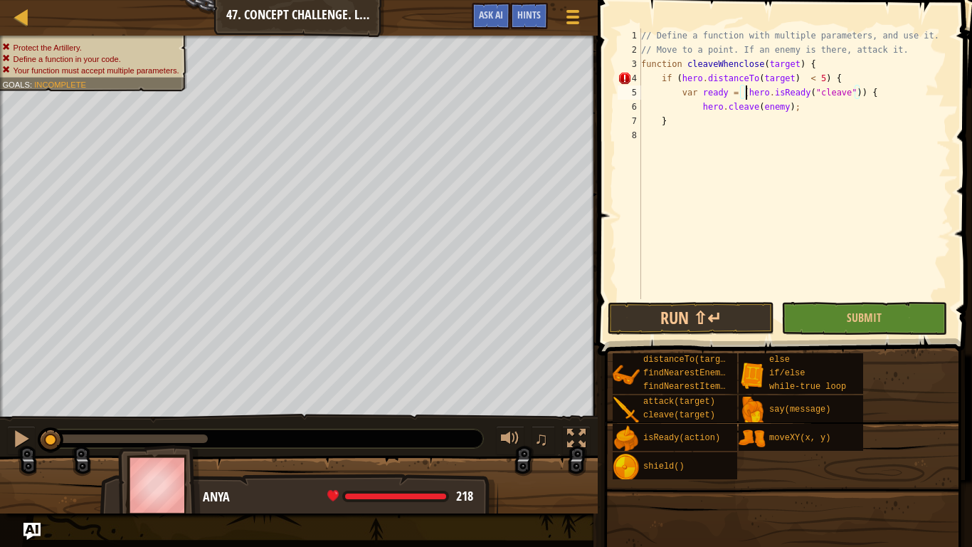
click at [672, 137] on div "// Define a function with multiple parameters, and use it. // Move to a point. …" at bounding box center [794, 177] width 312 height 299
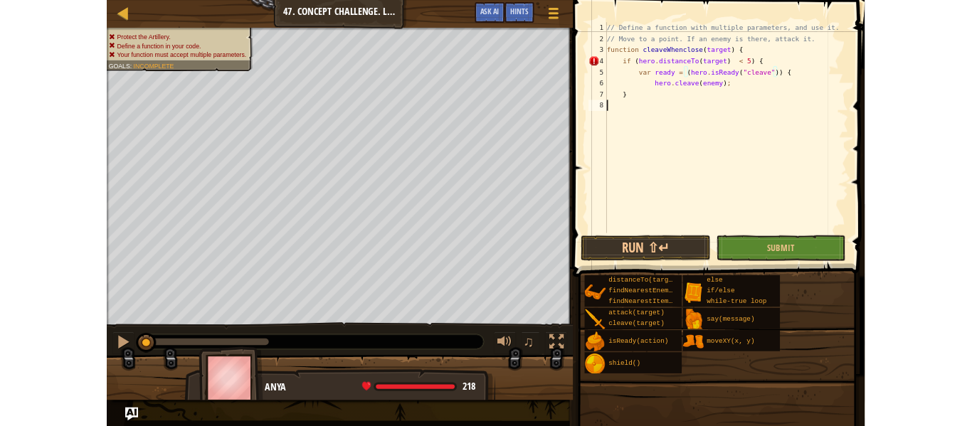
scroll to position [6, 0]
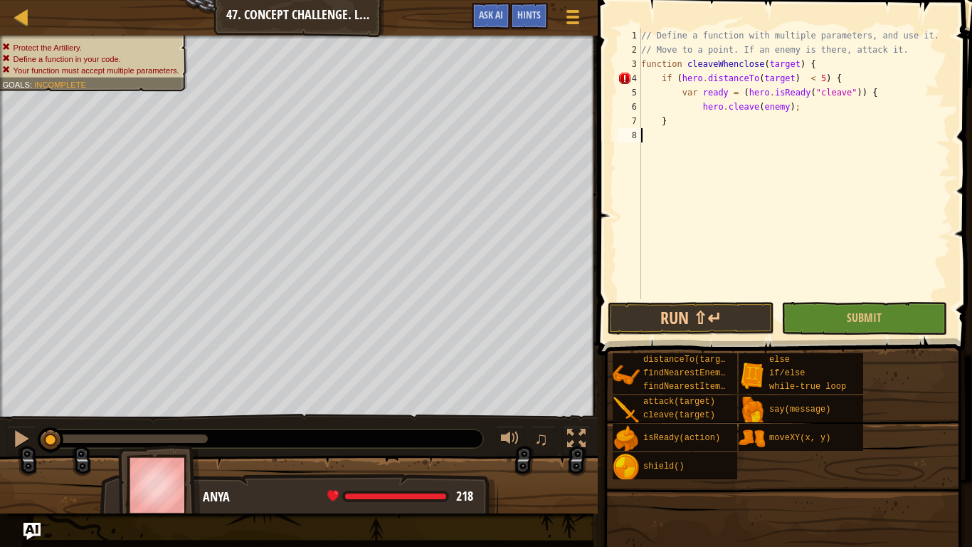
type textarea "}"
click at [675, 148] on div "// Define a function with multiple parameters, and use it. // Move to a point. …" at bounding box center [794, 177] width 312 height 299
click at [649, 137] on div "// Define a function with multiple parameters, and use it. // Move to a point. …" at bounding box center [796, 177] width 307 height 299
click at [648, 136] on div "// Define a function with multiple parameters, and use it. // Move to a point. …" at bounding box center [796, 177] width 307 height 299
click at [667, 120] on div "// Define a function with multiple parameters, and use it. // Move to a point. …" at bounding box center [796, 177] width 307 height 299
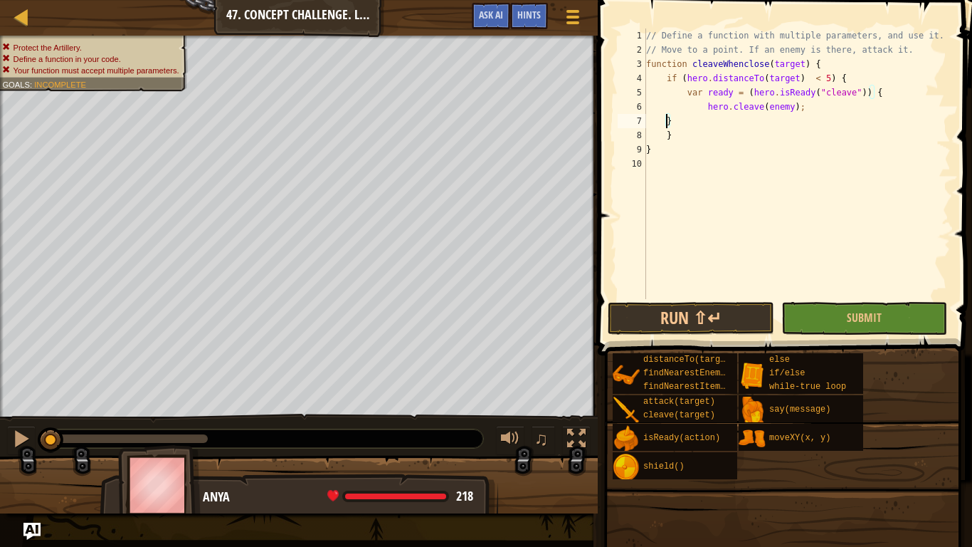
type textarea "}"
click at [700, 166] on div "// Define a function with multiple parameters, and use it. // Move to a point. …" at bounding box center [796, 177] width 307 height 299
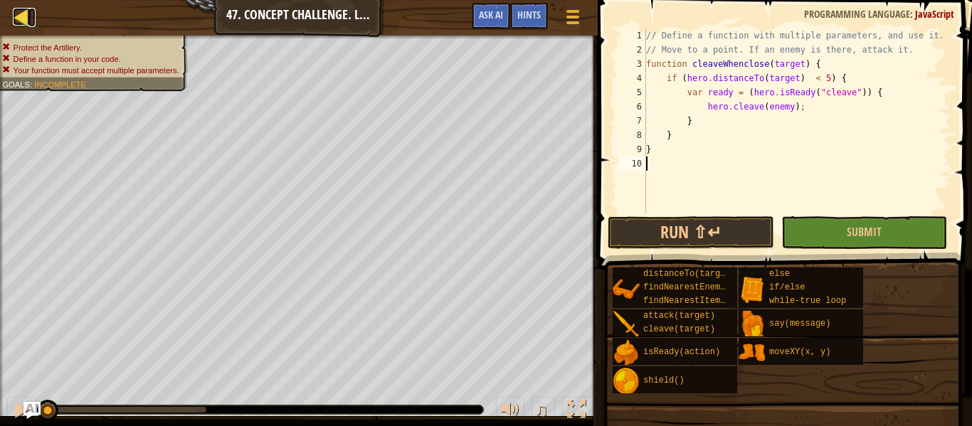
click at [21, 17] on div at bounding box center [22, 17] width 18 height 18
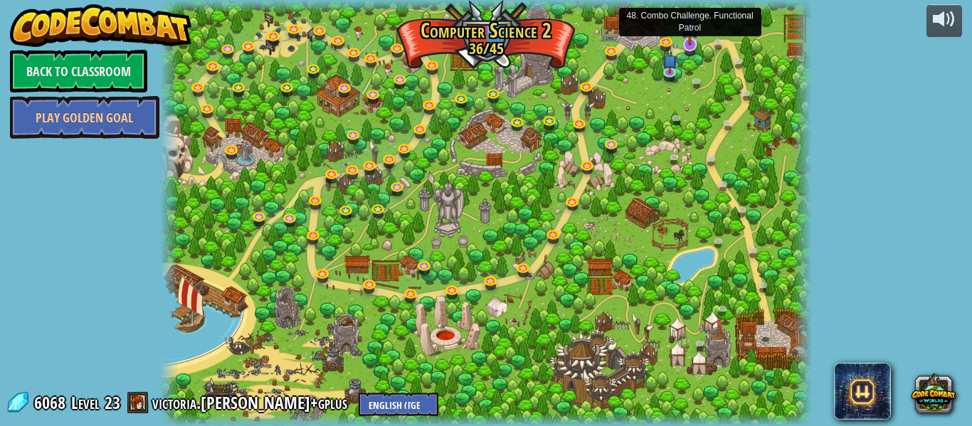
click at [690, 43] on img at bounding box center [689, 26] width 17 height 40
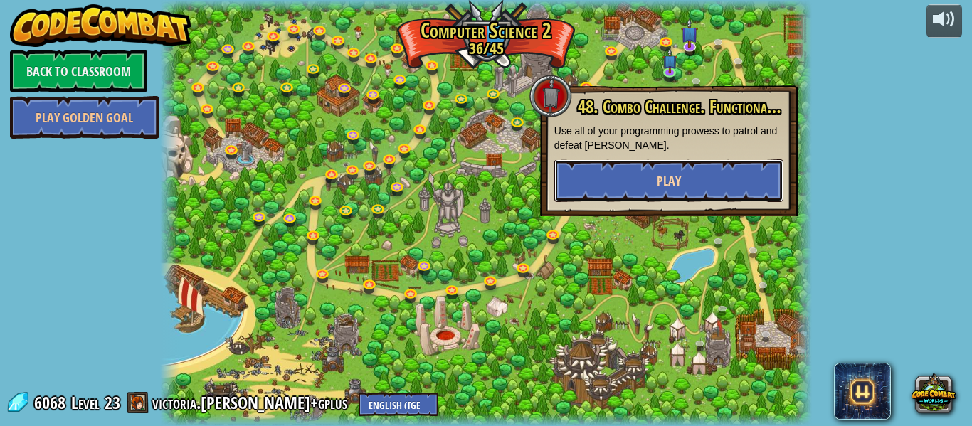
click at [679, 187] on span "Play" at bounding box center [669, 181] width 24 height 18
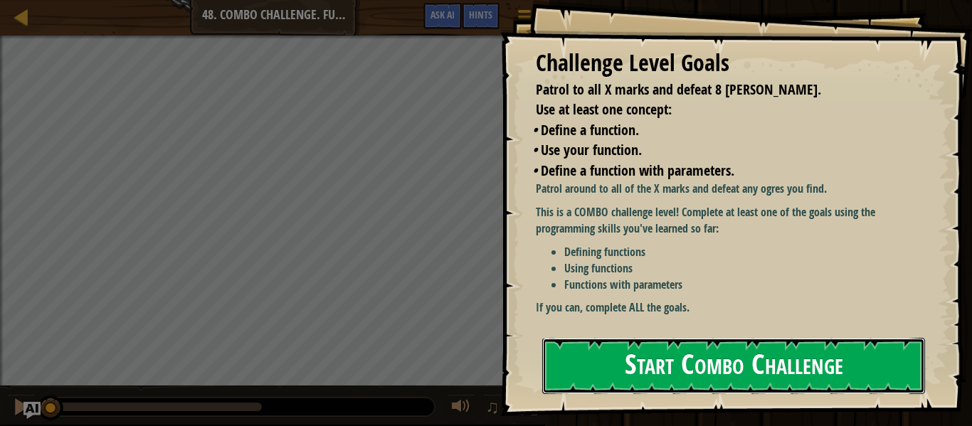
click at [699, 347] on button "Start Combo Challenge" at bounding box center [733, 366] width 383 height 56
